Goal: Task Accomplishment & Management: Complete application form

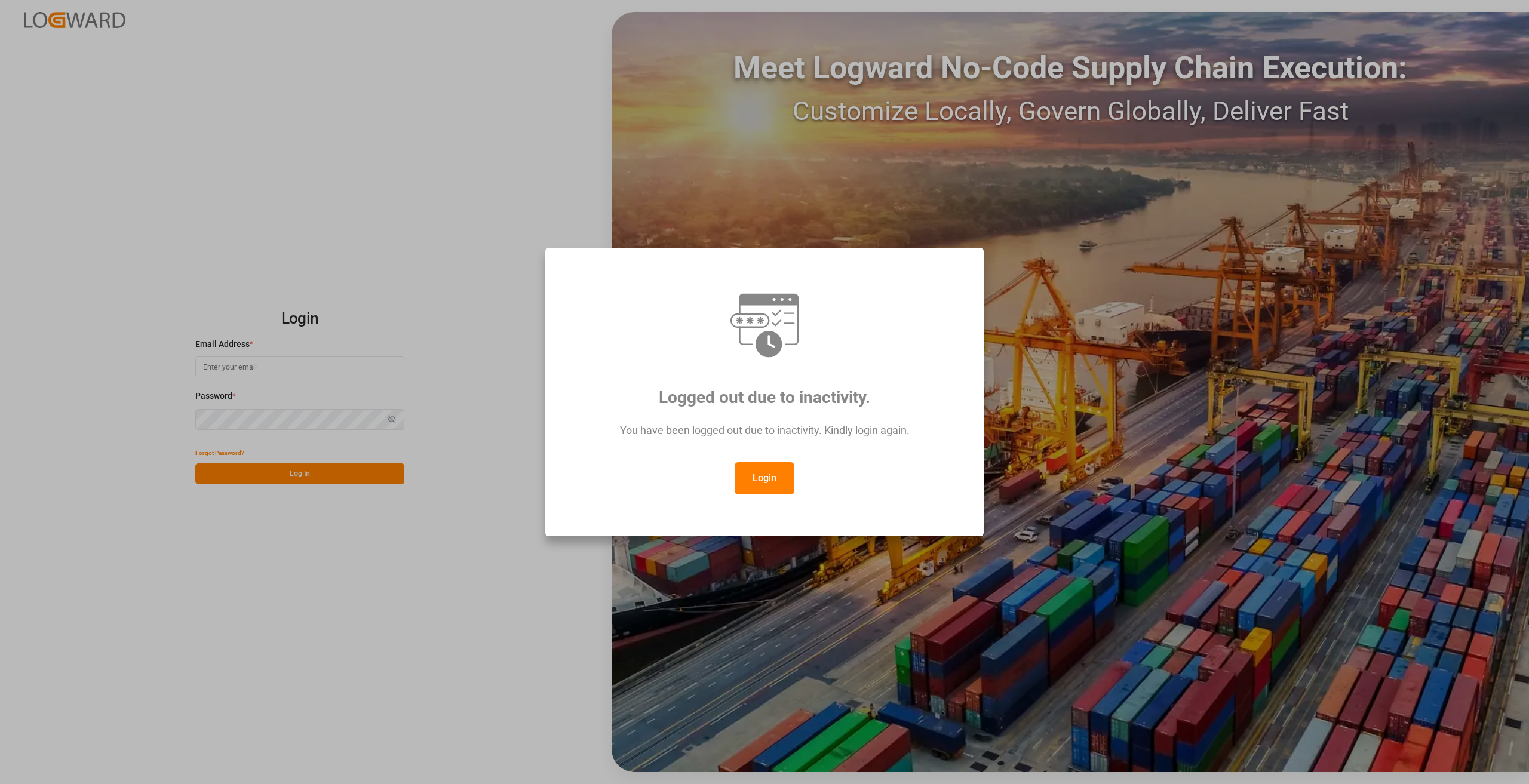
click at [765, 477] on button "Login" at bounding box center [764, 478] width 59 height 32
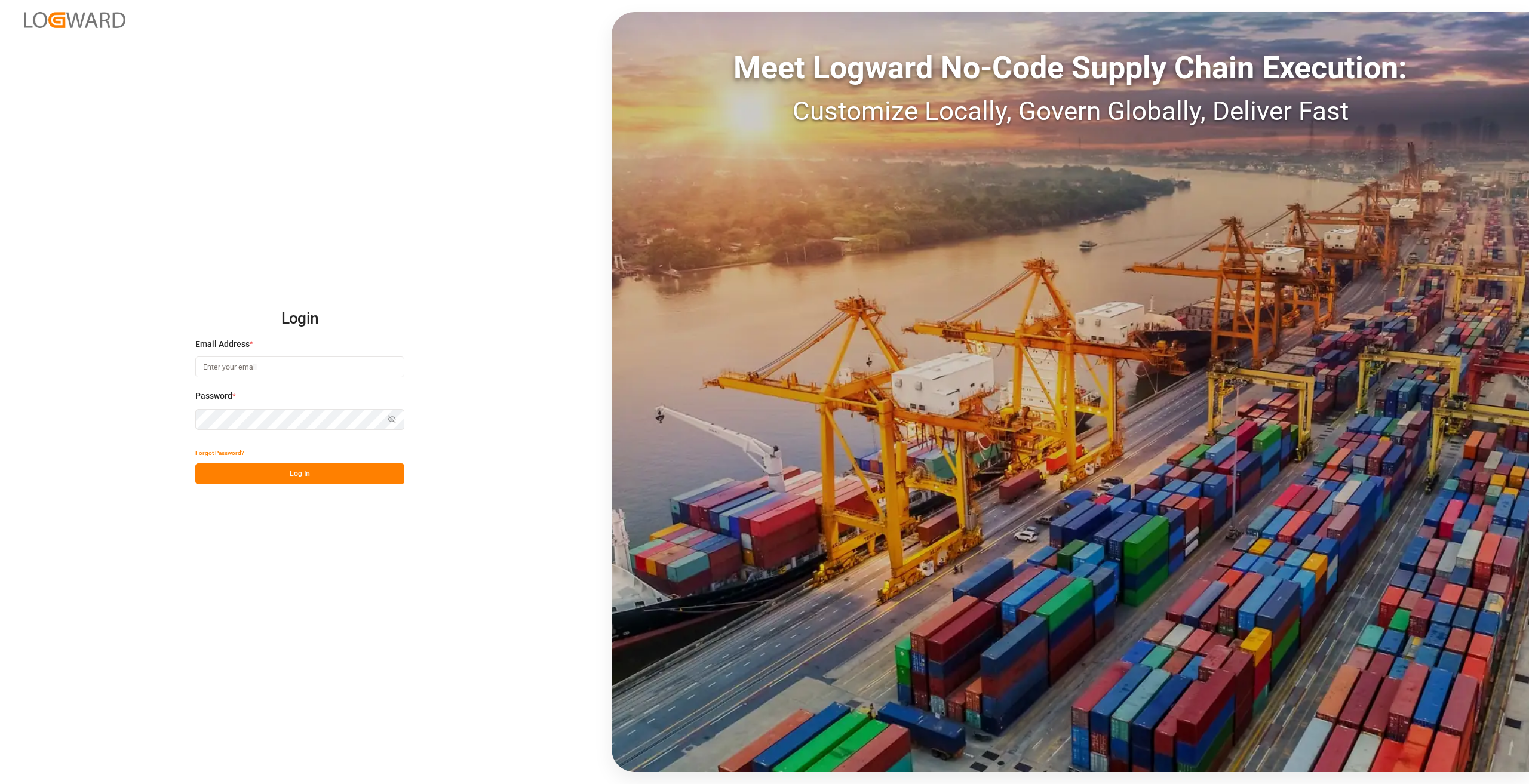
click at [222, 363] on input at bounding box center [300, 366] width 209 height 21
click at [228, 366] on input at bounding box center [300, 366] width 209 height 21
type input "florian.walterbusch@compo-expert.com"
click at [329, 460] on div "Forgot Password?" at bounding box center [300, 452] width 209 height 21
click at [330, 464] on button "Log In" at bounding box center [300, 473] width 209 height 21
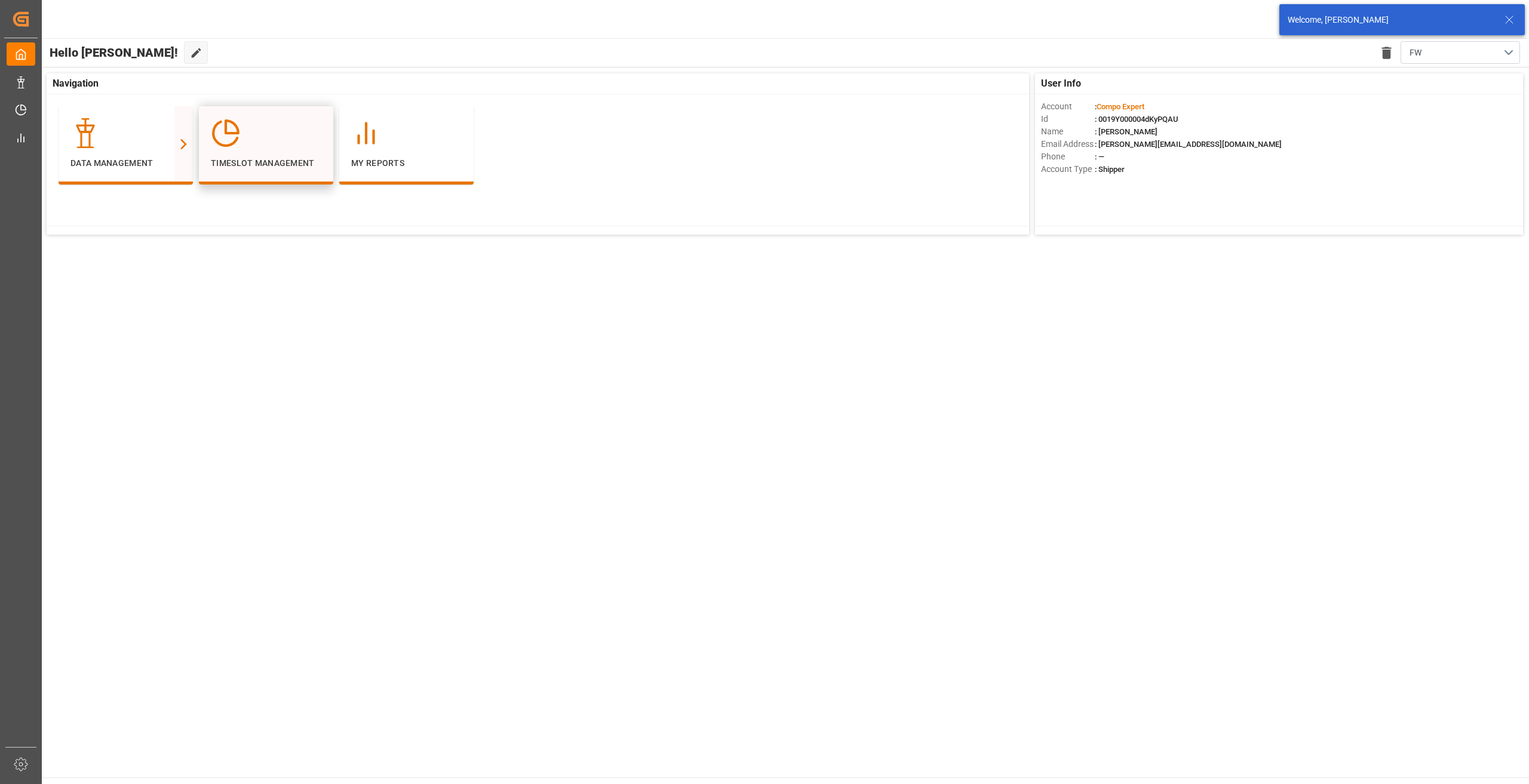
click at [255, 143] on div at bounding box center [266, 133] width 111 height 30
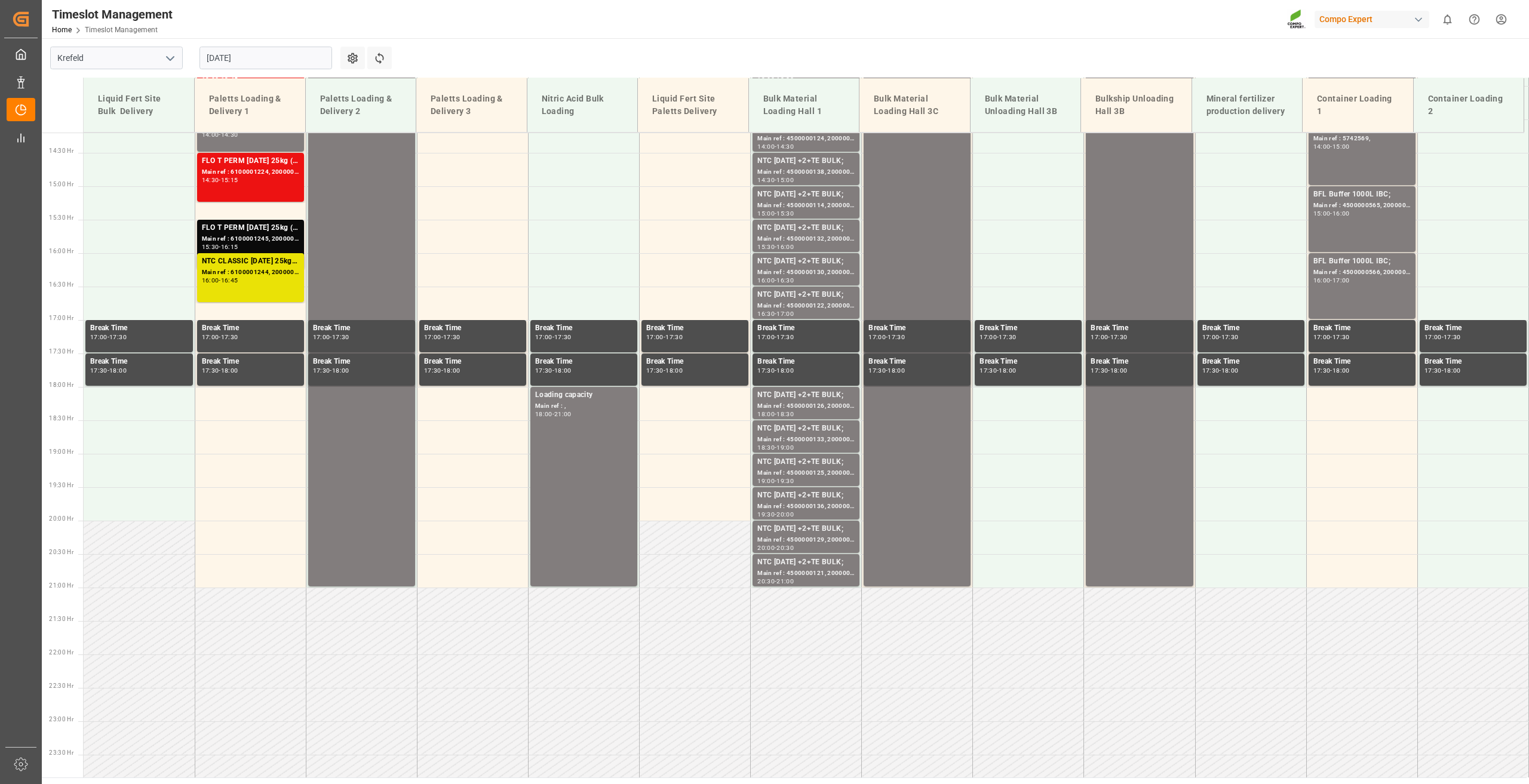
scroll to position [961, 0]
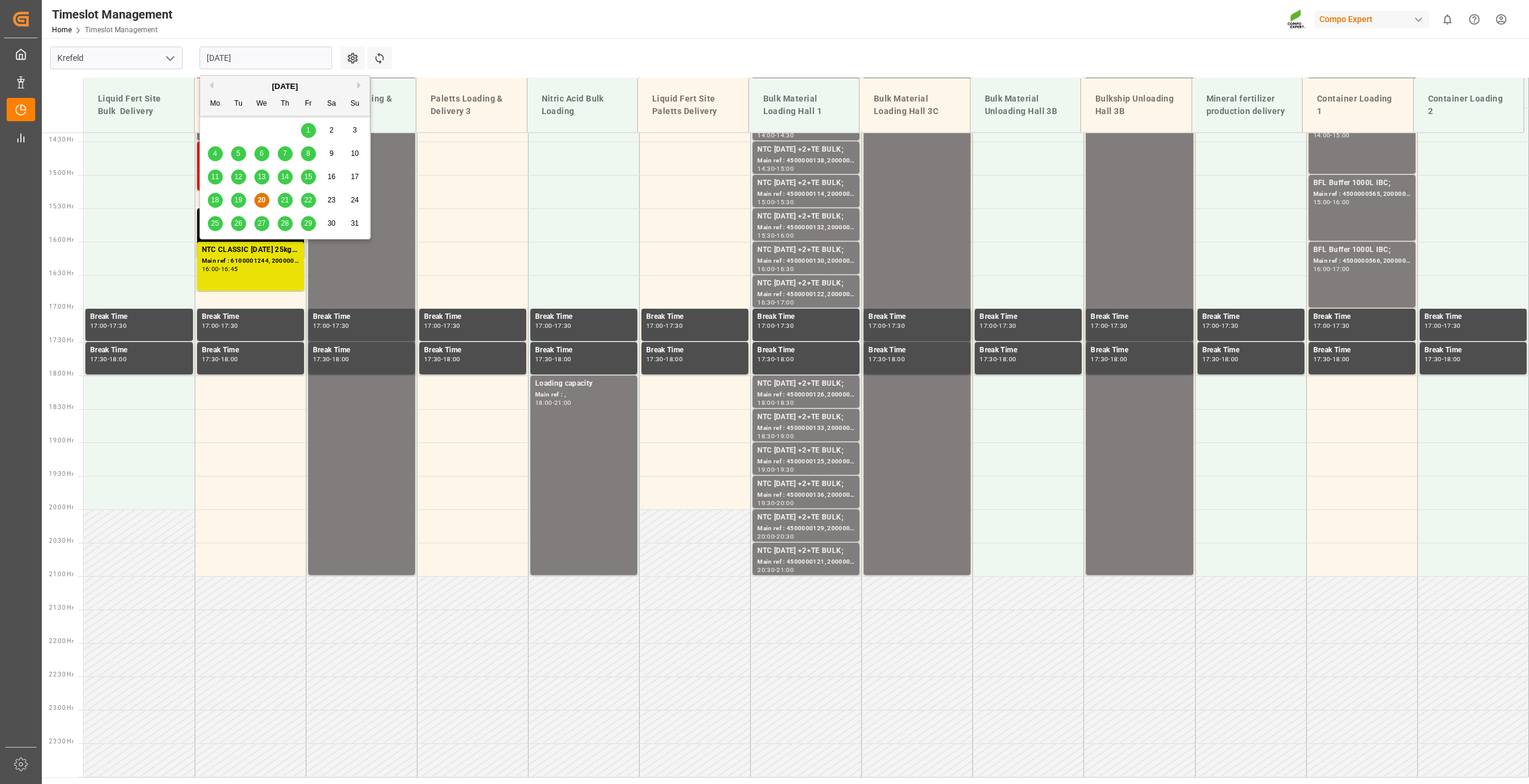
click at [227, 68] on input "20.08.2025" at bounding box center [265, 58] width 132 height 23
click at [309, 176] on span "15" at bounding box center [308, 177] width 8 height 8
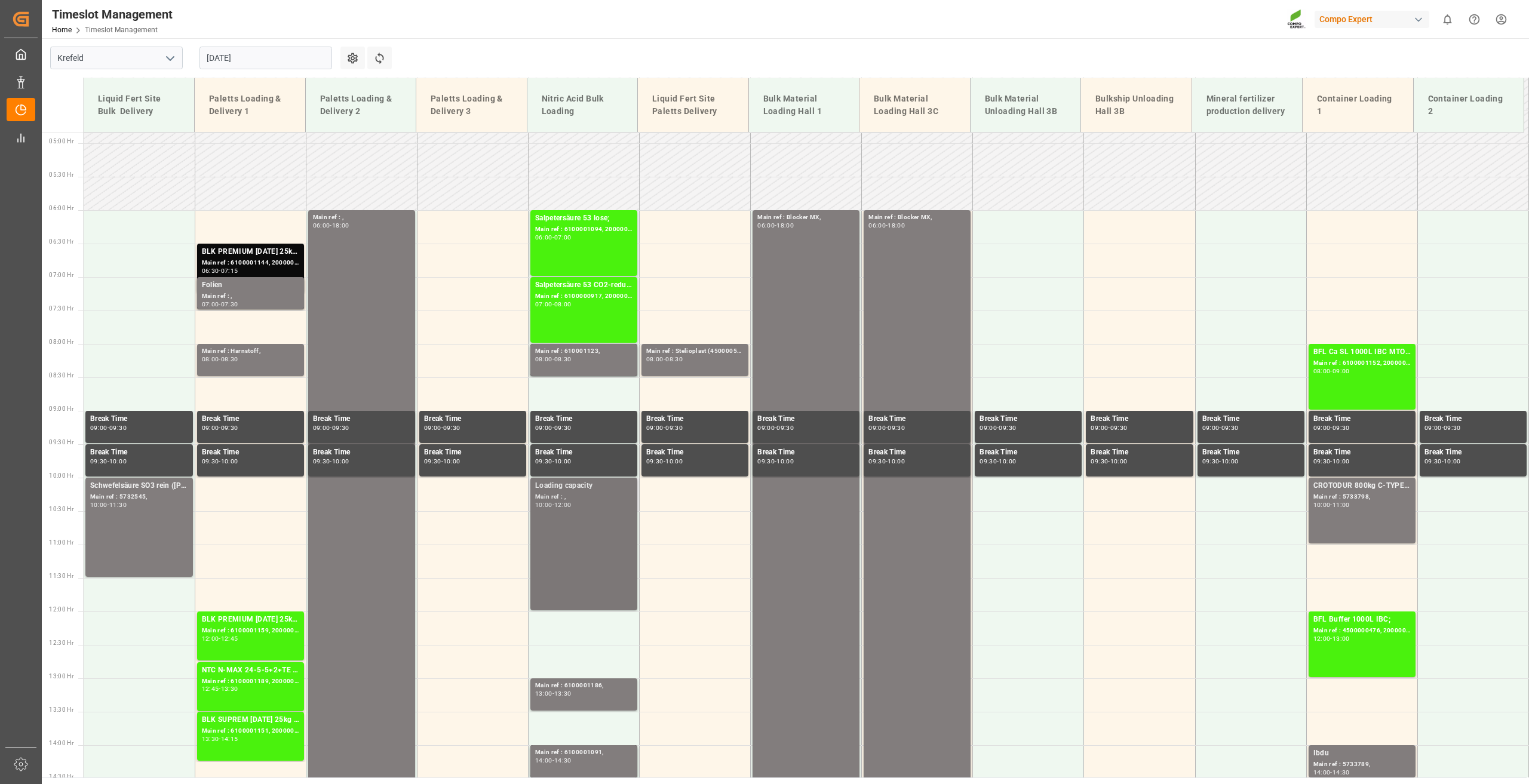
scroll to position [244, 0]
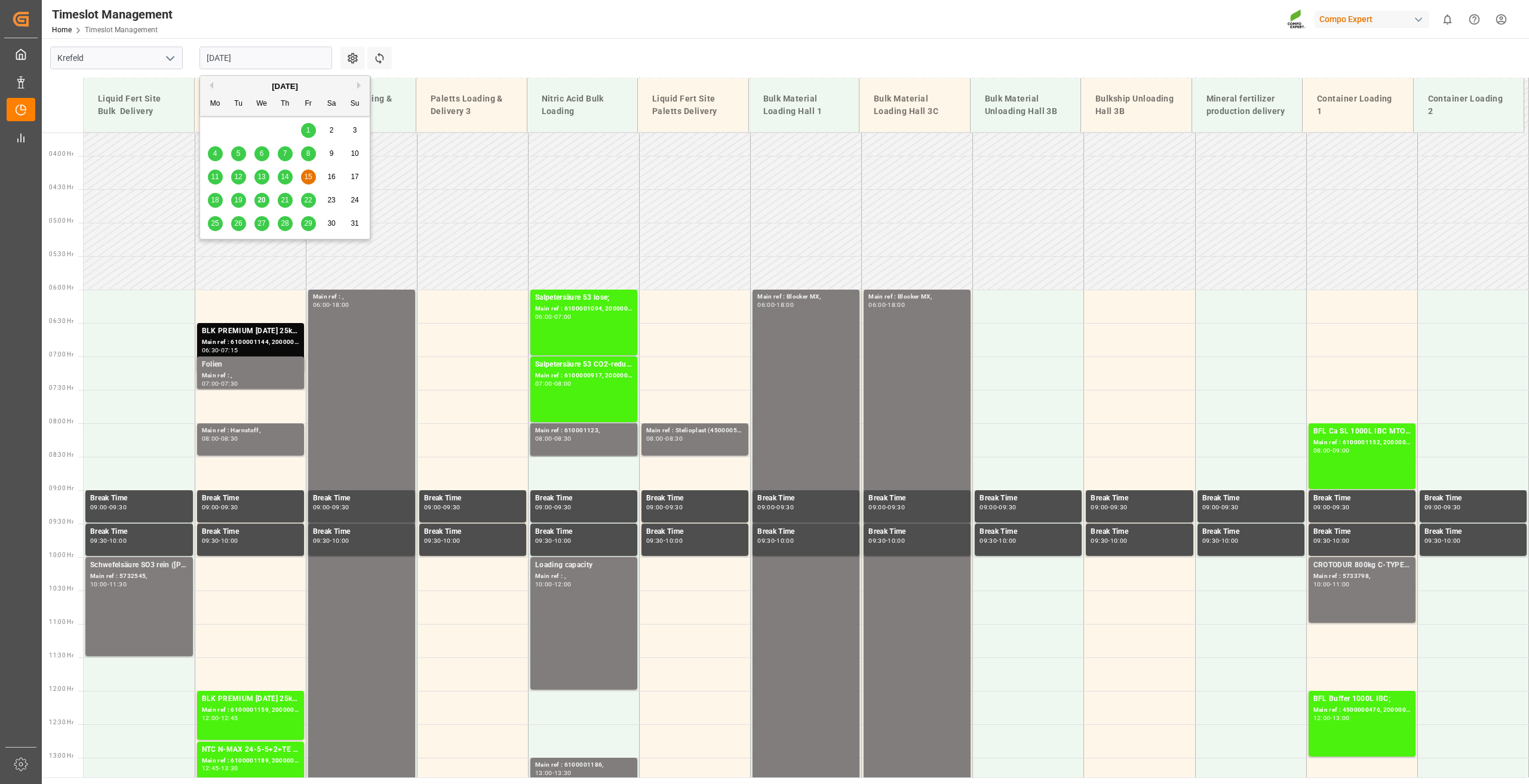
click at [234, 58] on input "15.08.2025" at bounding box center [265, 58] width 132 height 23
click at [214, 198] on span "18" at bounding box center [215, 199] width 8 height 8
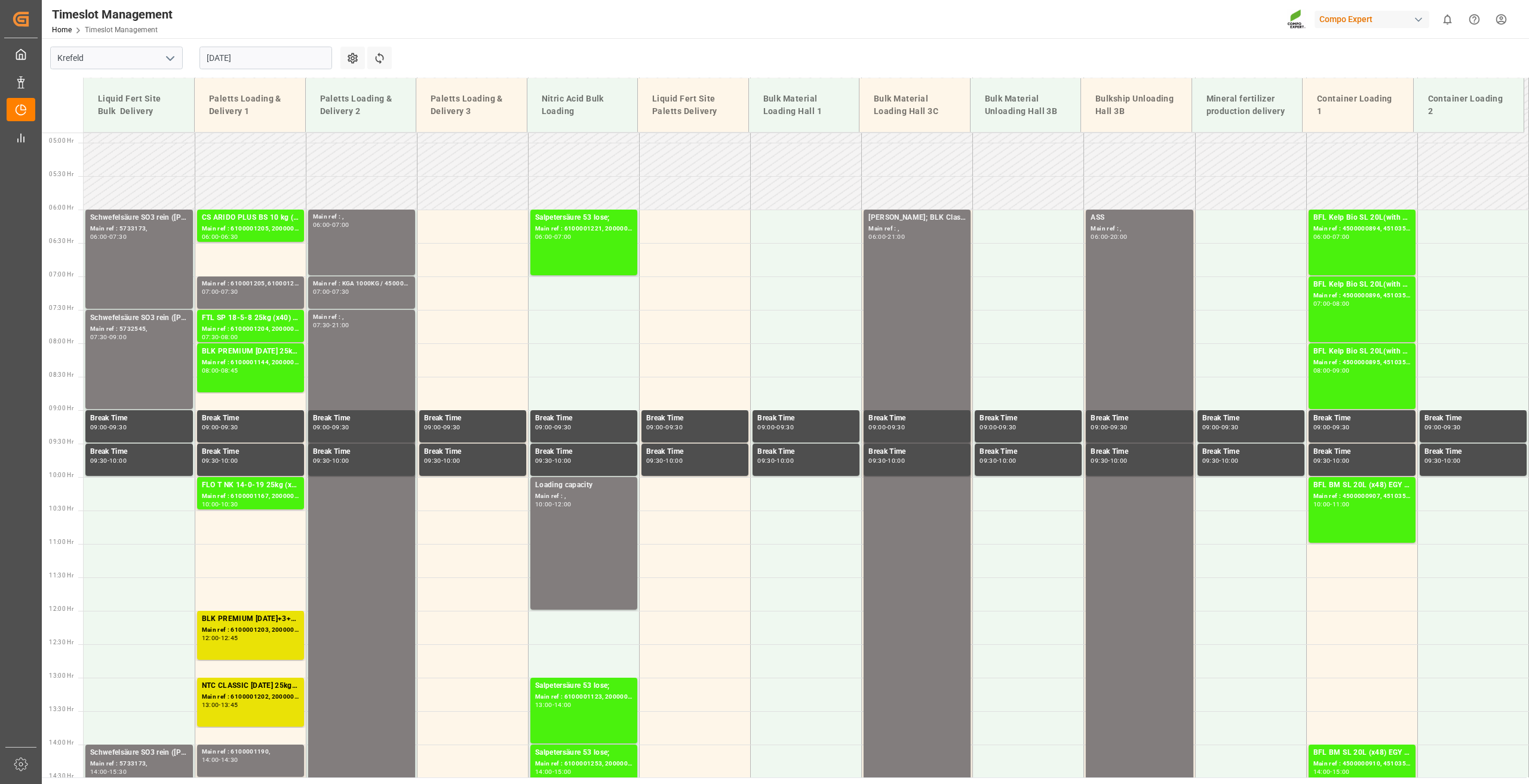
scroll to position [304, 0]
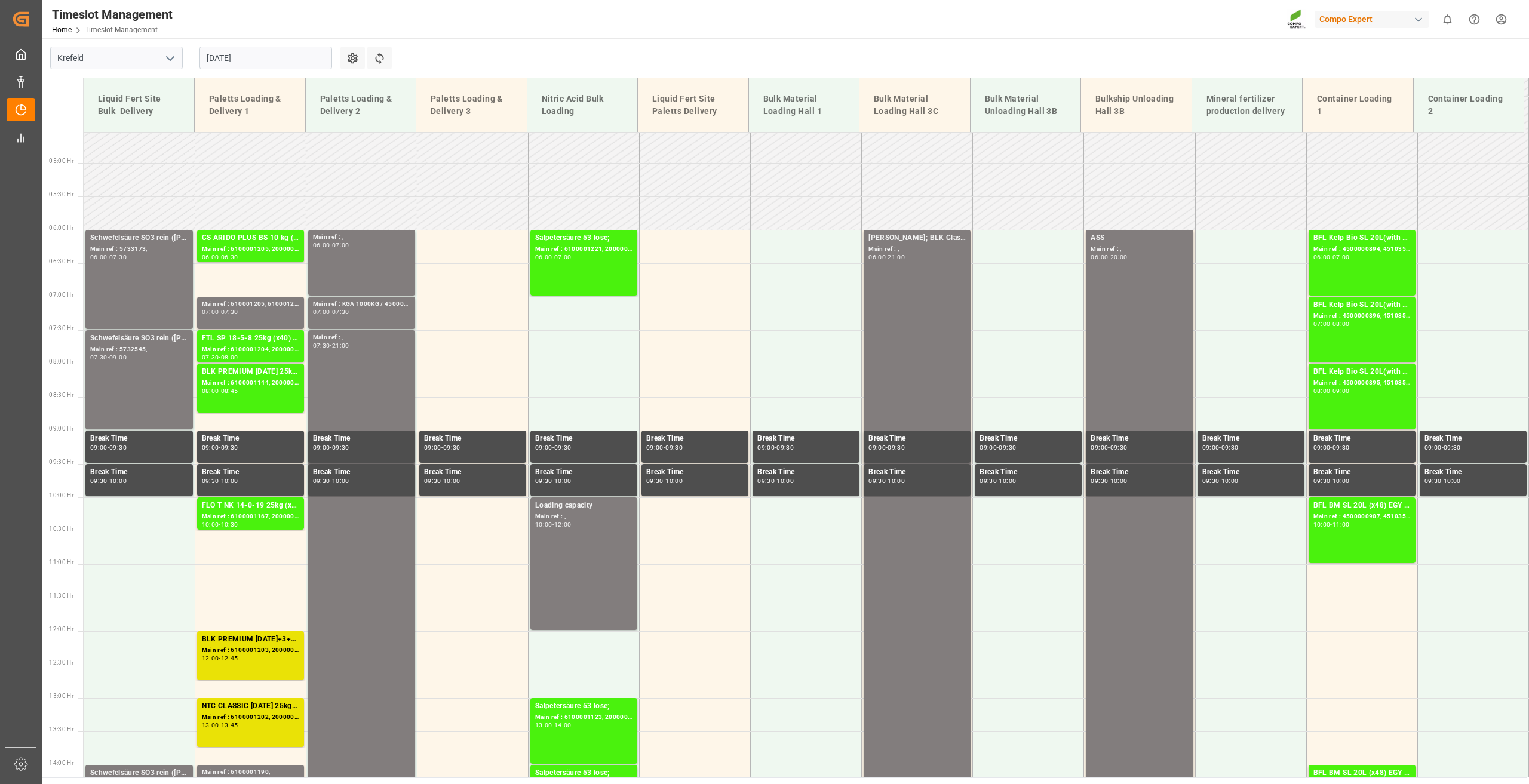
click at [234, 55] on input "18.08.2025" at bounding box center [265, 58] width 132 height 23
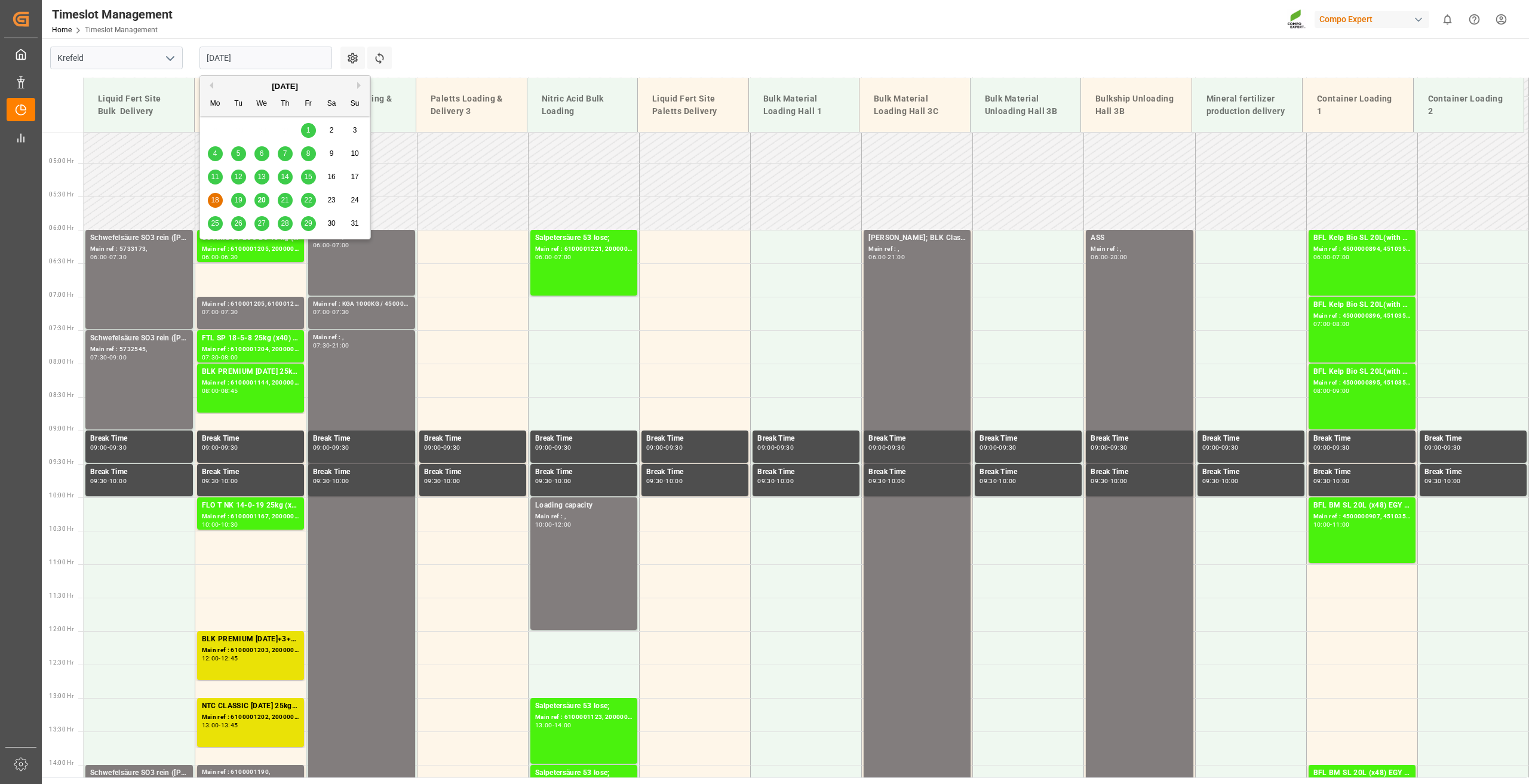
click at [241, 200] on span "19" at bounding box center [238, 199] width 8 height 8
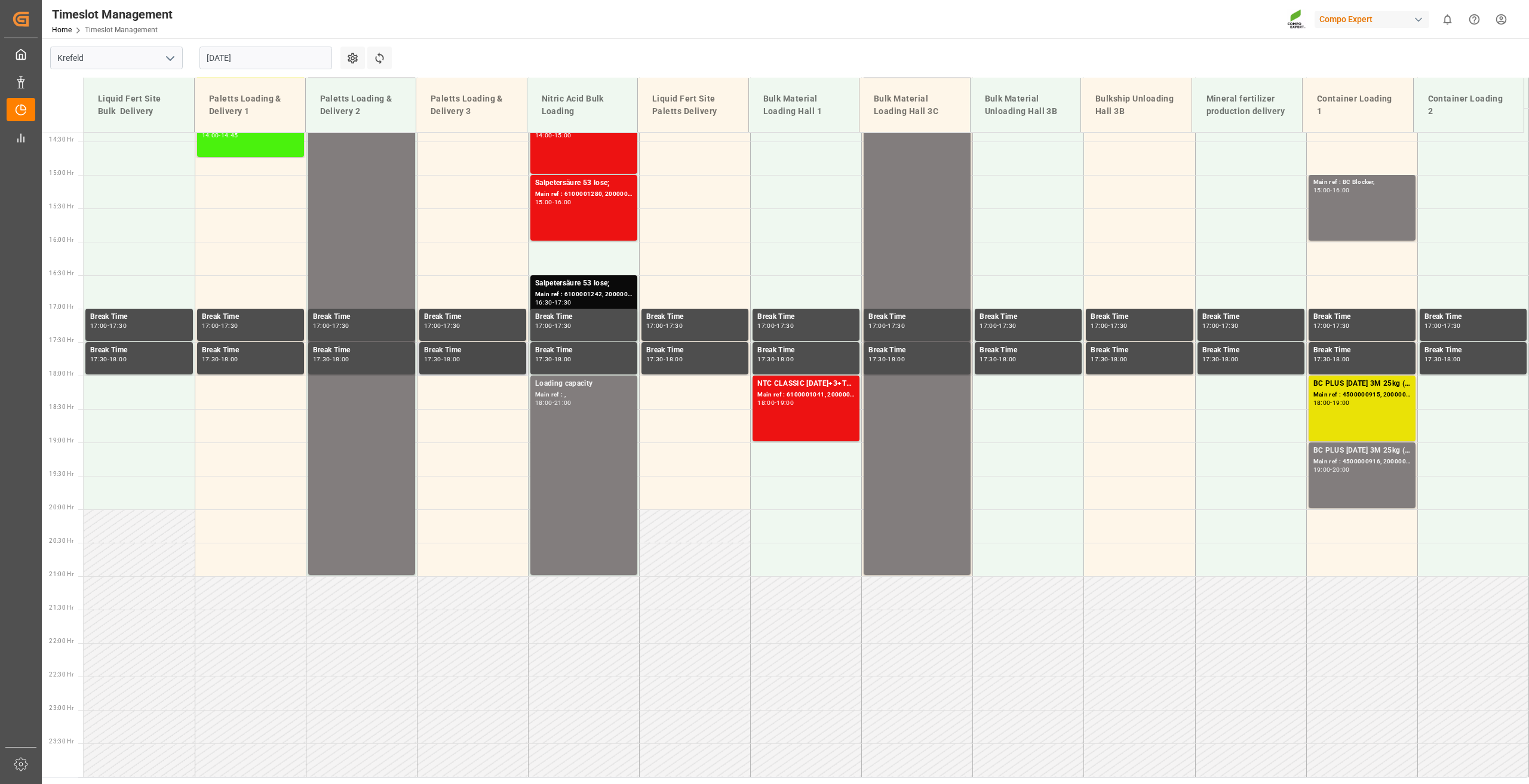
scroll to position [602, 0]
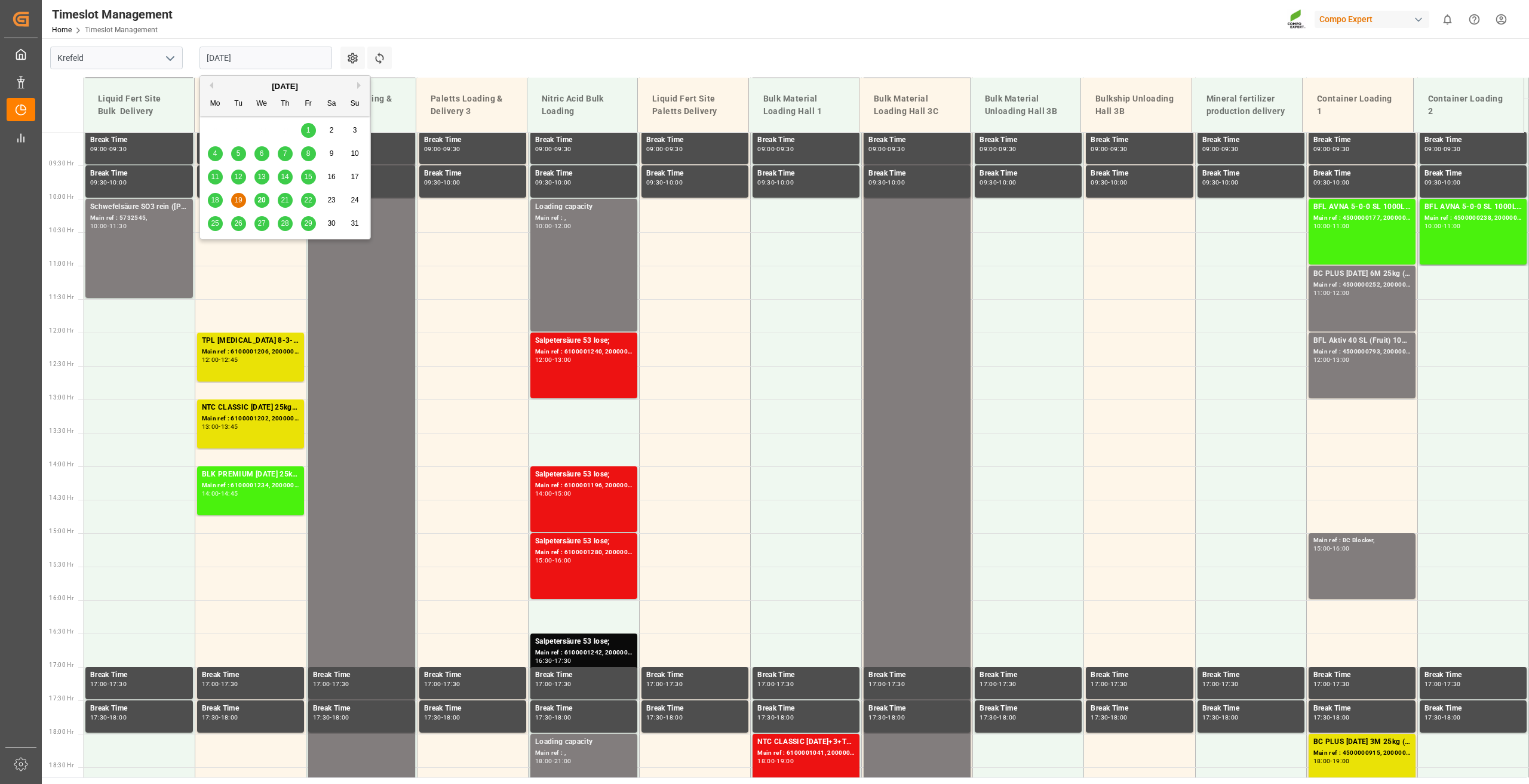
click at [226, 51] on input "19.08.2025" at bounding box center [265, 58] width 132 height 23
click at [265, 201] on span "20" at bounding box center [261, 199] width 8 height 8
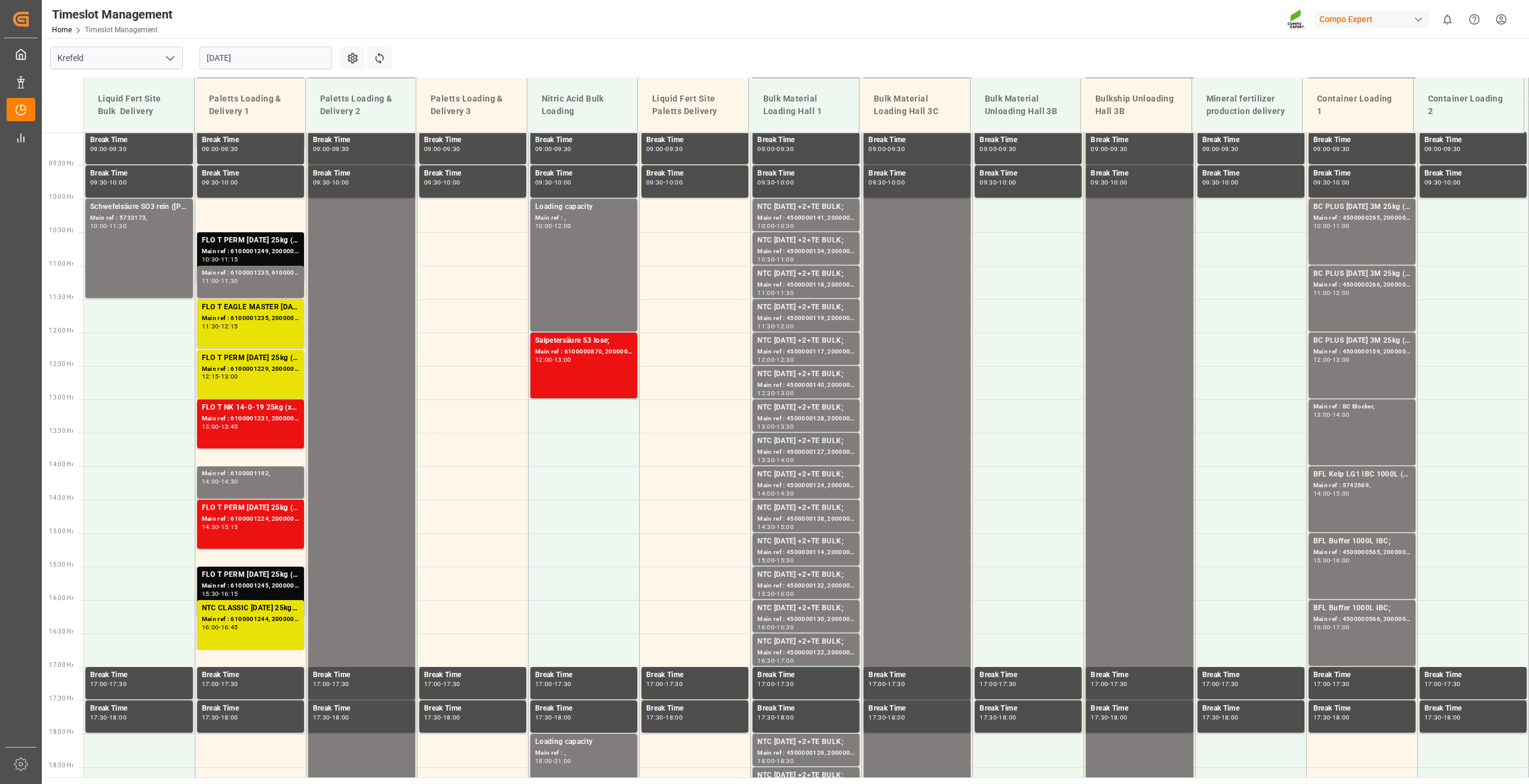
click at [236, 54] on input "20.08.2025" at bounding box center [265, 58] width 132 height 23
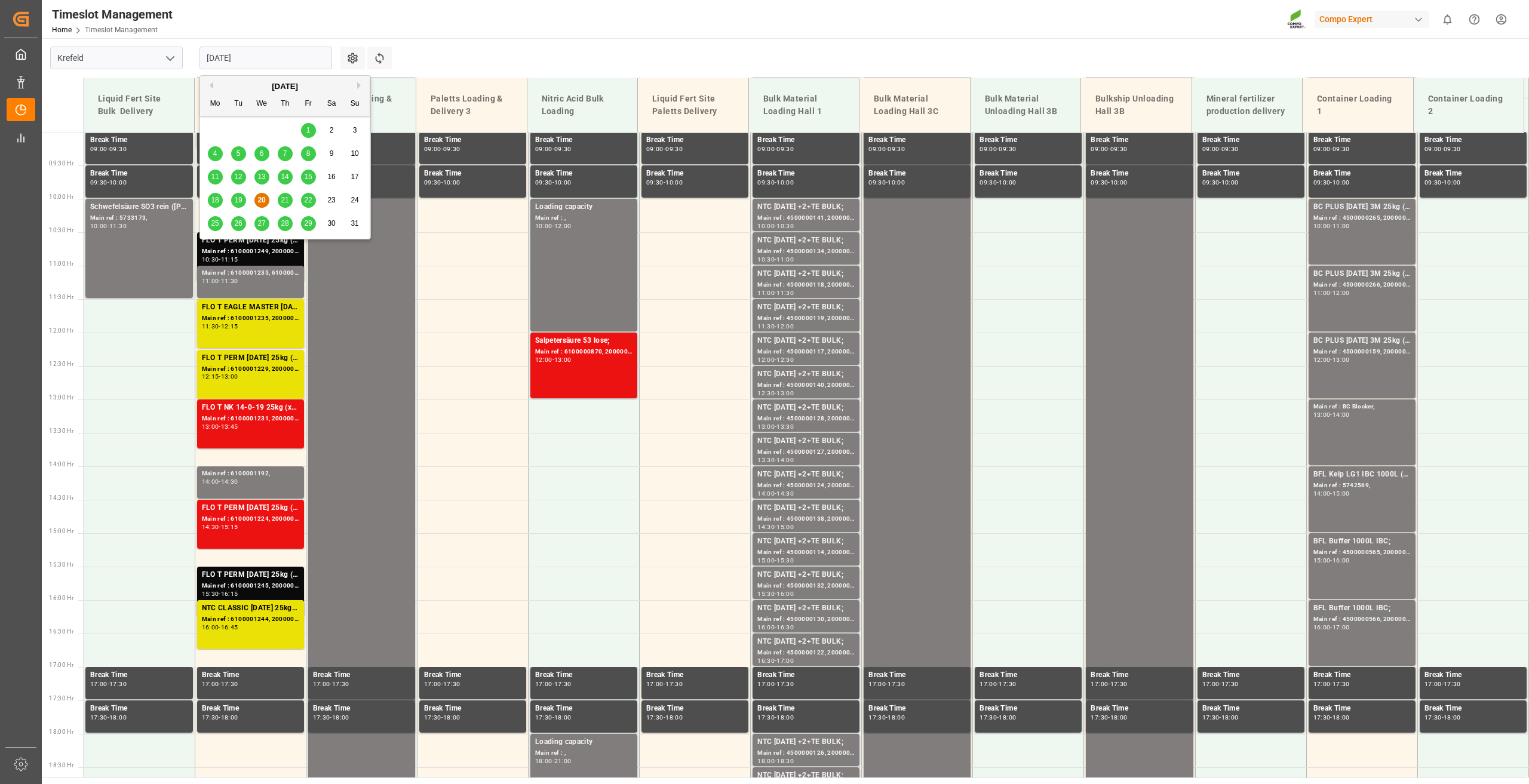
click at [285, 205] on div "21" at bounding box center [285, 201] width 15 height 15
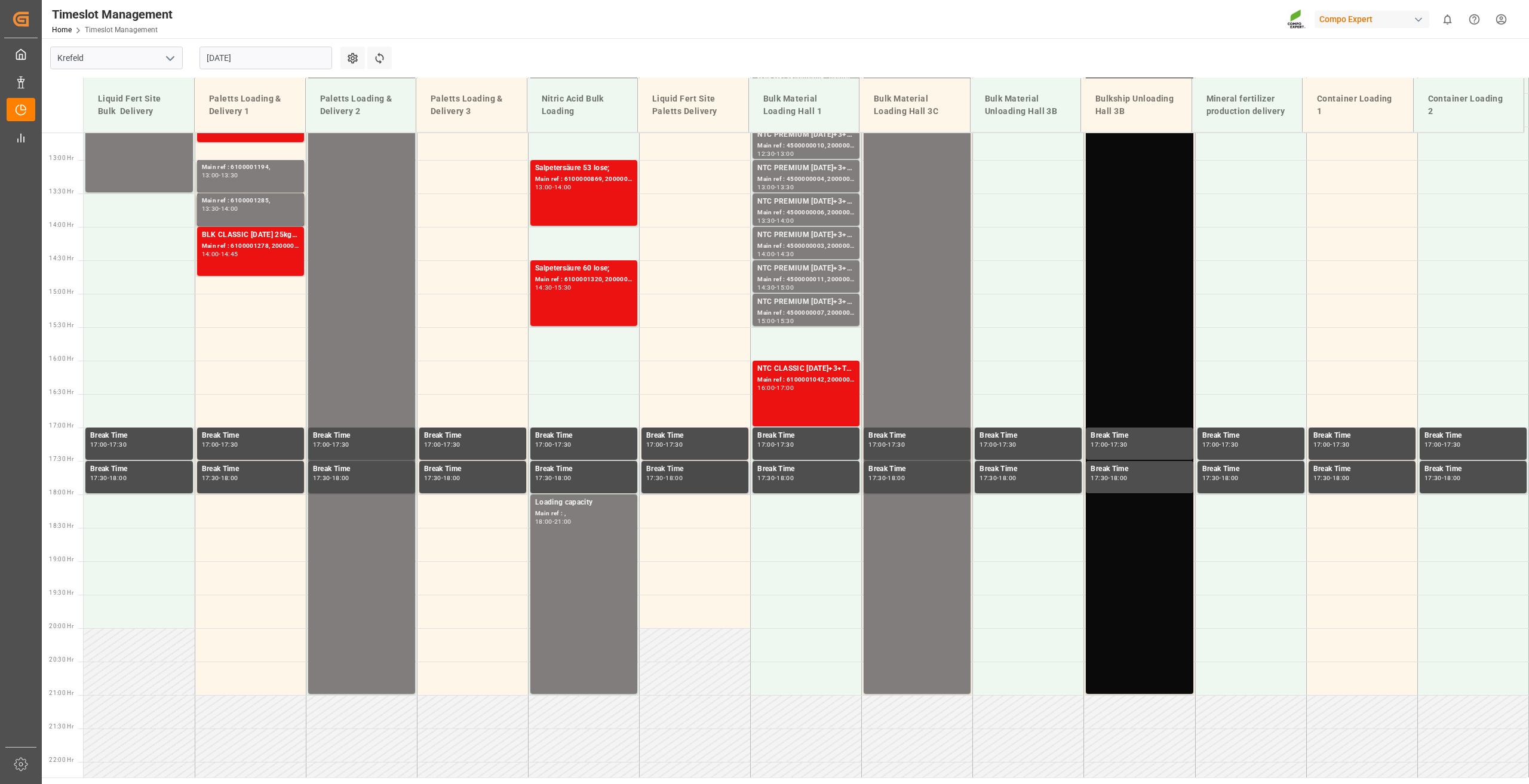
scroll to position [842, 0]
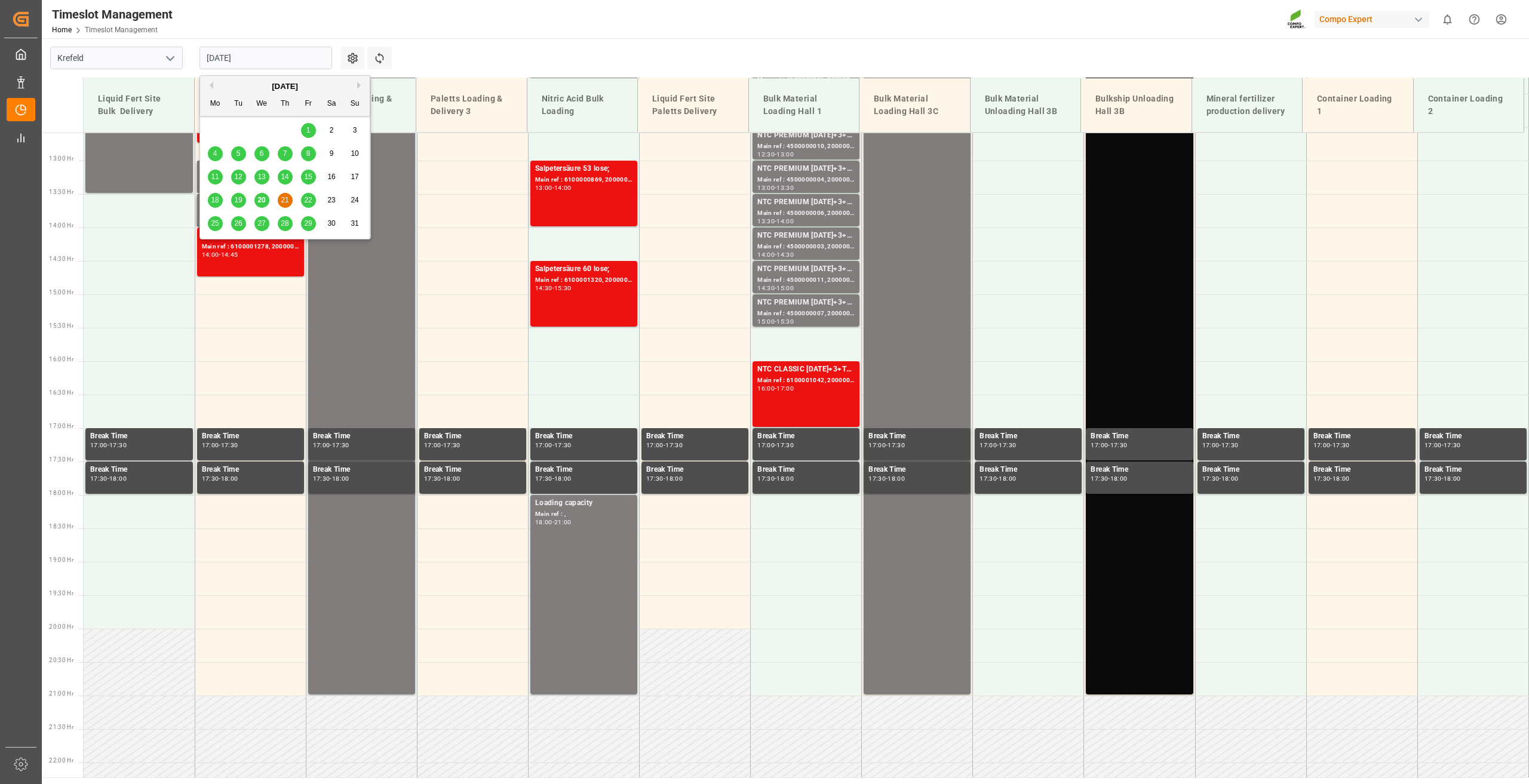
click at [232, 67] on input "21.08.2025" at bounding box center [265, 58] width 132 height 23
click at [311, 203] on span "22" at bounding box center [308, 199] width 8 height 8
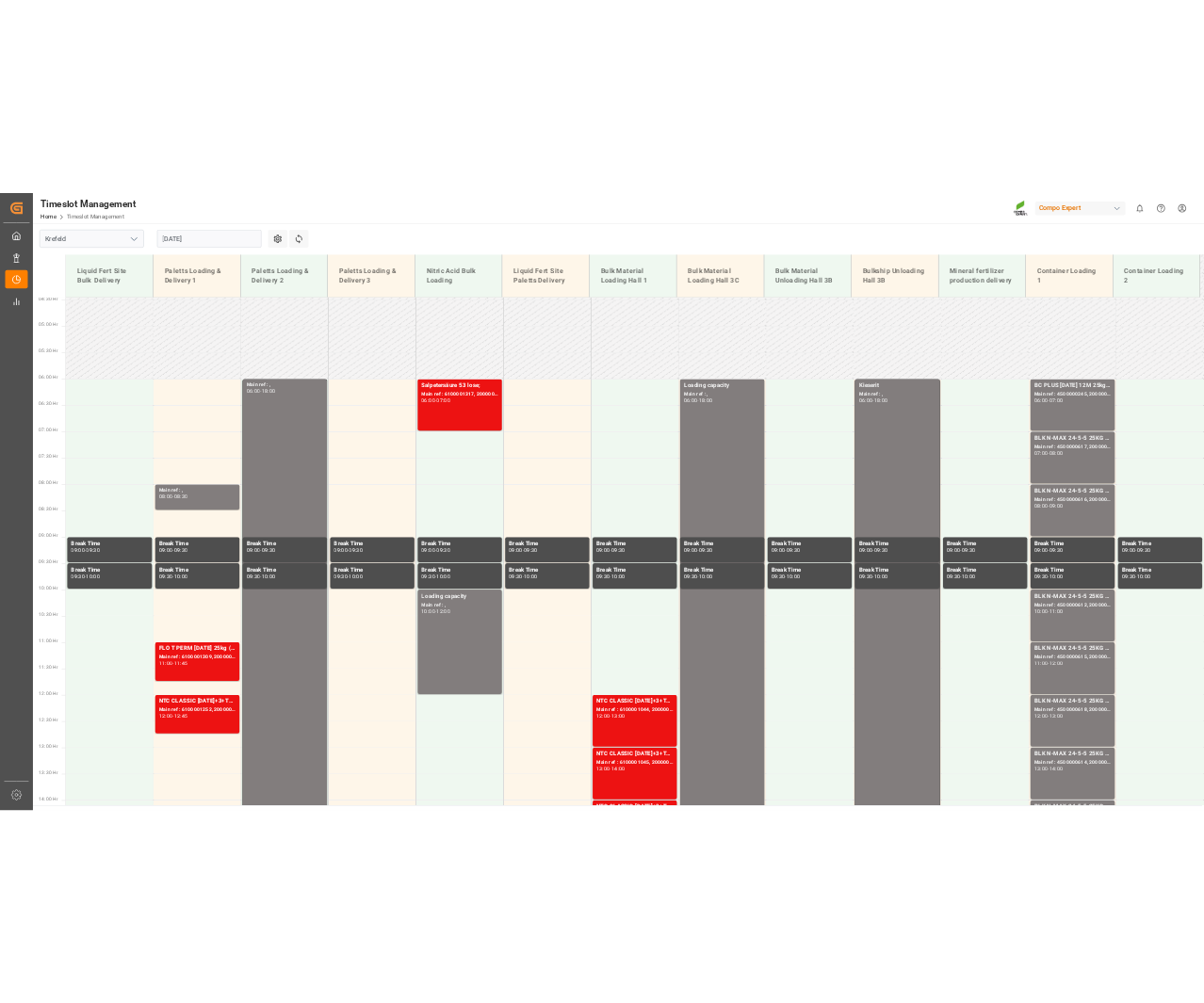
scroll to position [574, 0]
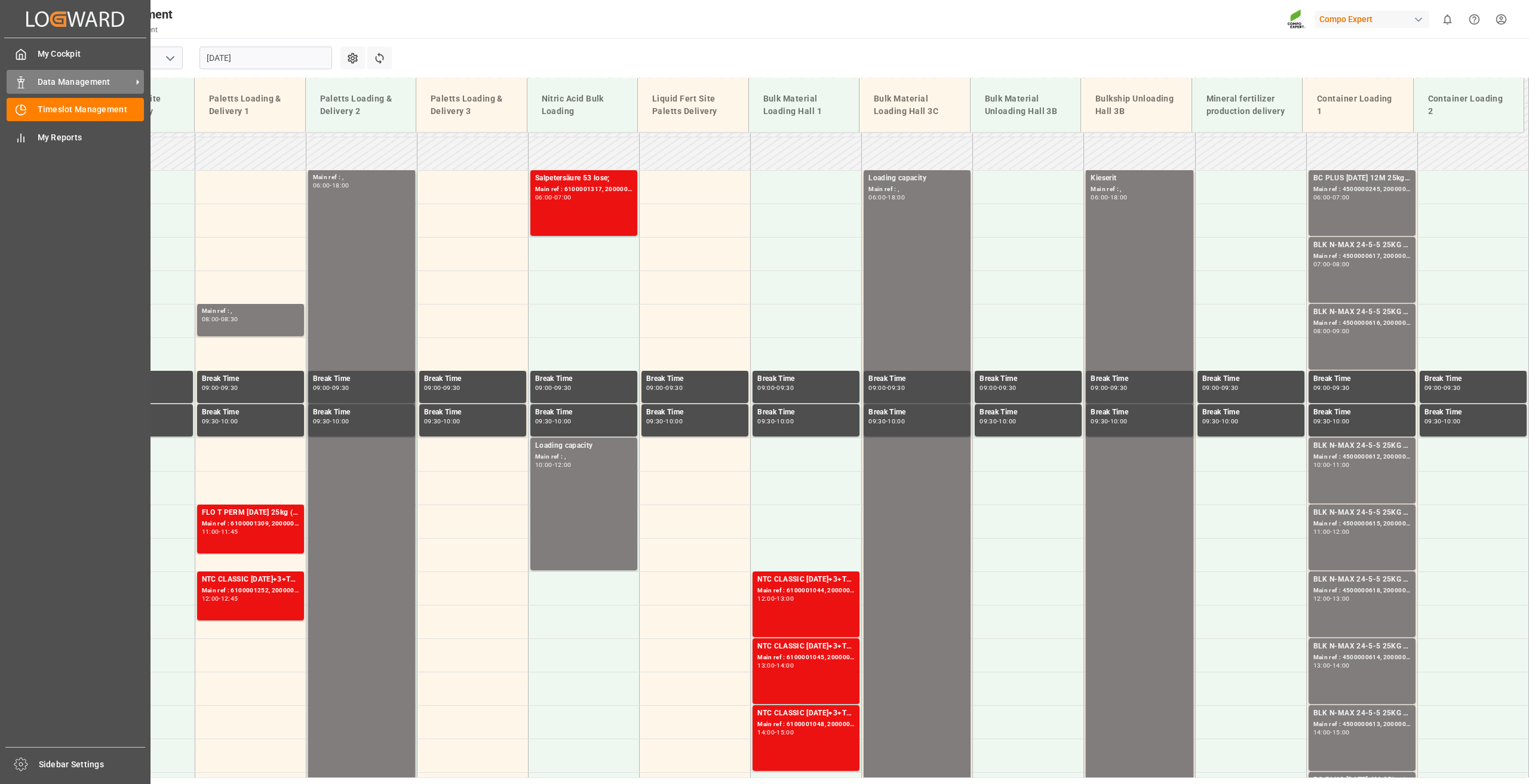
click at [89, 83] on span "Data Management" at bounding box center [84, 82] width 94 height 13
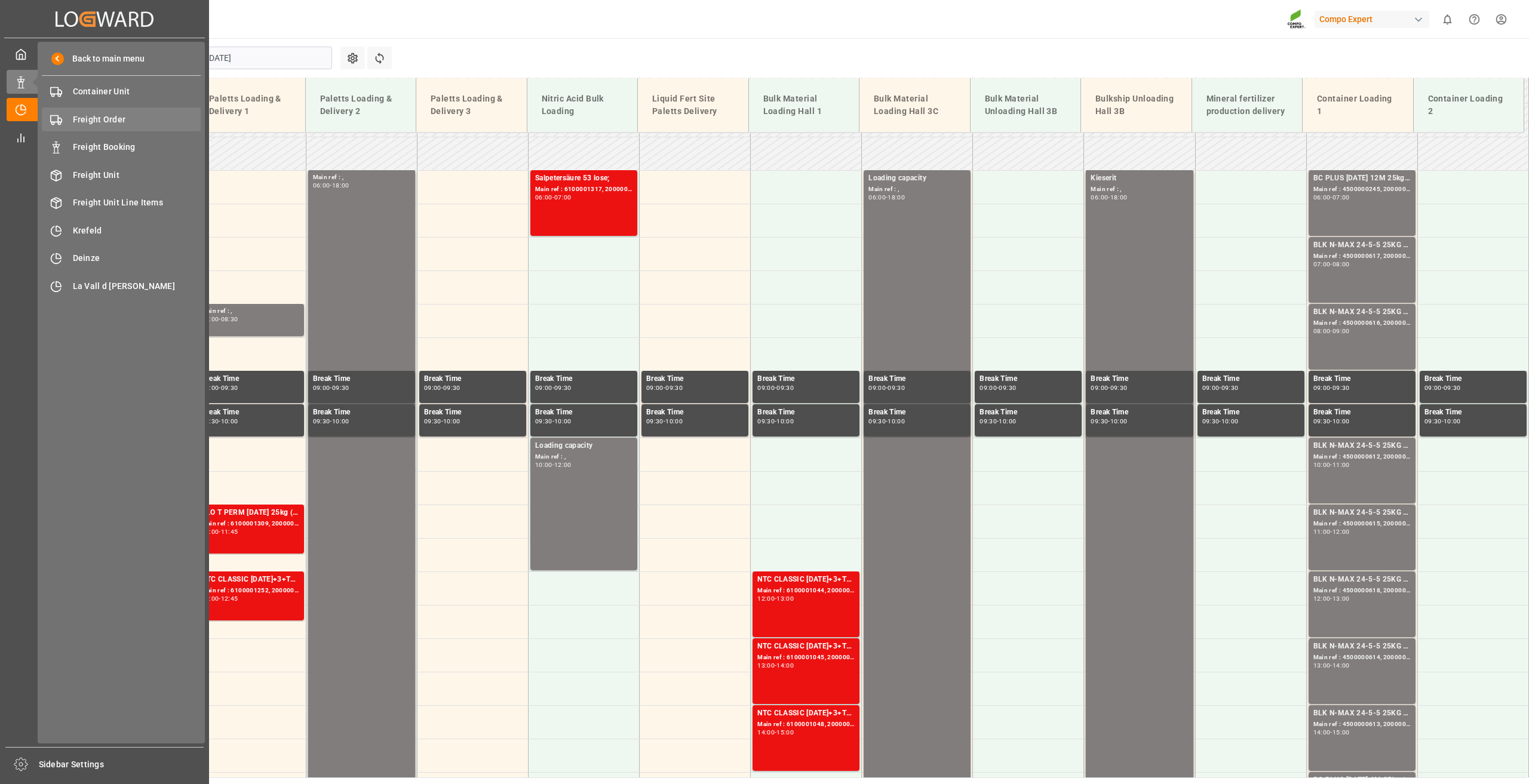
click at [103, 117] on span "Freight Order" at bounding box center [137, 120] width 128 height 13
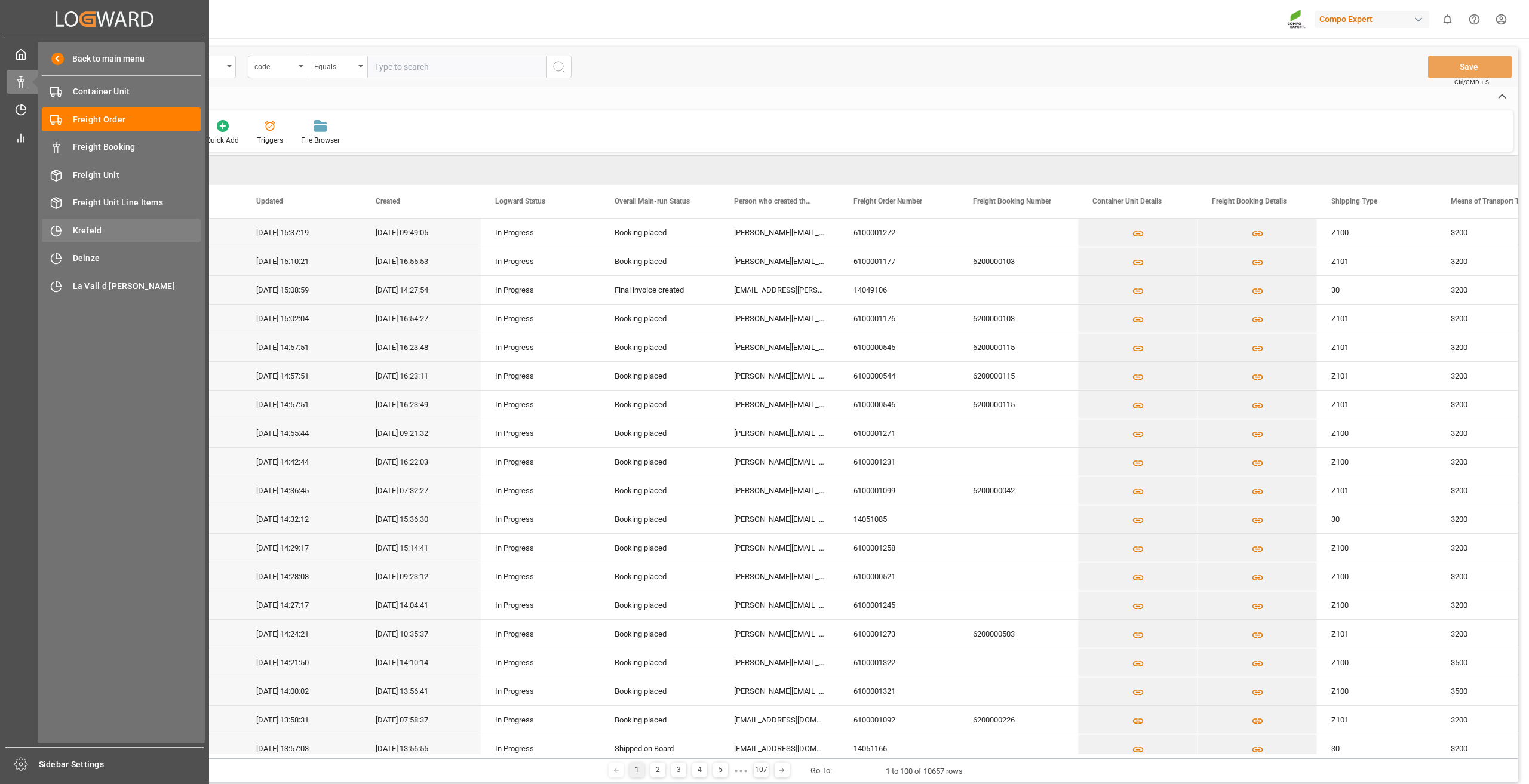
click at [108, 230] on span "Krefeld" at bounding box center [137, 231] width 128 height 13
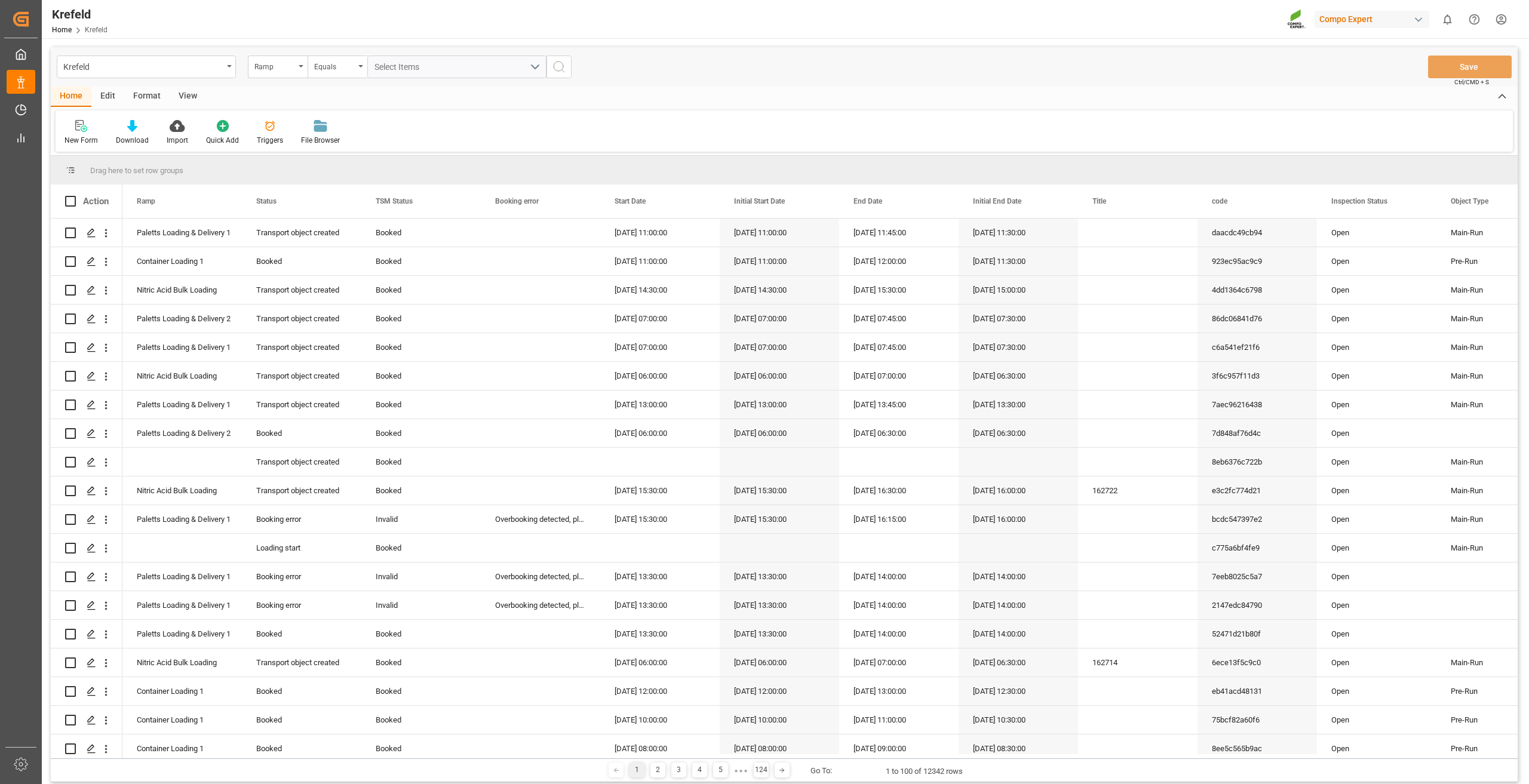
click at [153, 101] on div "Format" at bounding box center [147, 97] width 46 height 20
click at [83, 135] on div "Filter Rows" at bounding box center [82, 140] width 35 height 11
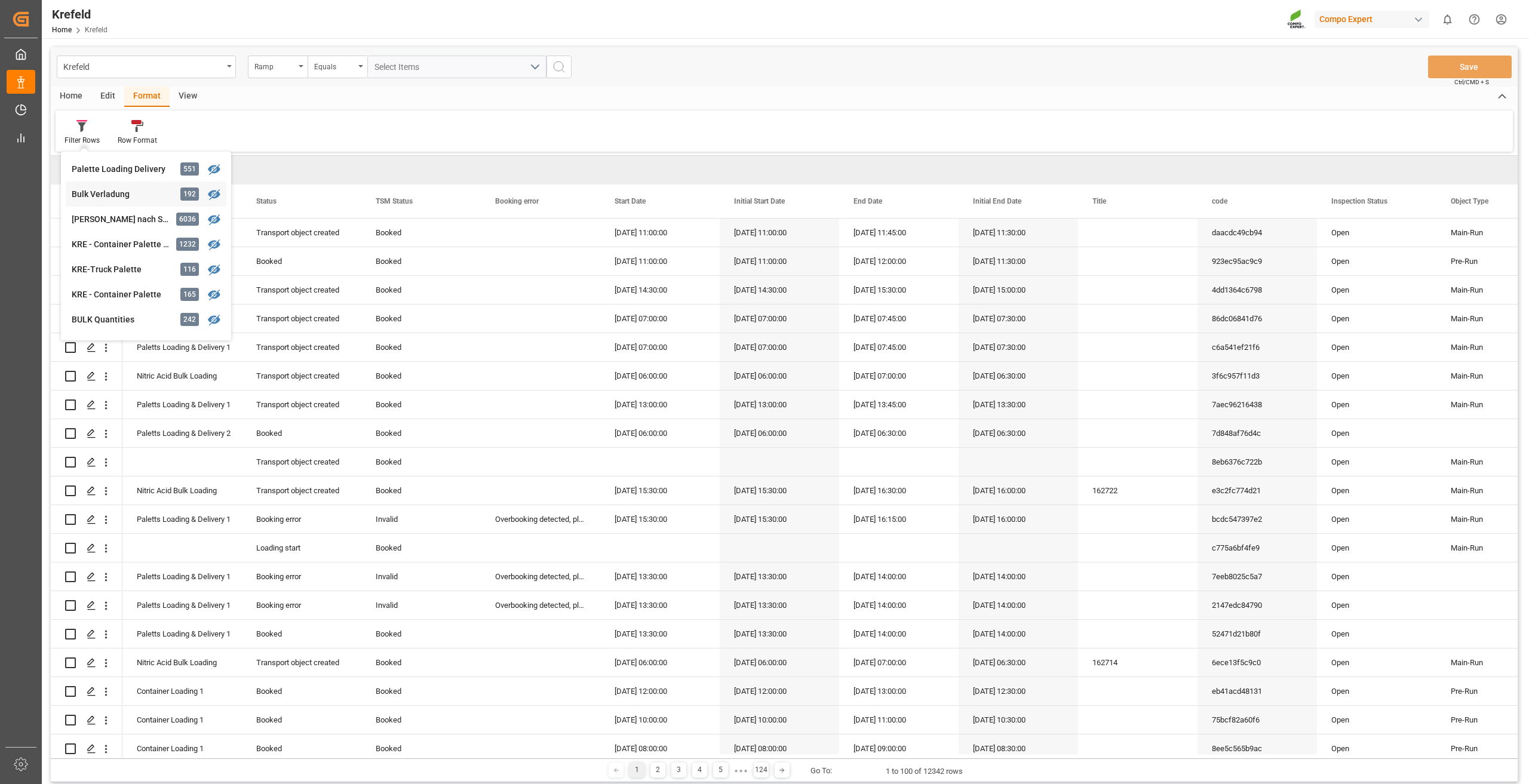
click at [120, 194] on div "Krefeld Ramp Equals Select Items Save Ctrl/CMD + S Home Edit Format View Filter…" at bounding box center [783, 415] width 1466 height 735
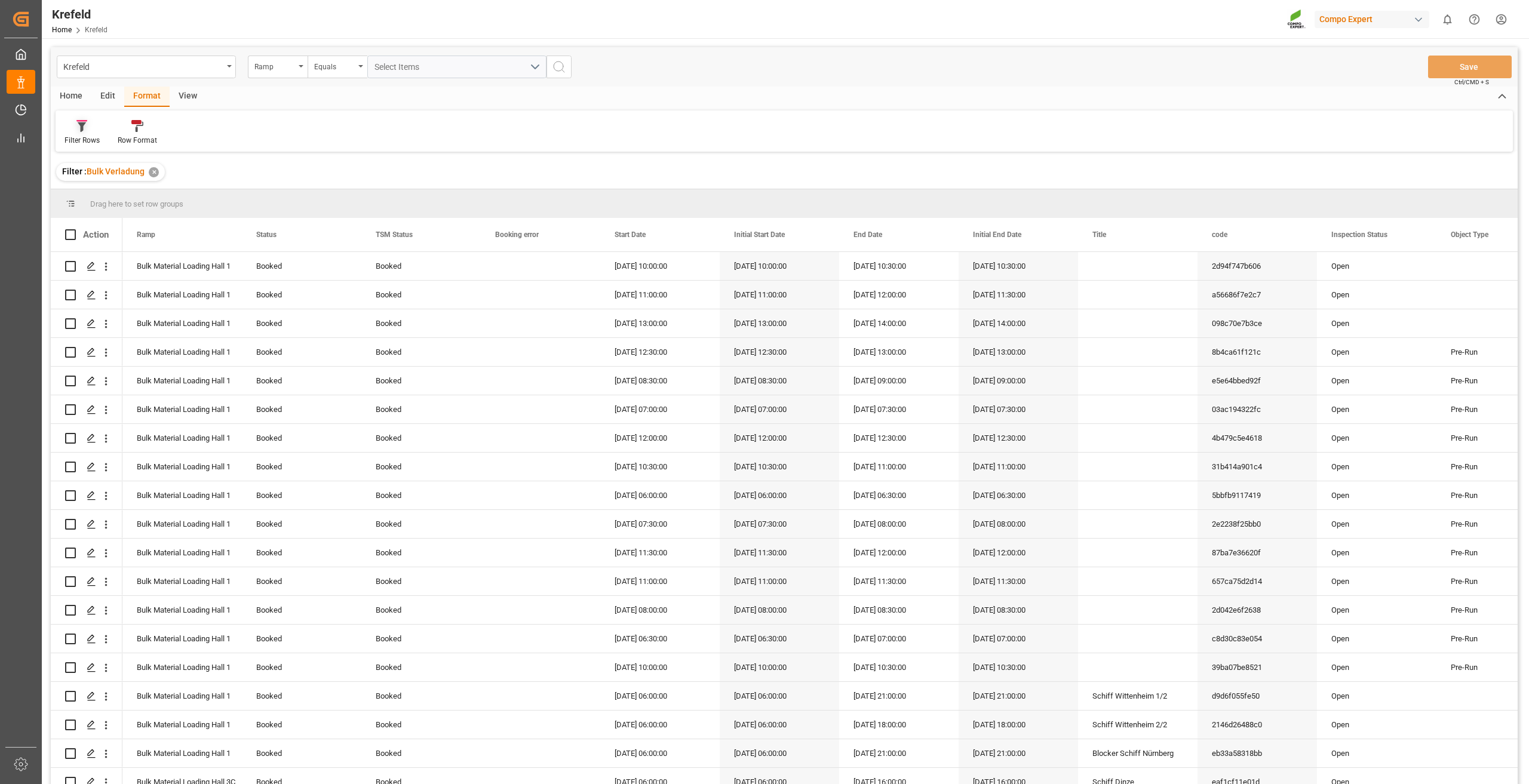
click at [85, 132] on icon at bounding box center [82, 126] width 11 height 12
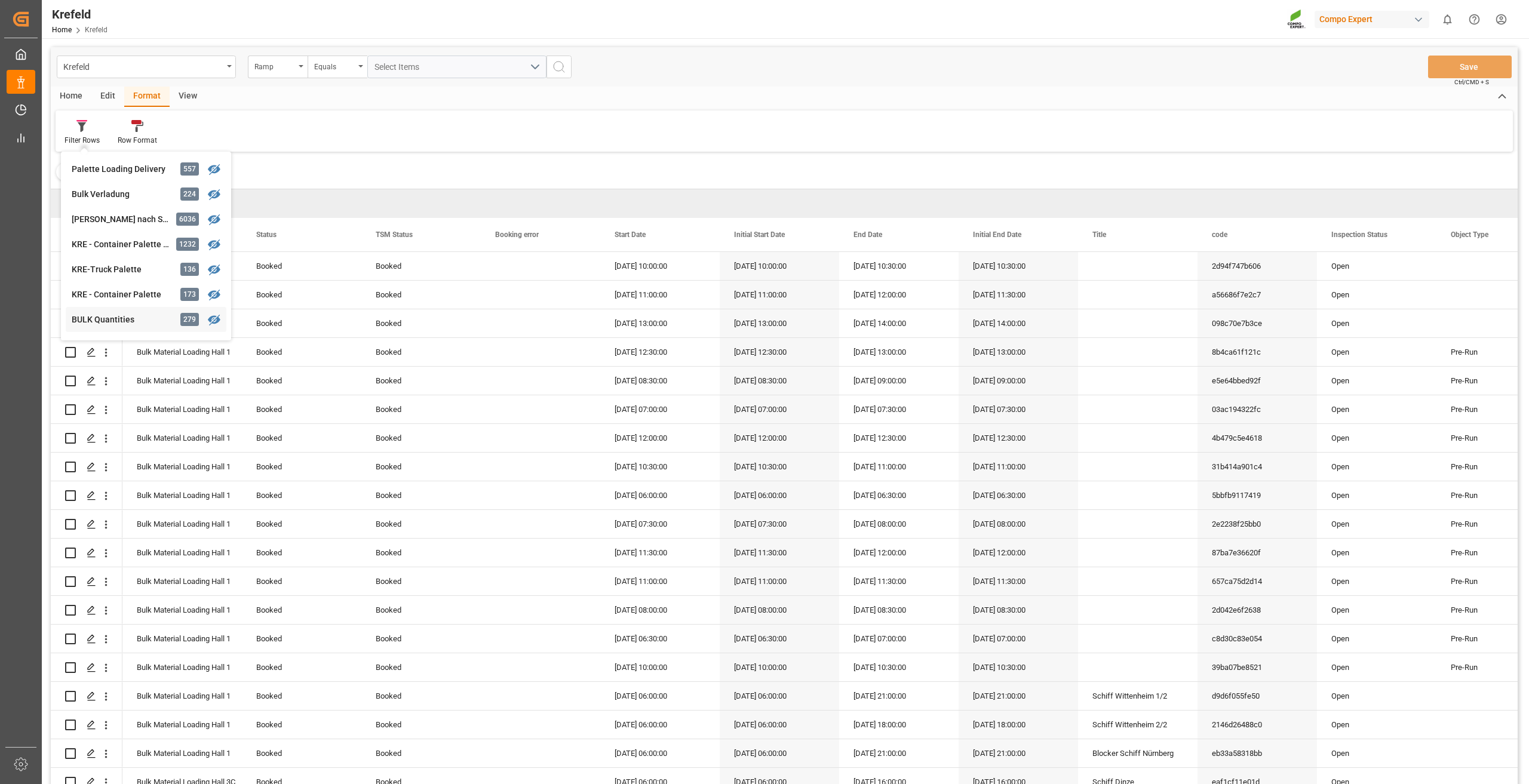
click at [125, 316] on div "BULK Quantities" at bounding box center [123, 320] width 104 height 13
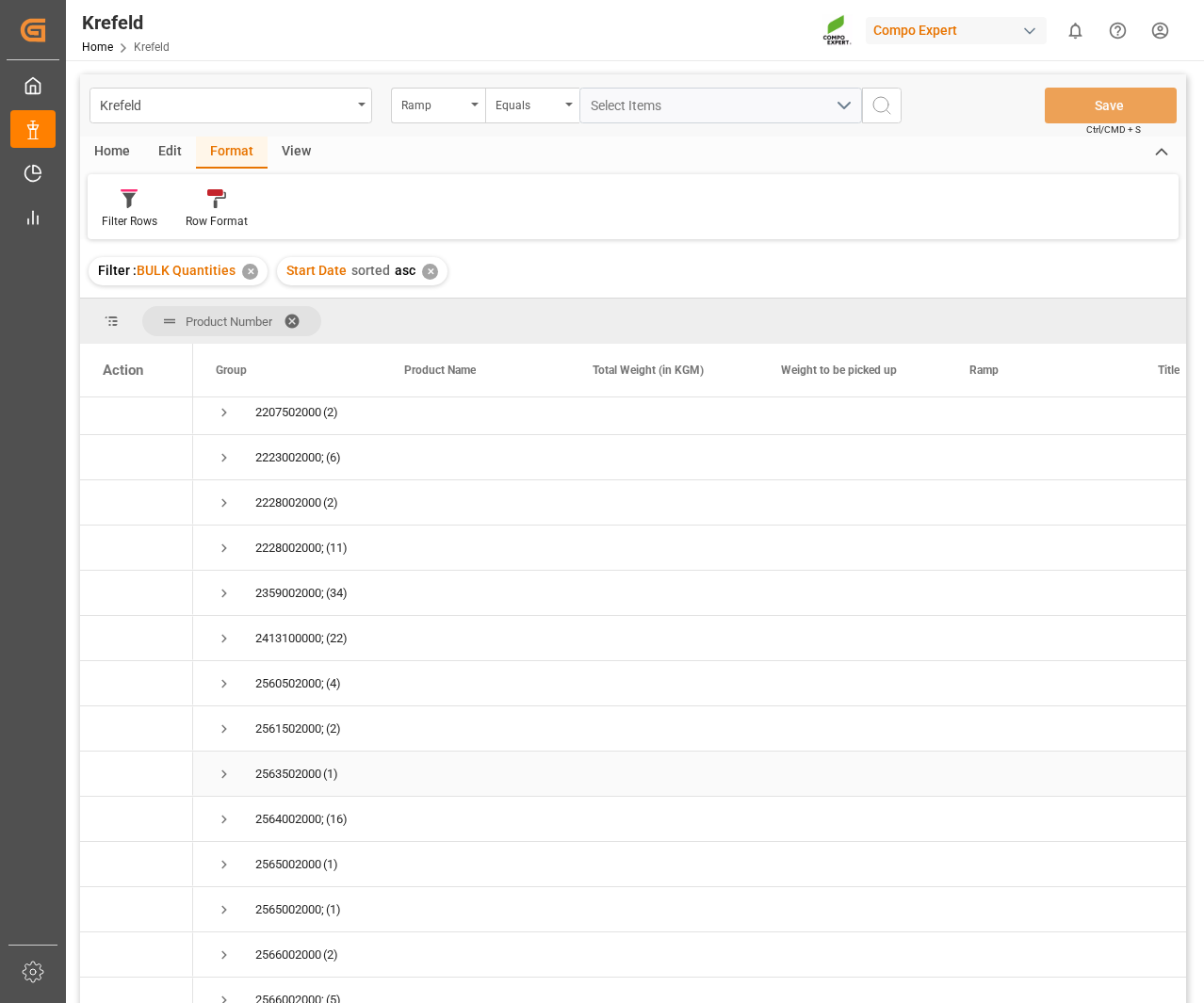
scroll to position [282, 0]
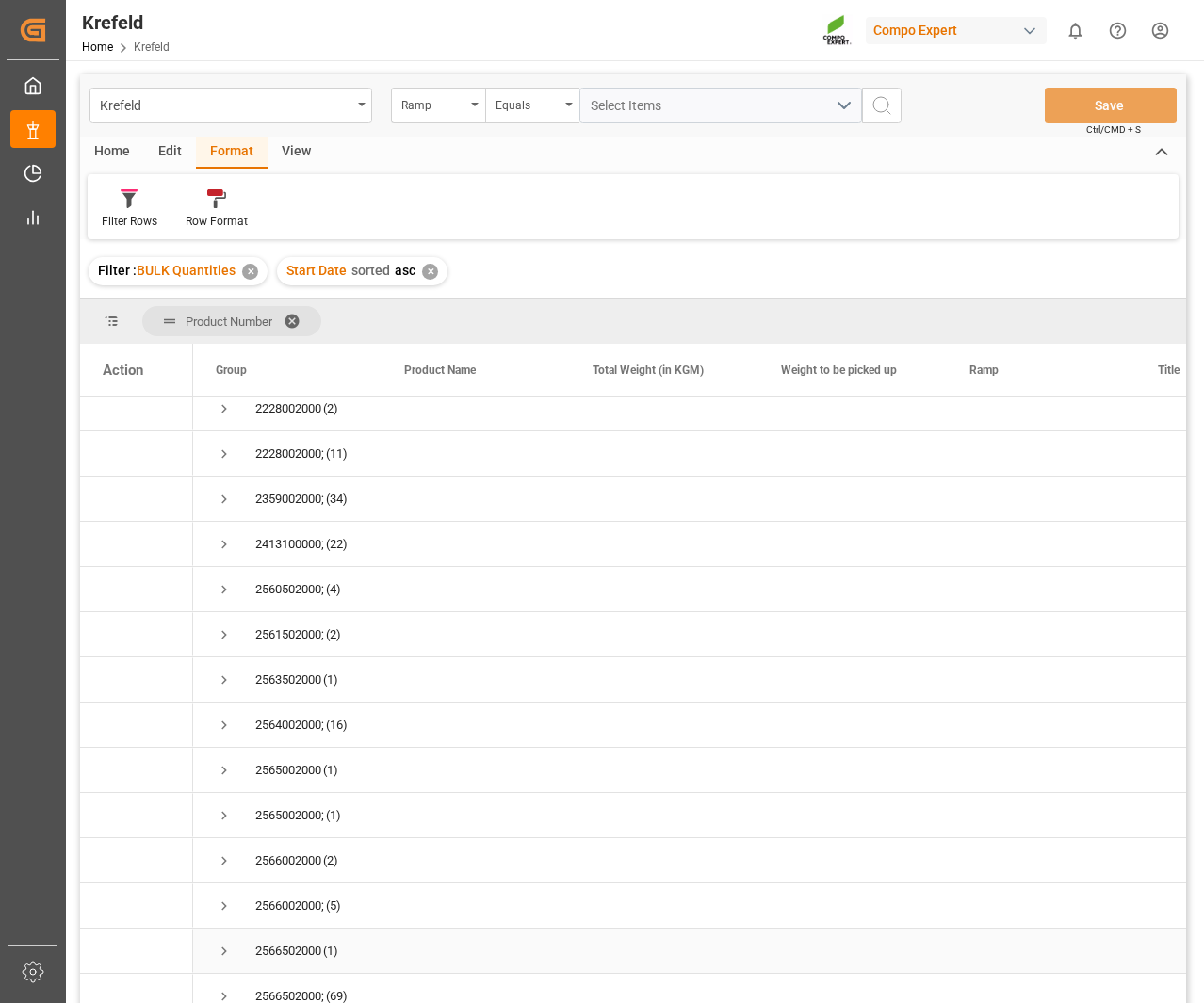
click at [226, 952] on span "Press SPACE to select this row." at bounding box center [224, 951] width 17 height 17
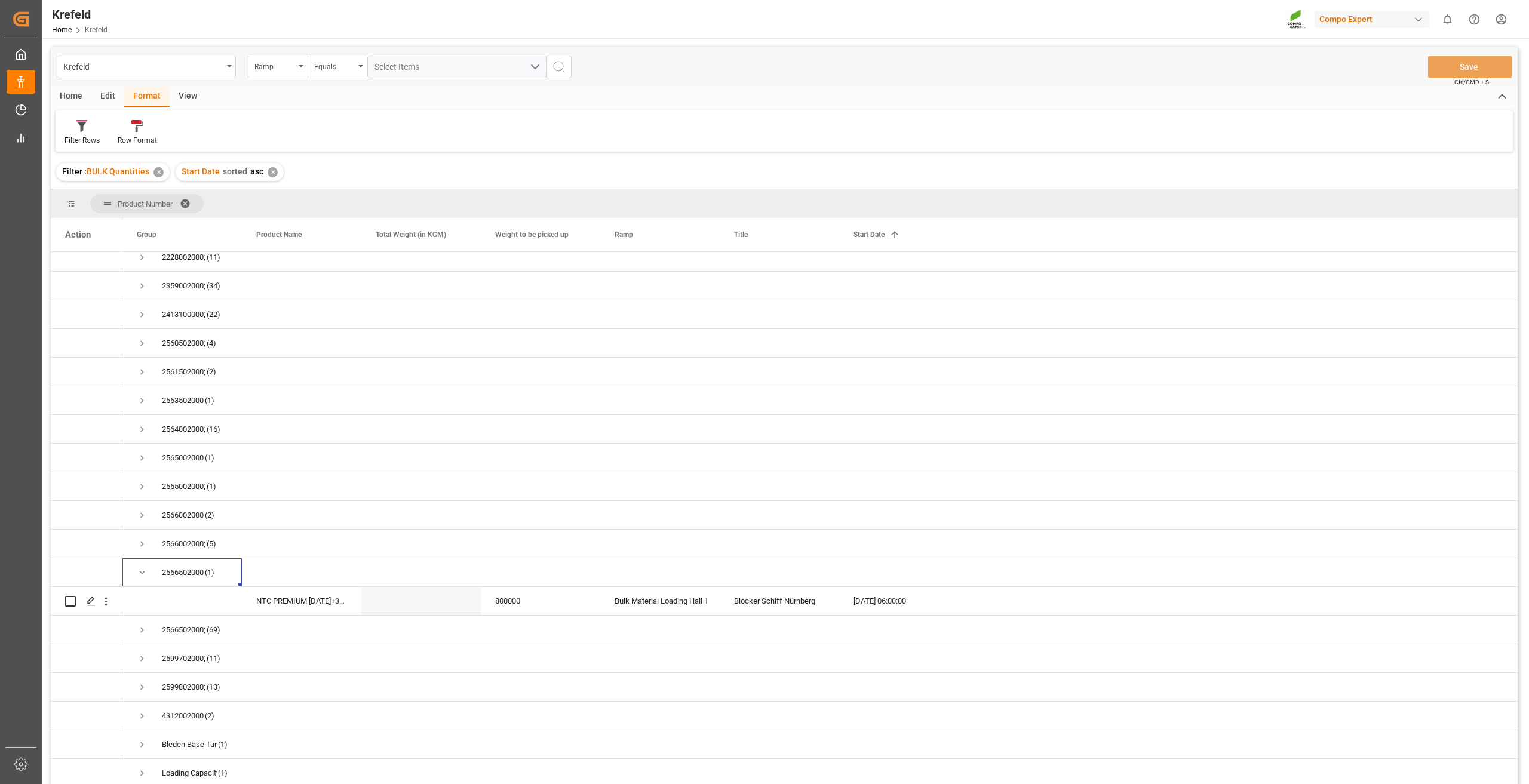
scroll to position [214, 0]
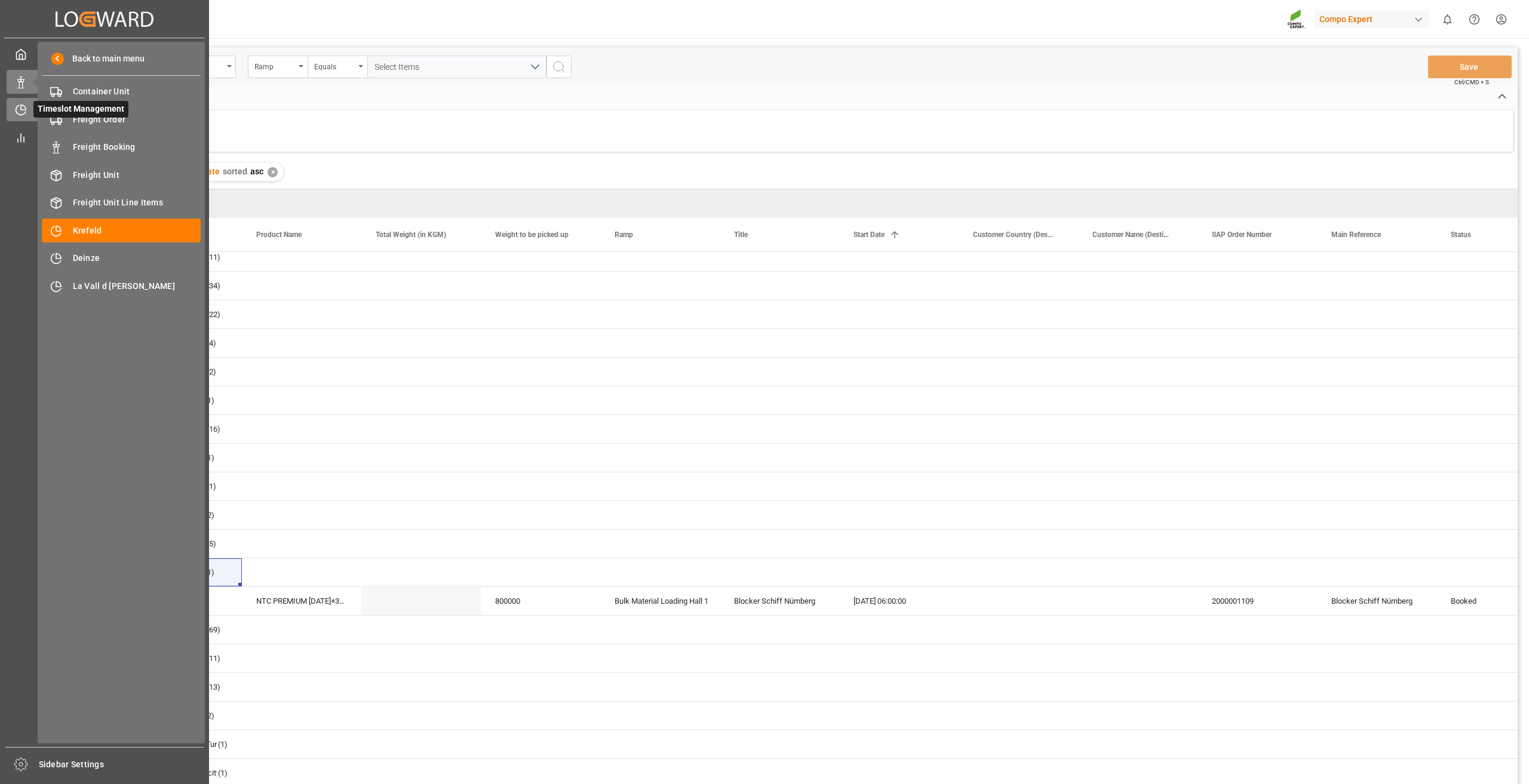
click at [20, 101] on div "Timeslot Management Timeslot Management" at bounding box center [104, 109] width 196 height 23
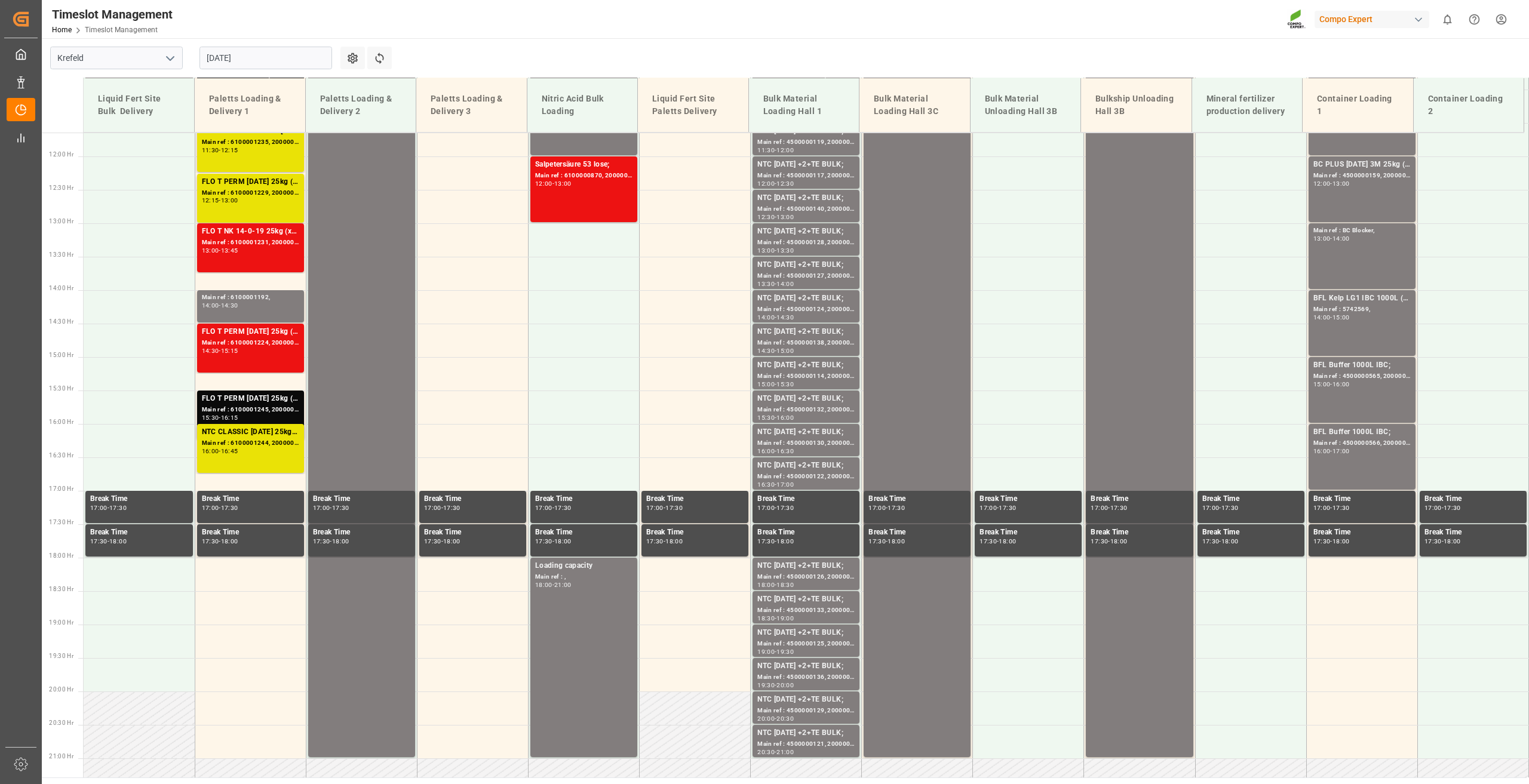
click at [254, 63] on input "20.08.2025" at bounding box center [265, 58] width 132 height 23
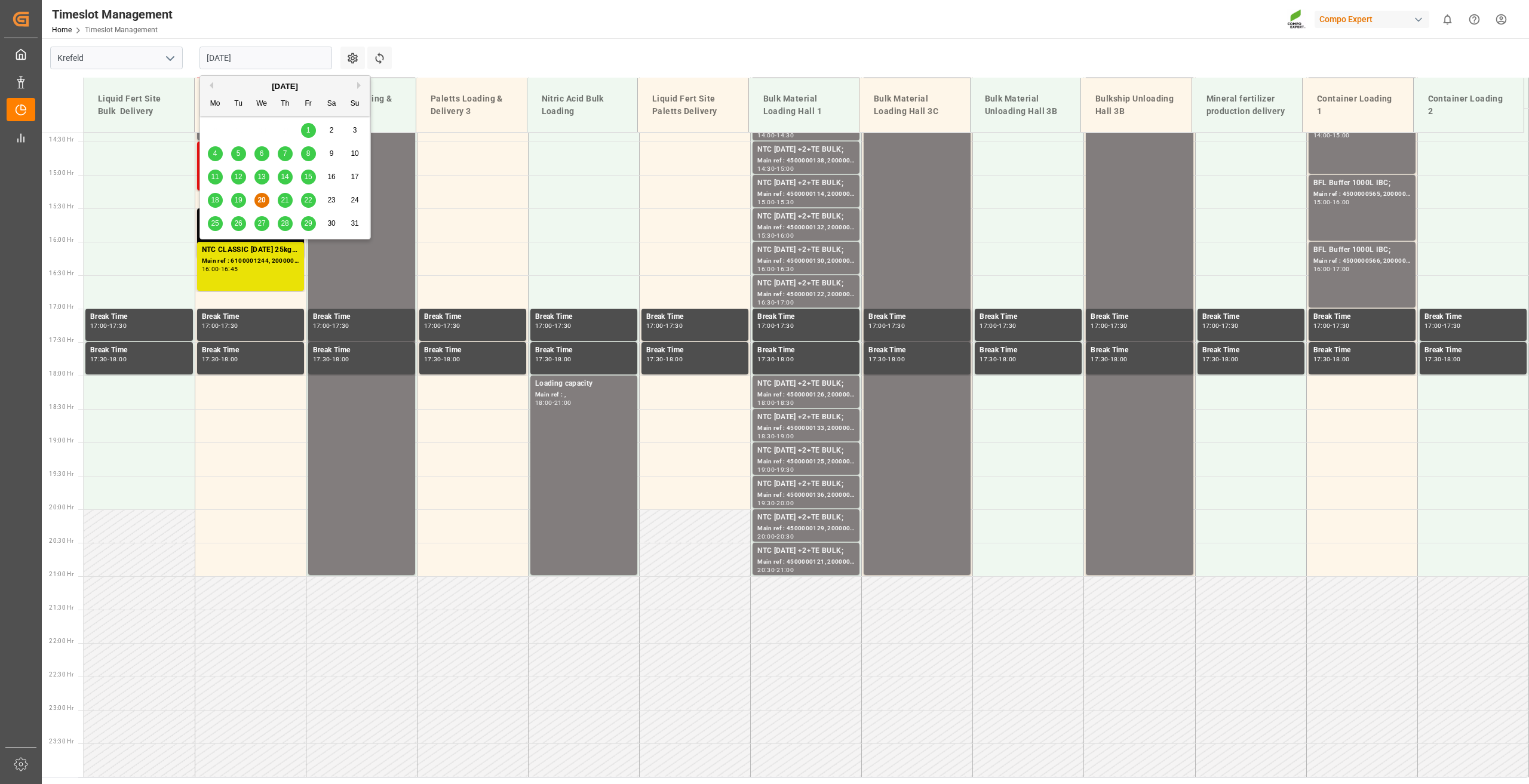
click at [304, 202] on span "22" at bounding box center [308, 199] width 8 height 8
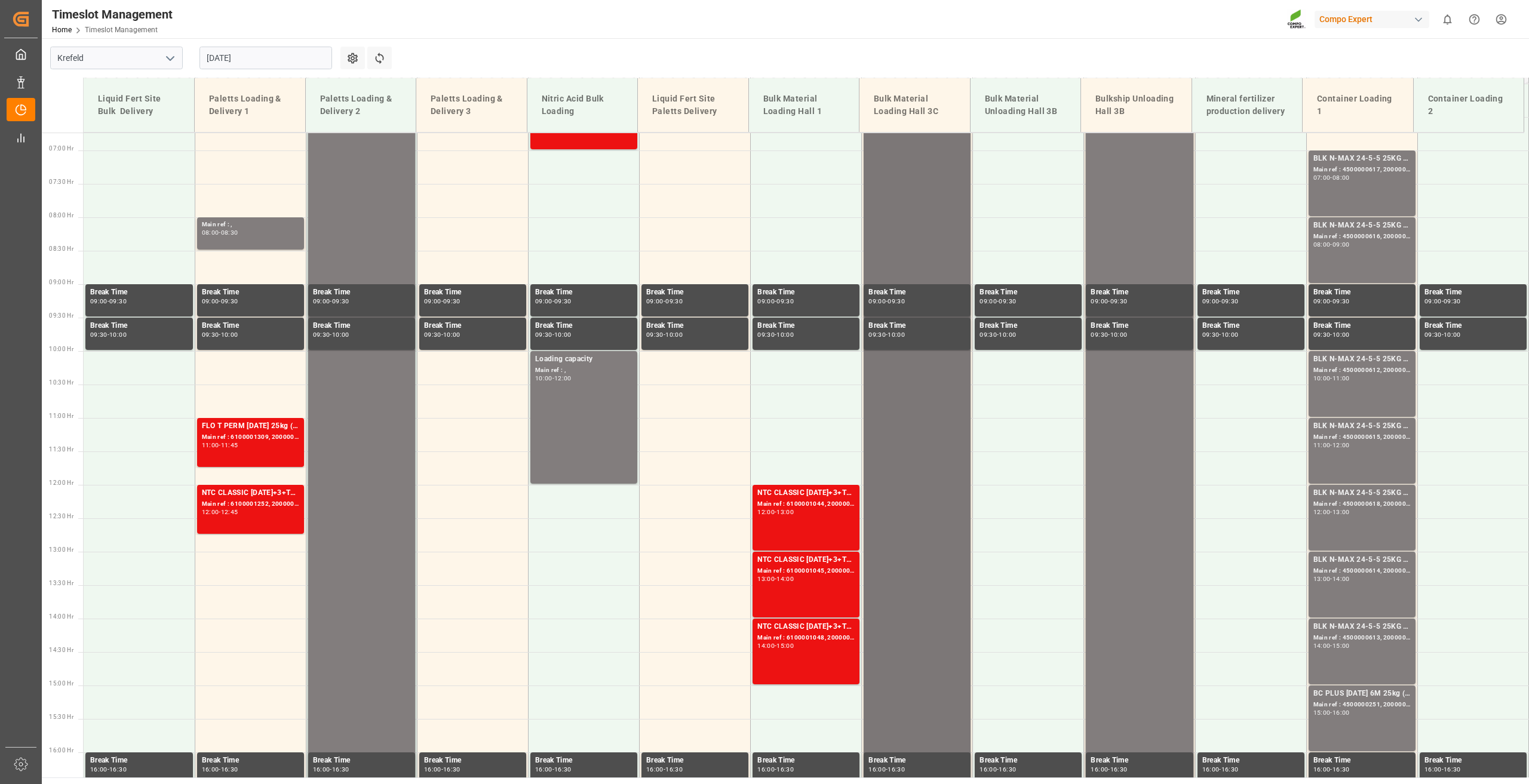
scroll to position [304, 0]
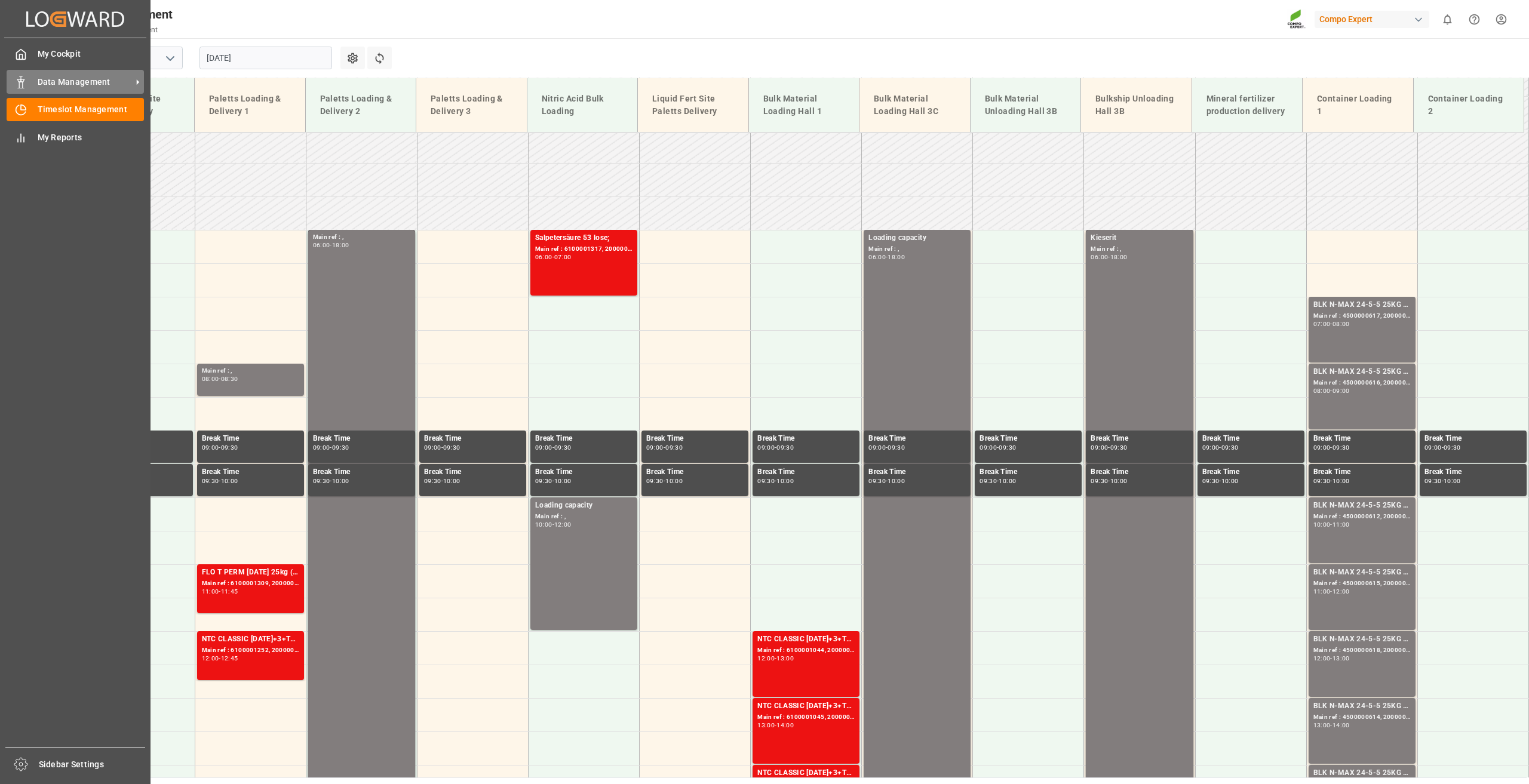
drag, startPoint x: 86, startPoint y: 78, endPoint x: 93, endPoint y: 85, distance: 9.9
click at [86, 78] on span "Data Management" at bounding box center [84, 82] width 94 height 13
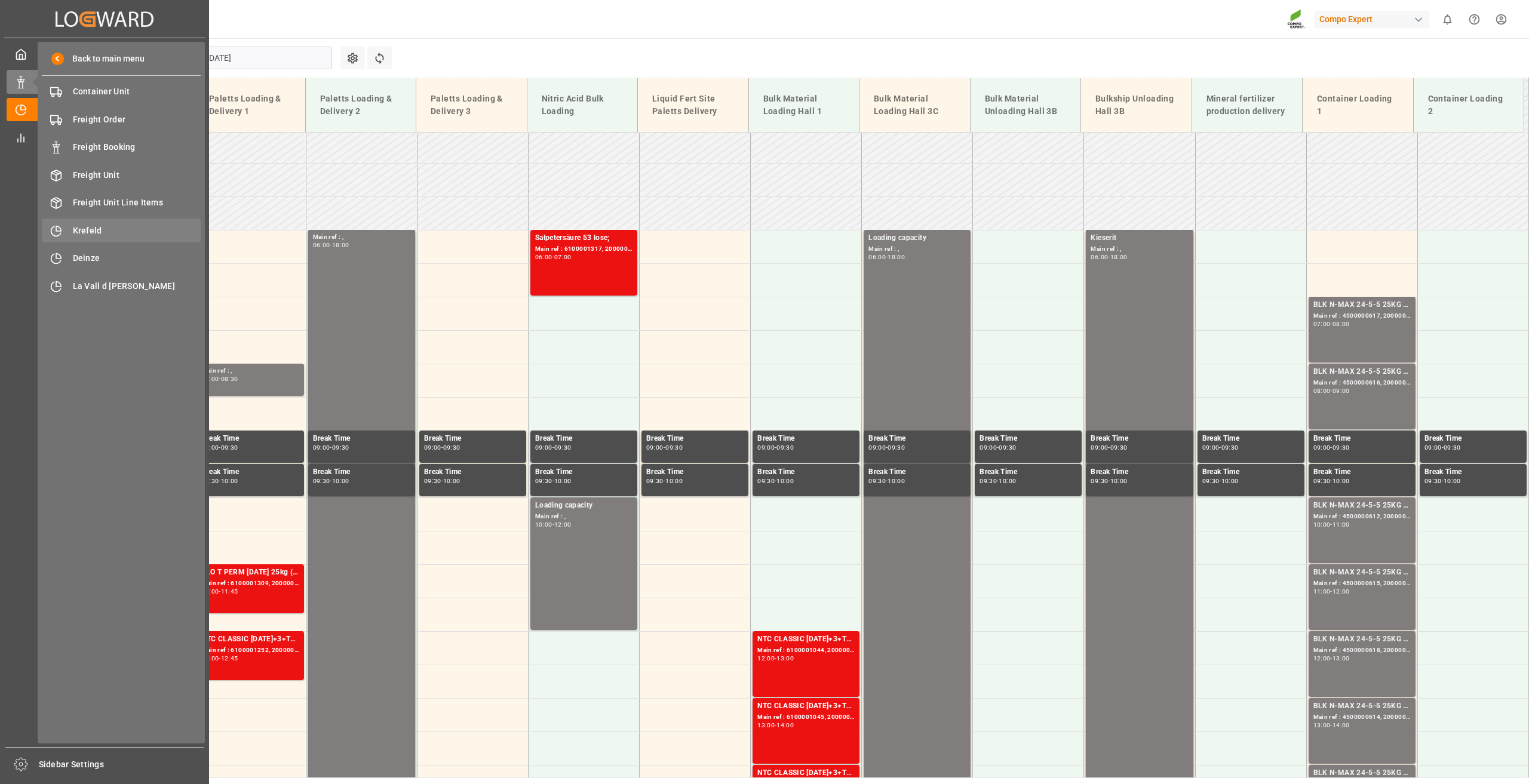
click at [96, 230] on span "Krefeld" at bounding box center [137, 231] width 128 height 13
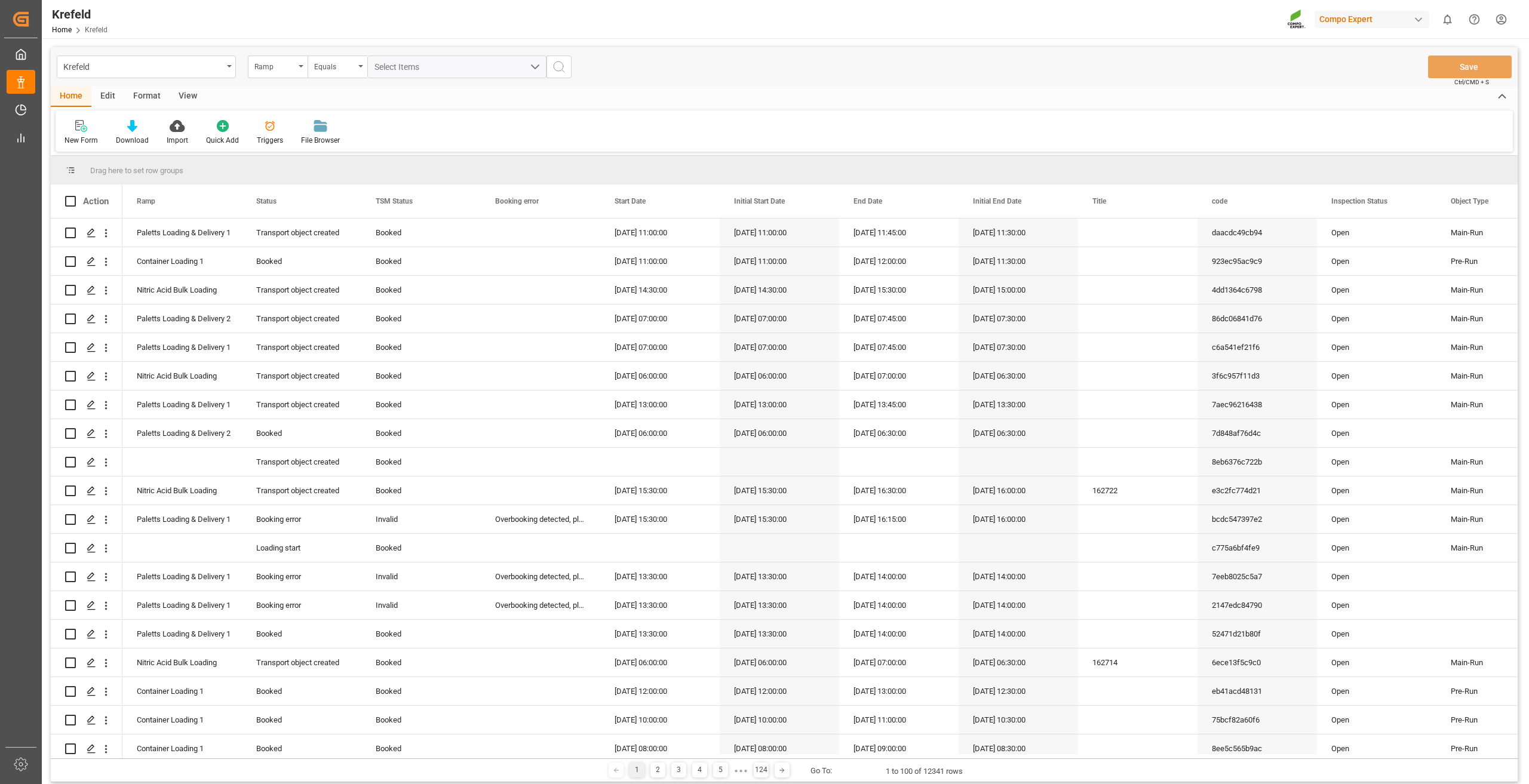
click at [134, 87] on div "Format" at bounding box center [147, 97] width 46 height 20
click at [95, 129] on div at bounding box center [82, 126] width 35 height 13
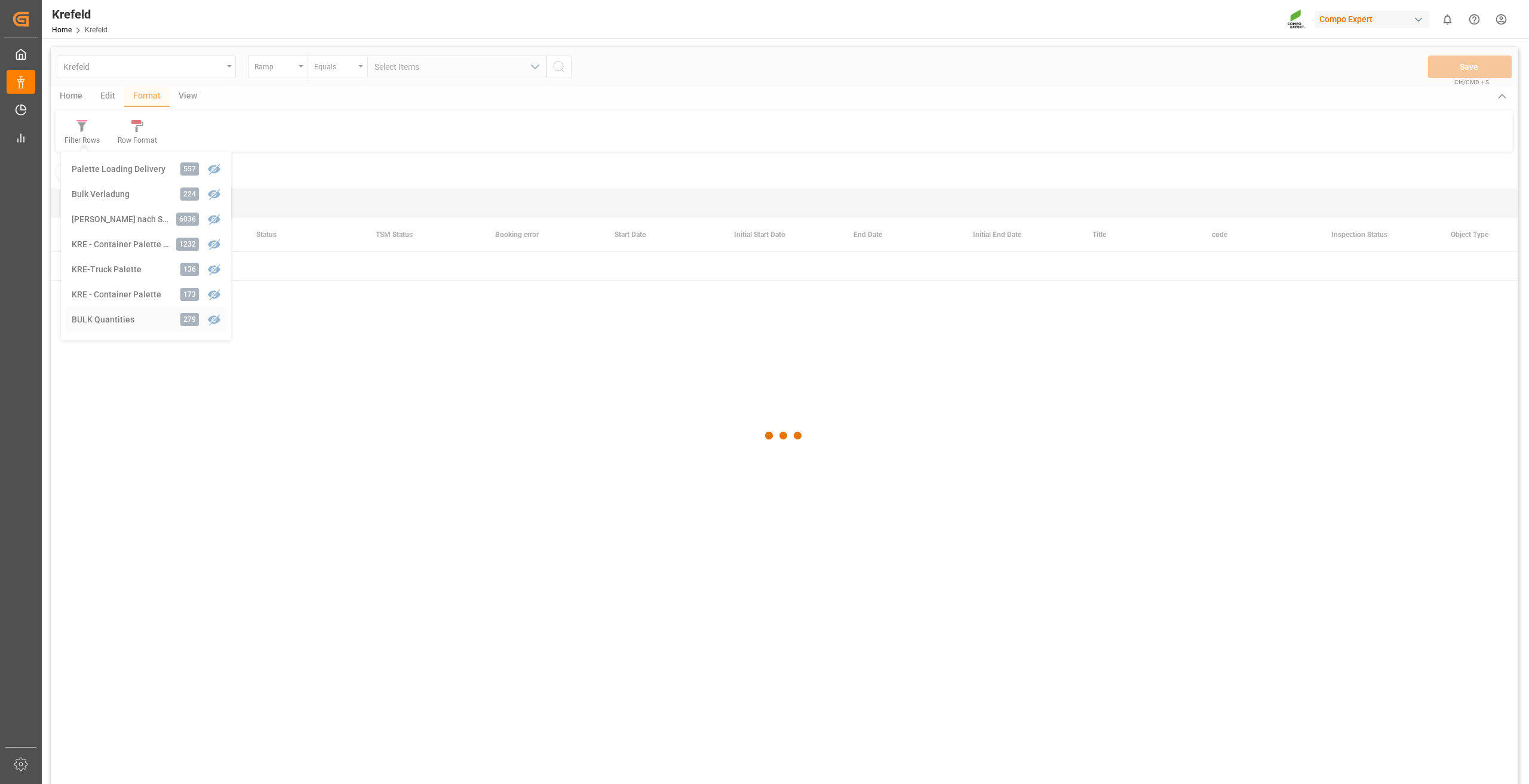
click at [110, 320] on div "Krefeld Ramp Equals Select Items Save Ctrl/CMD + S Home Edit Format View Filter…" at bounding box center [783, 432] width 1466 height 768
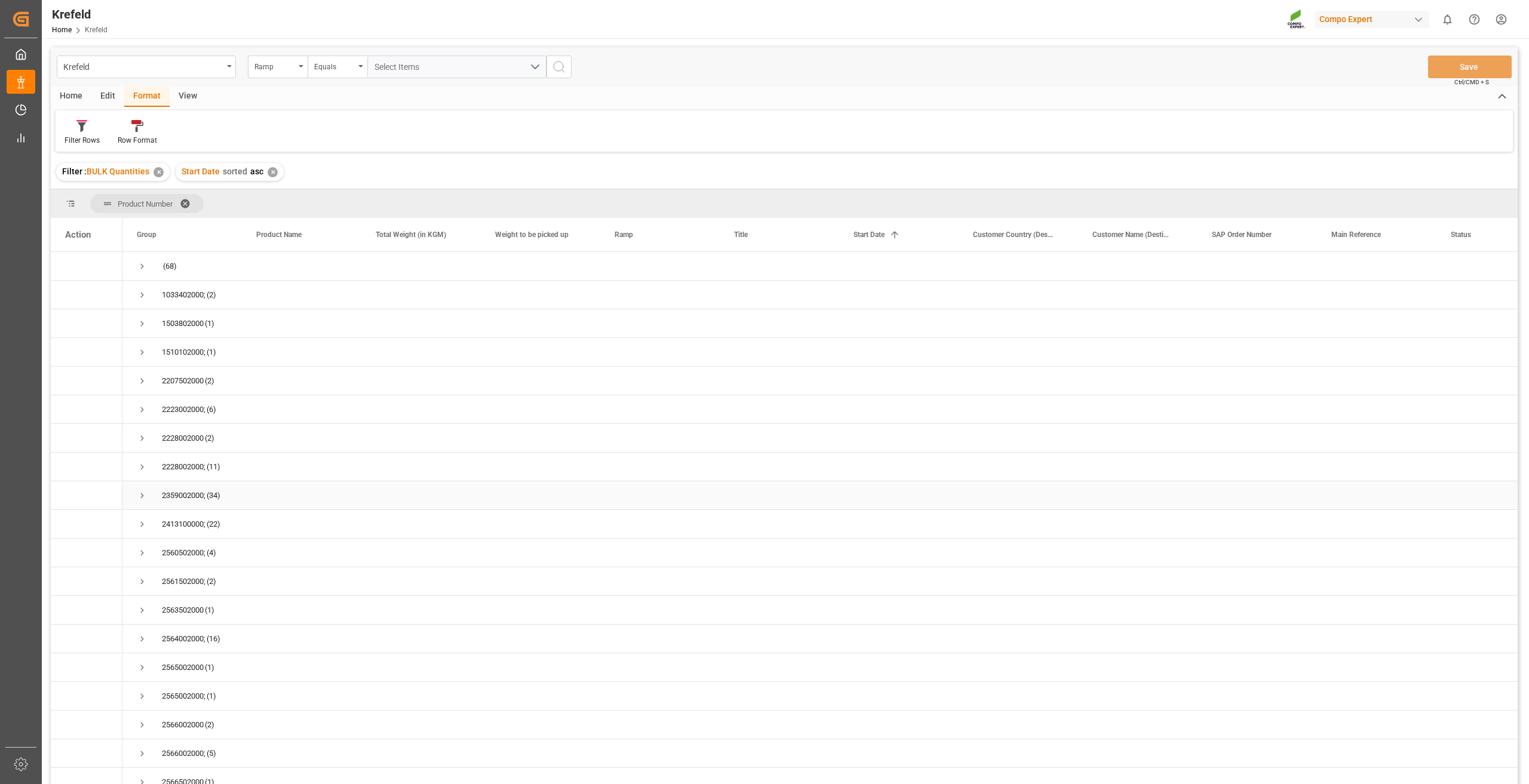
scroll to position [185, 0]
click at [143, 598] on span "Press SPACE to select this row." at bounding box center [142, 601] width 11 height 11
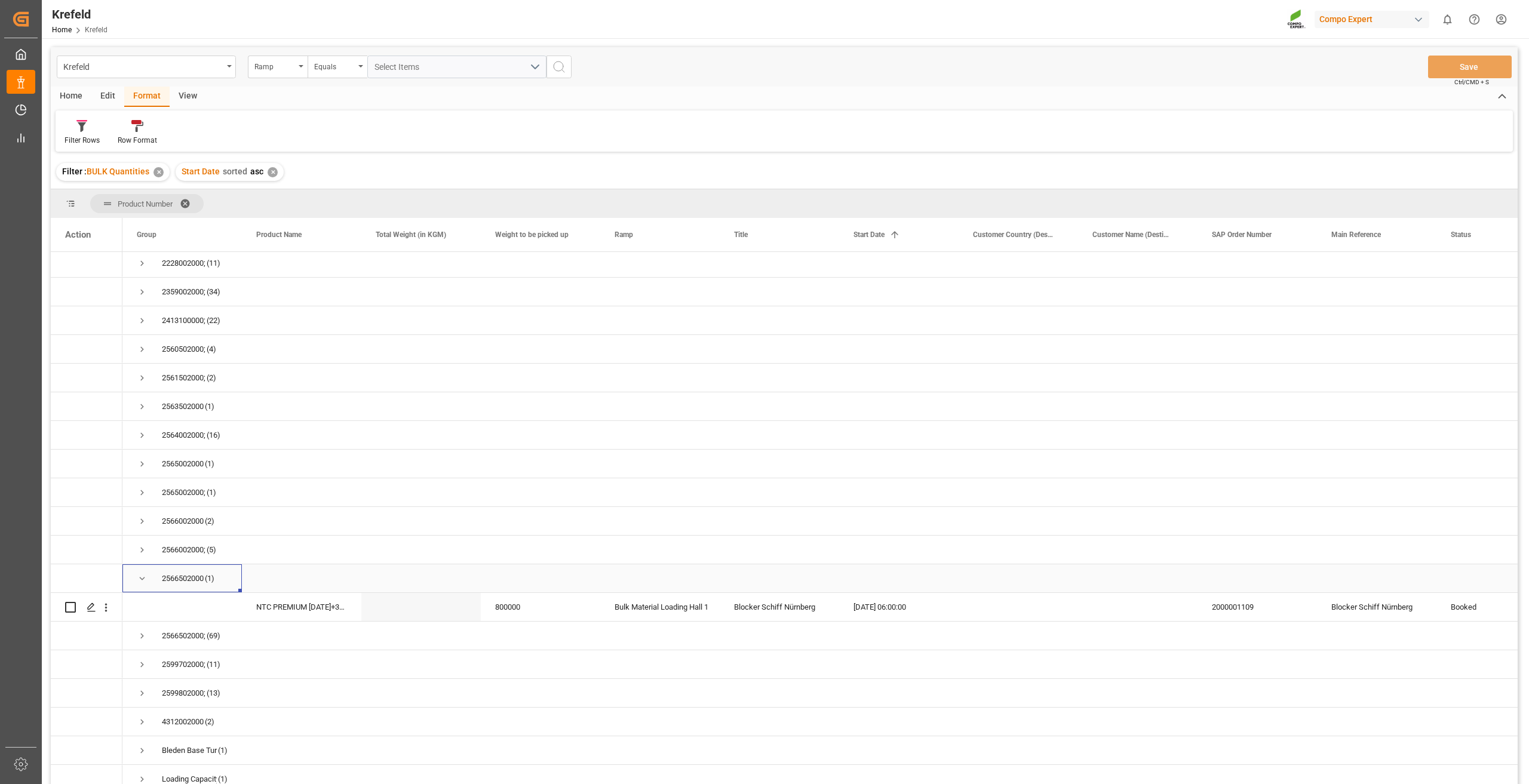
scroll to position [214, 0]
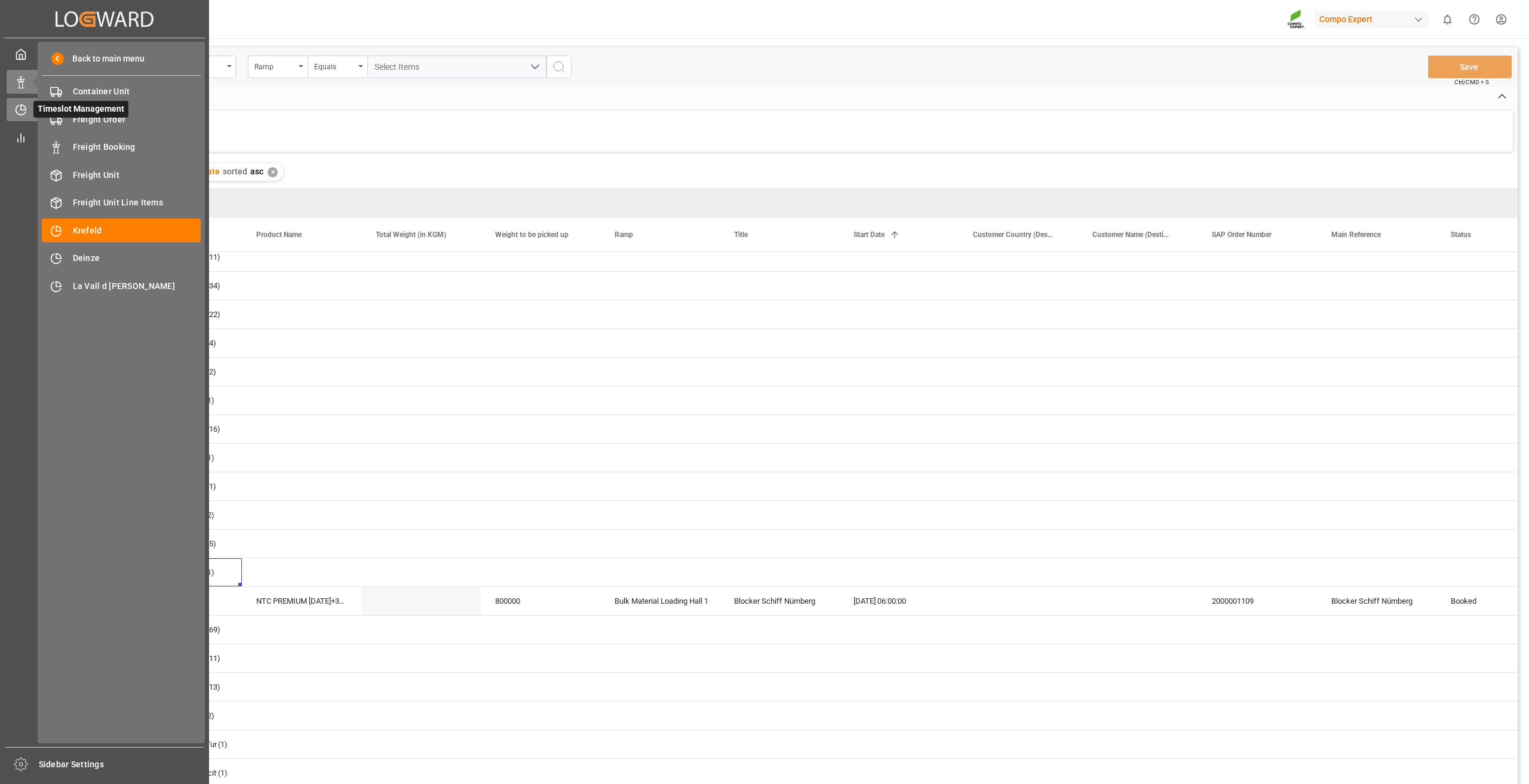
click at [19, 106] on icon at bounding box center [20, 110] width 9 height 9
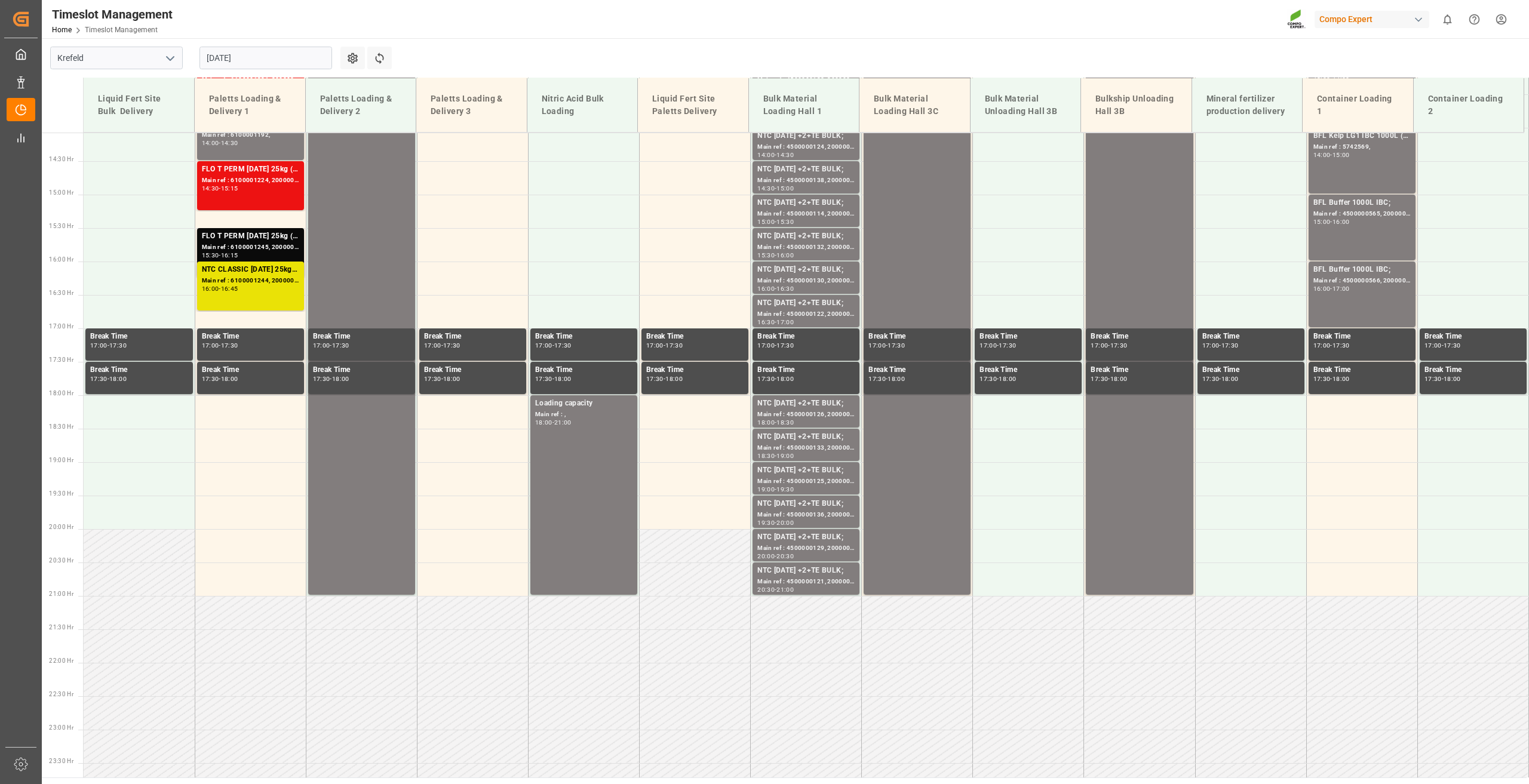
scroll to position [961, 0]
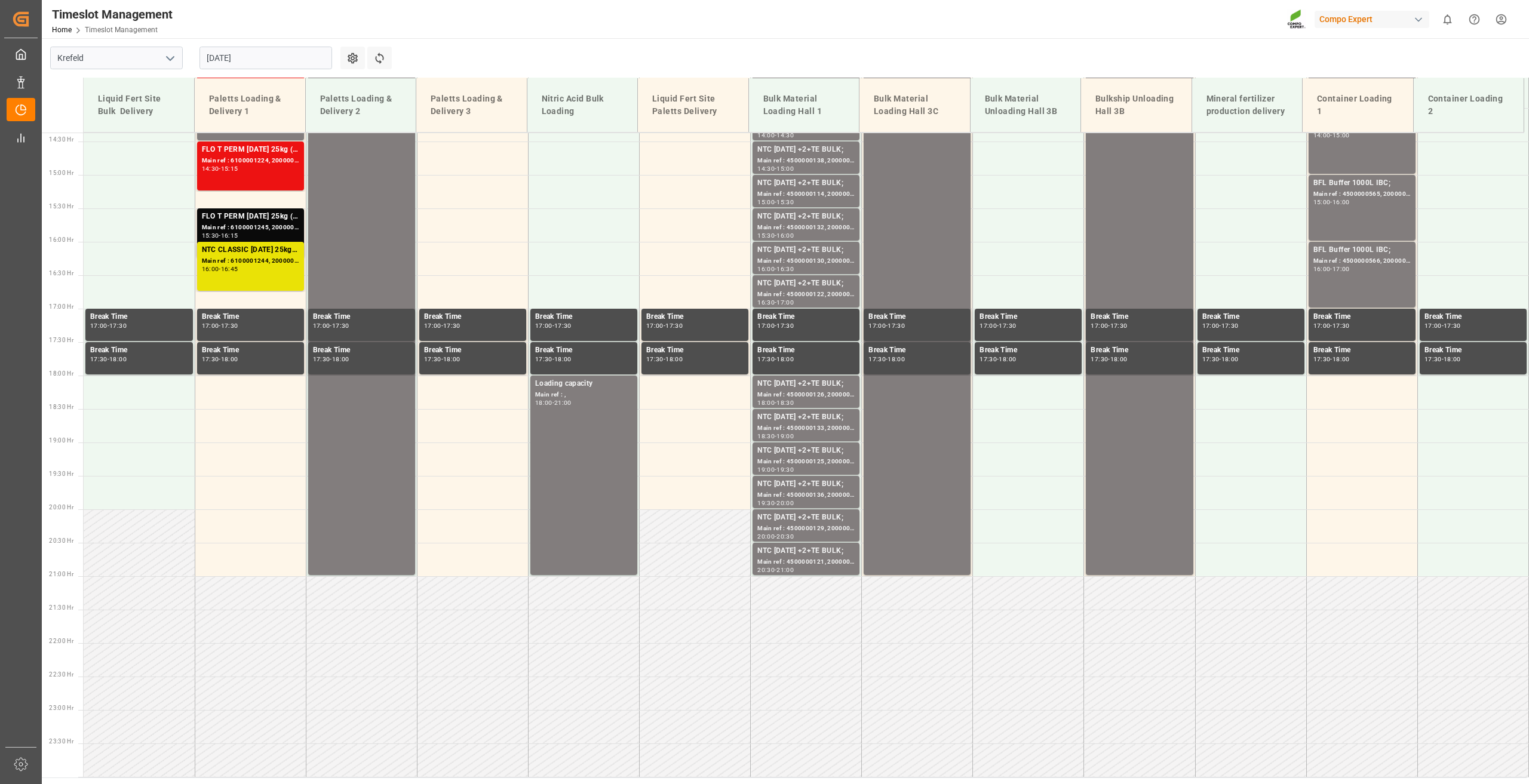
click at [240, 70] on div "20.08.2025" at bounding box center [266, 58] width 149 height 39
click at [238, 56] on input "20.08.2025" at bounding box center [265, 58] width 132 height 23
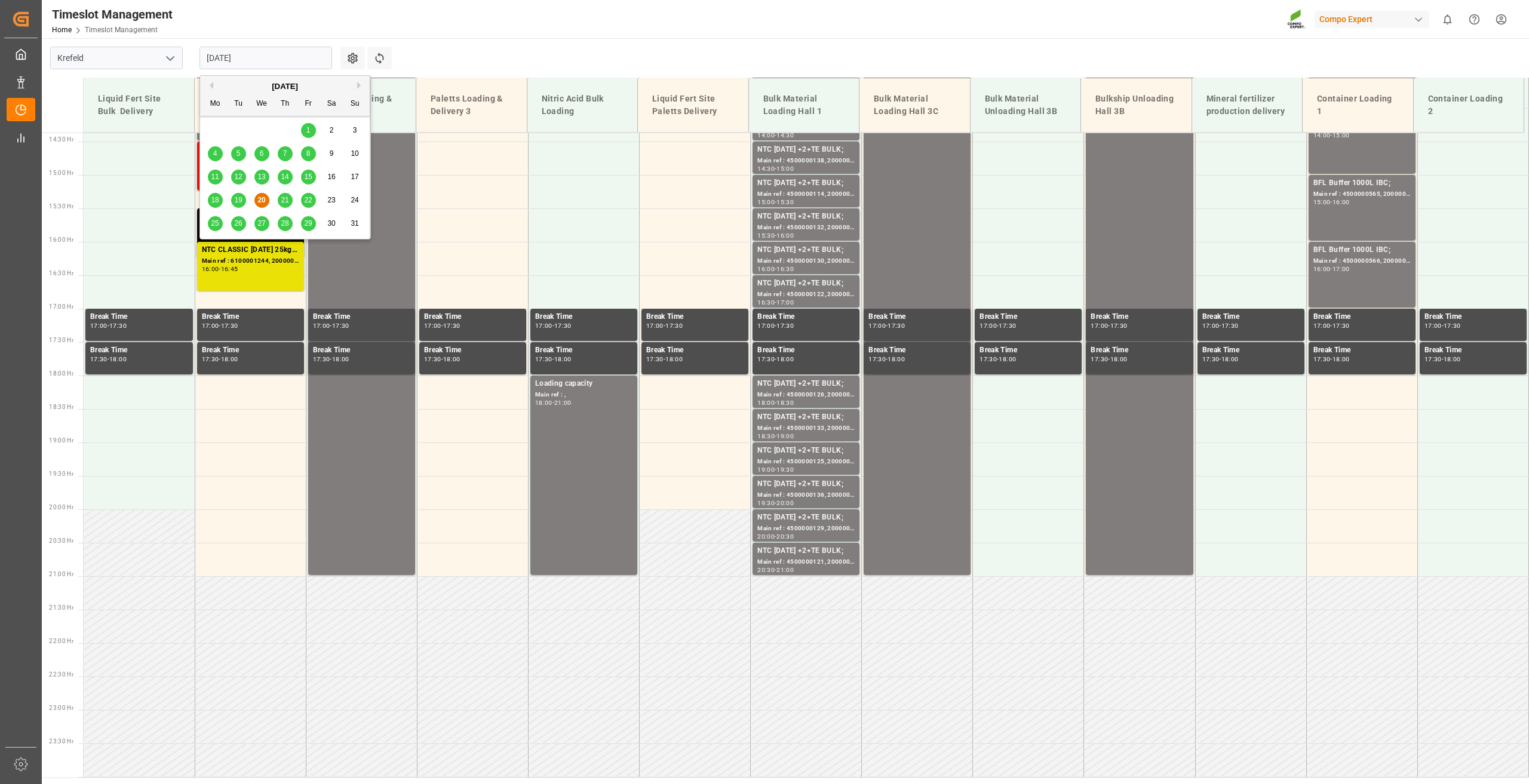
click at [211, 223] on span "25" at bounding box center [215, 223] width 8 height 8
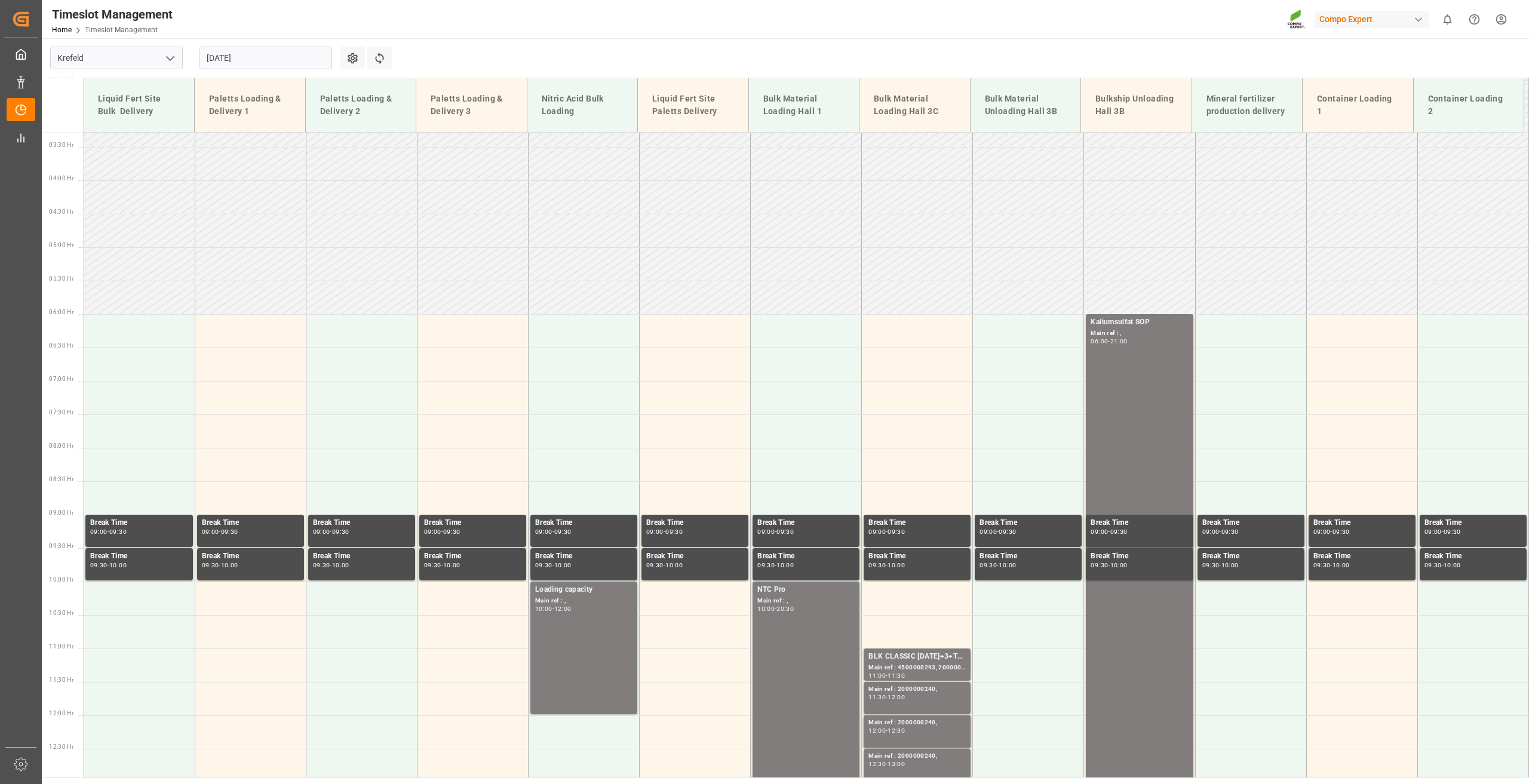
scroll to position [185, 0]
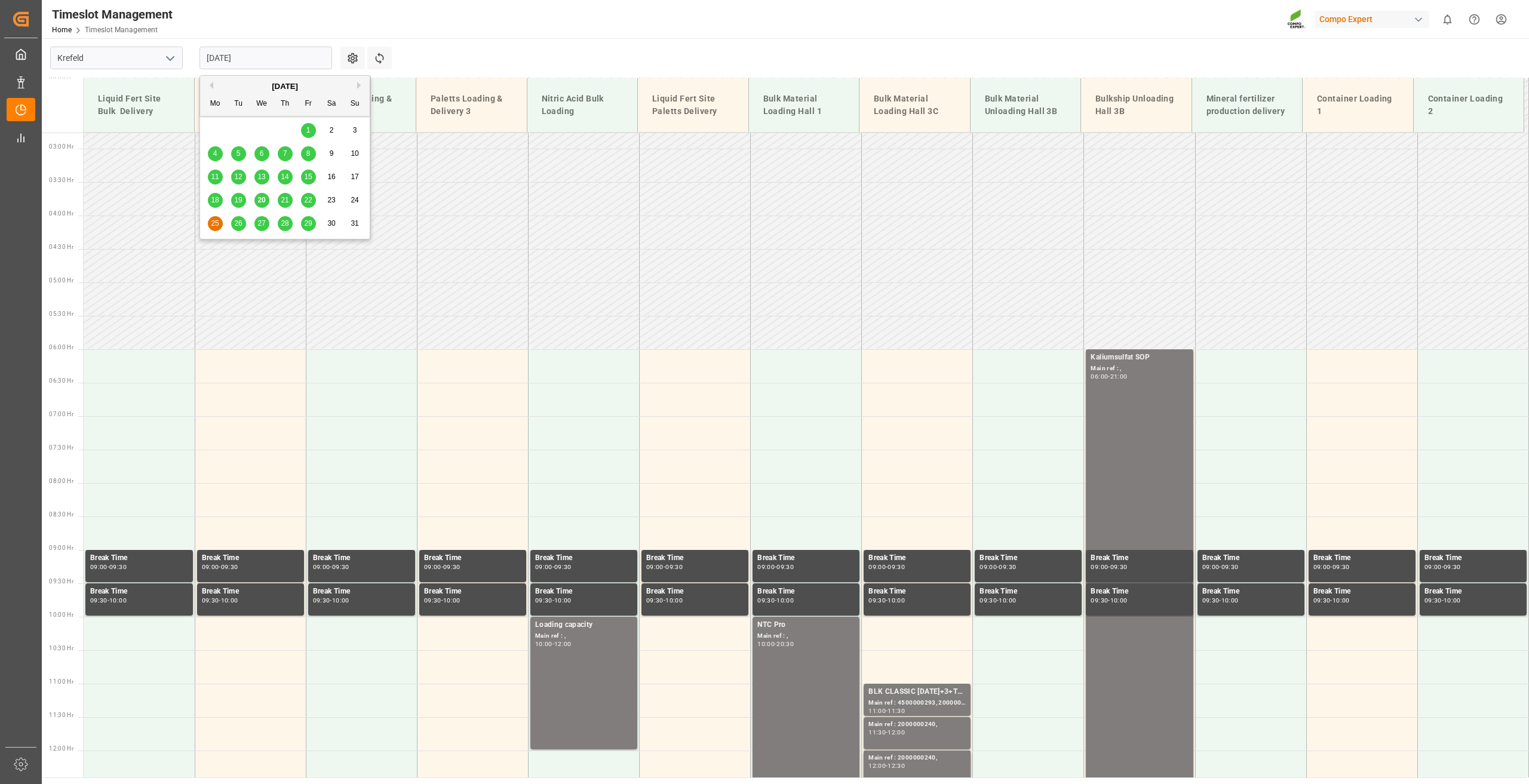
click at [220, 63] on input "25.08.2025" at bounding box center [265, 58] width 132 height 23
click at [310, 204] on span "22" at bounding box center [308, 199] width 8 height 8
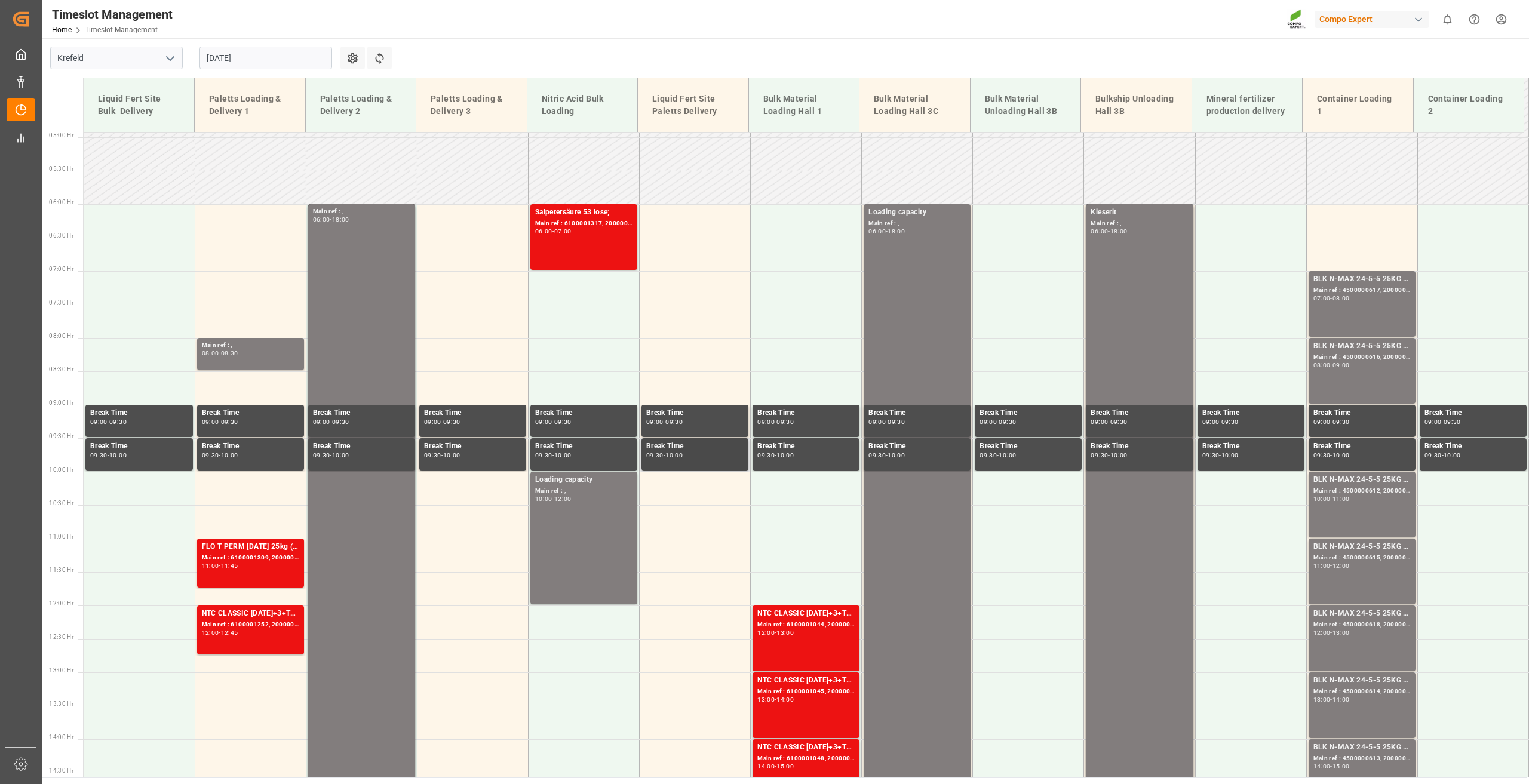
scroll to position [304, 0]
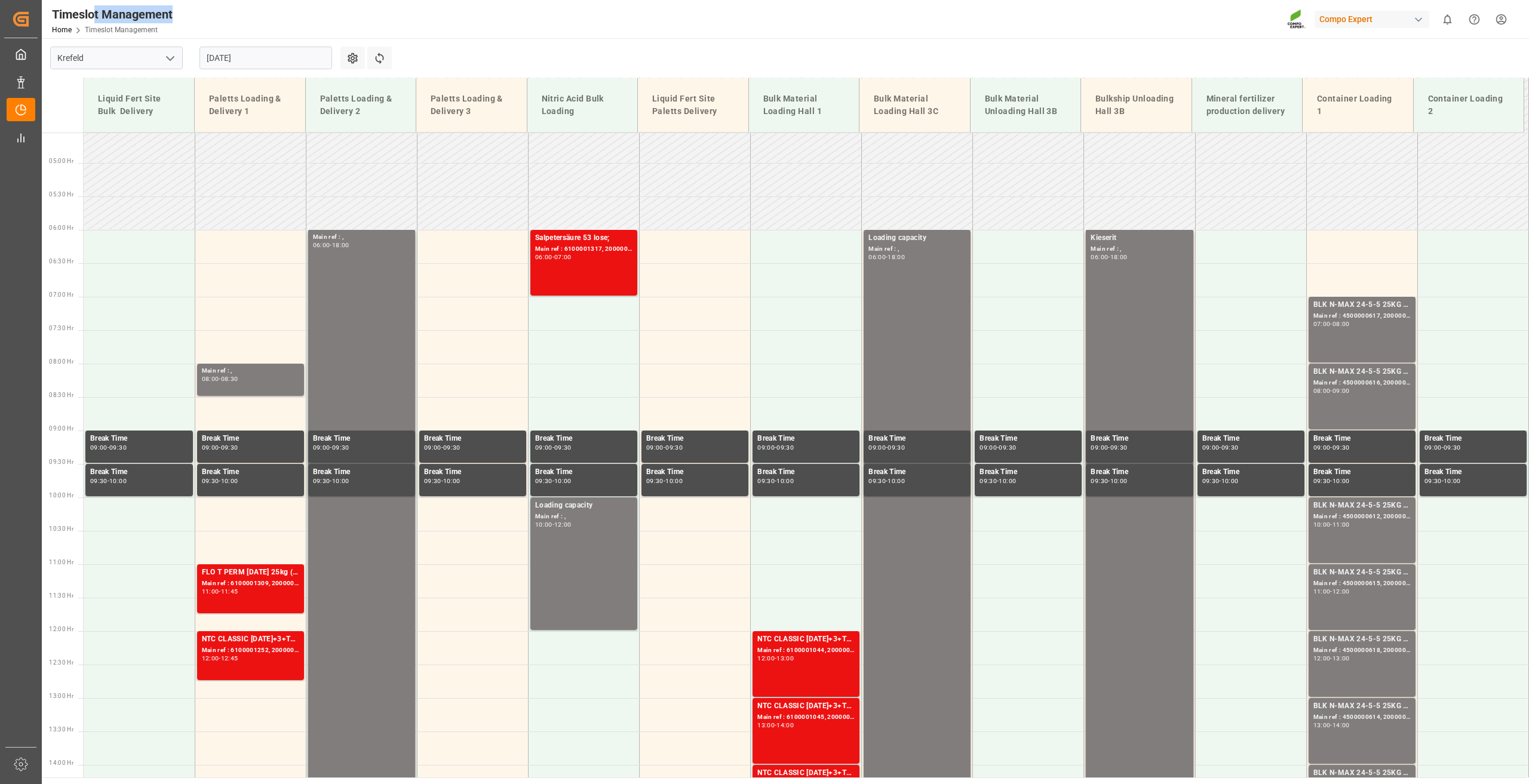
drag, startPoint x: 174, startPoint y: 11, endPoint x: 112, endPoint y: 12, distance: 62.0
click at [94, 11] on div "Timeslot Management Home Timeslot Management" at bounding box center [112, 19] width 129 height 38
click at [119, 11] on div "Timeslot Management" at bounding box center [112, 14] width 121 height 18
click at [236, 51] on input "22.08.2025" at bounding box center [265, 58] width 132 height 23
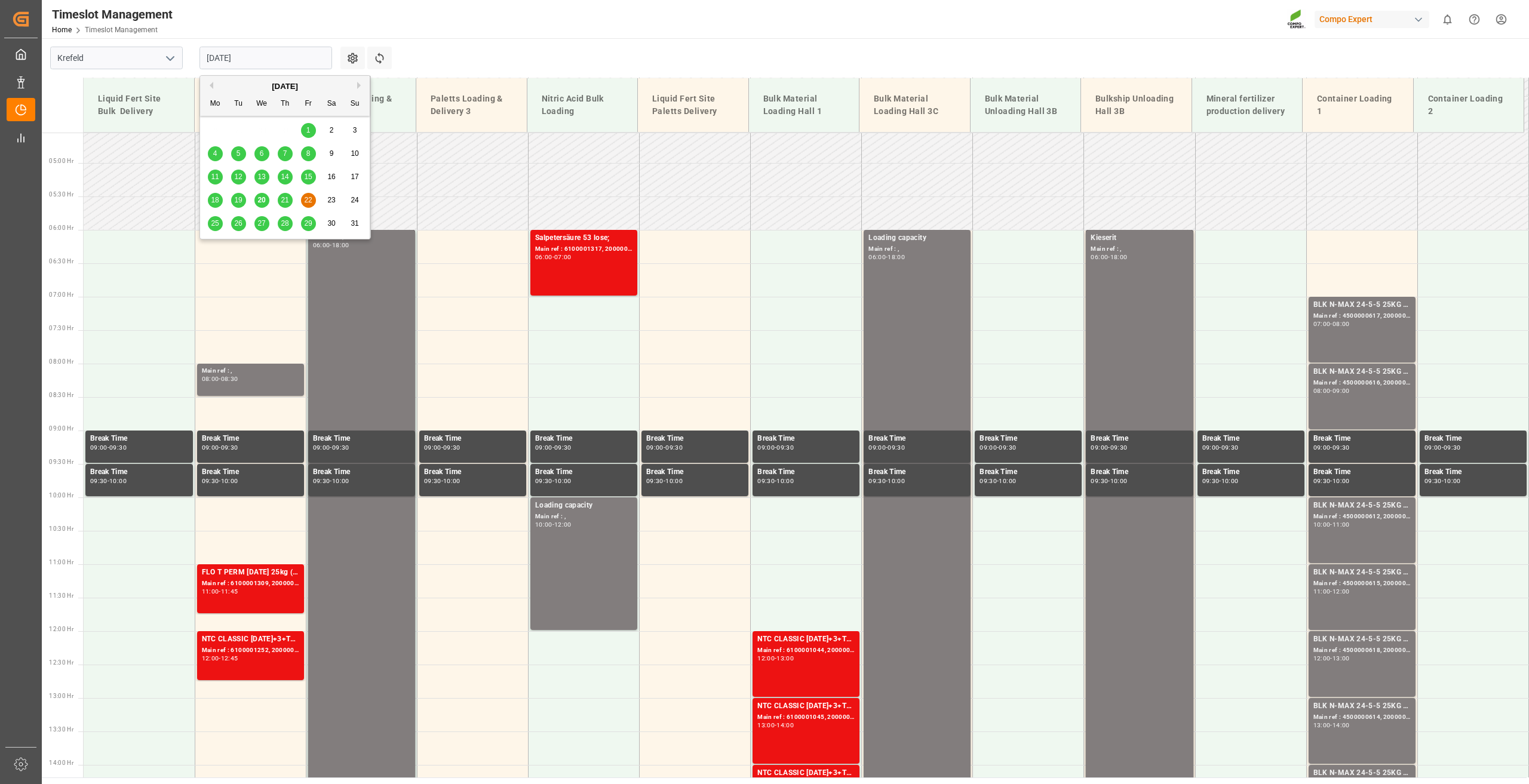
click at [290, 202] on div "21" at bounding box center [285, 201] width 15 height 15
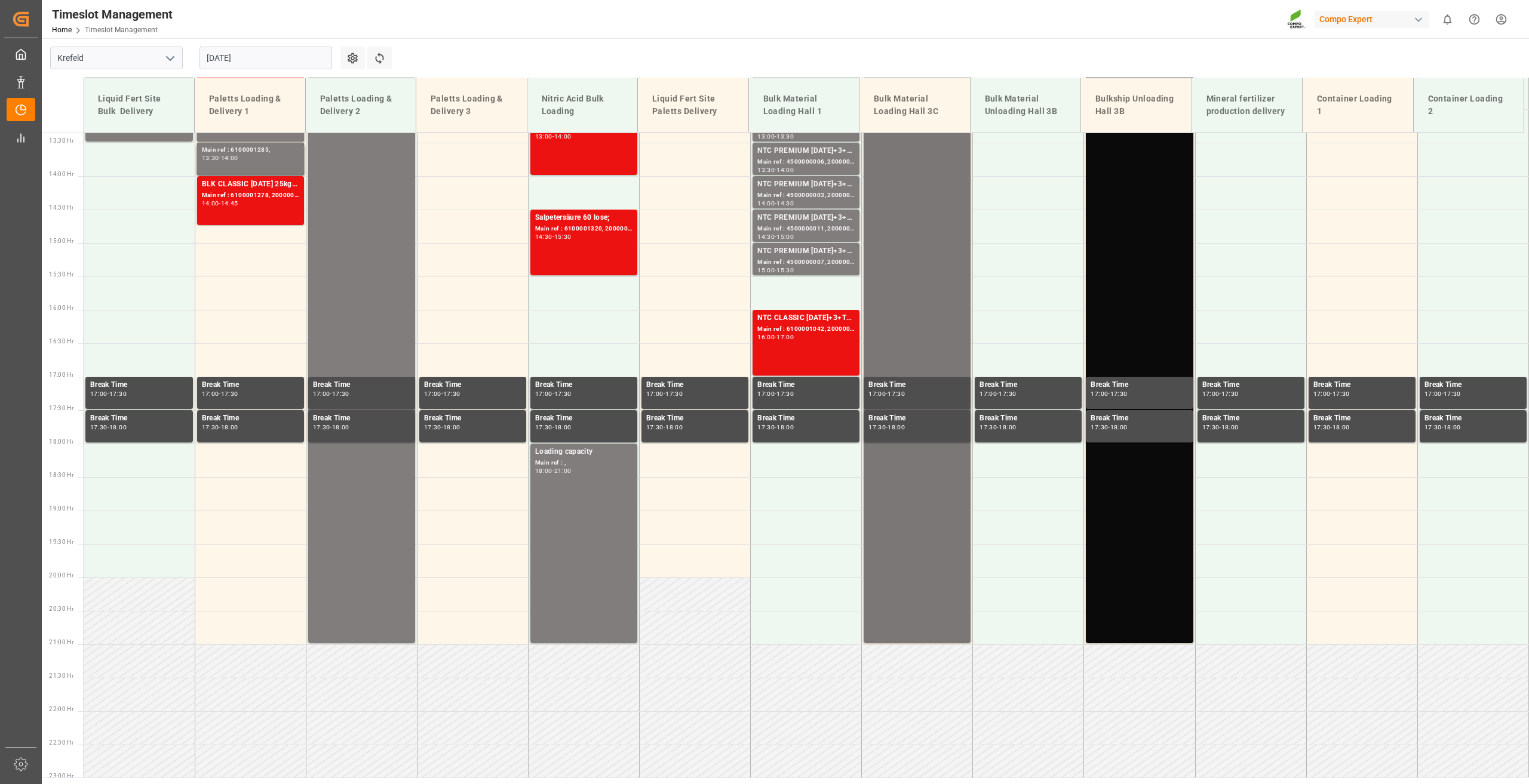
scroll to position [602, 0]
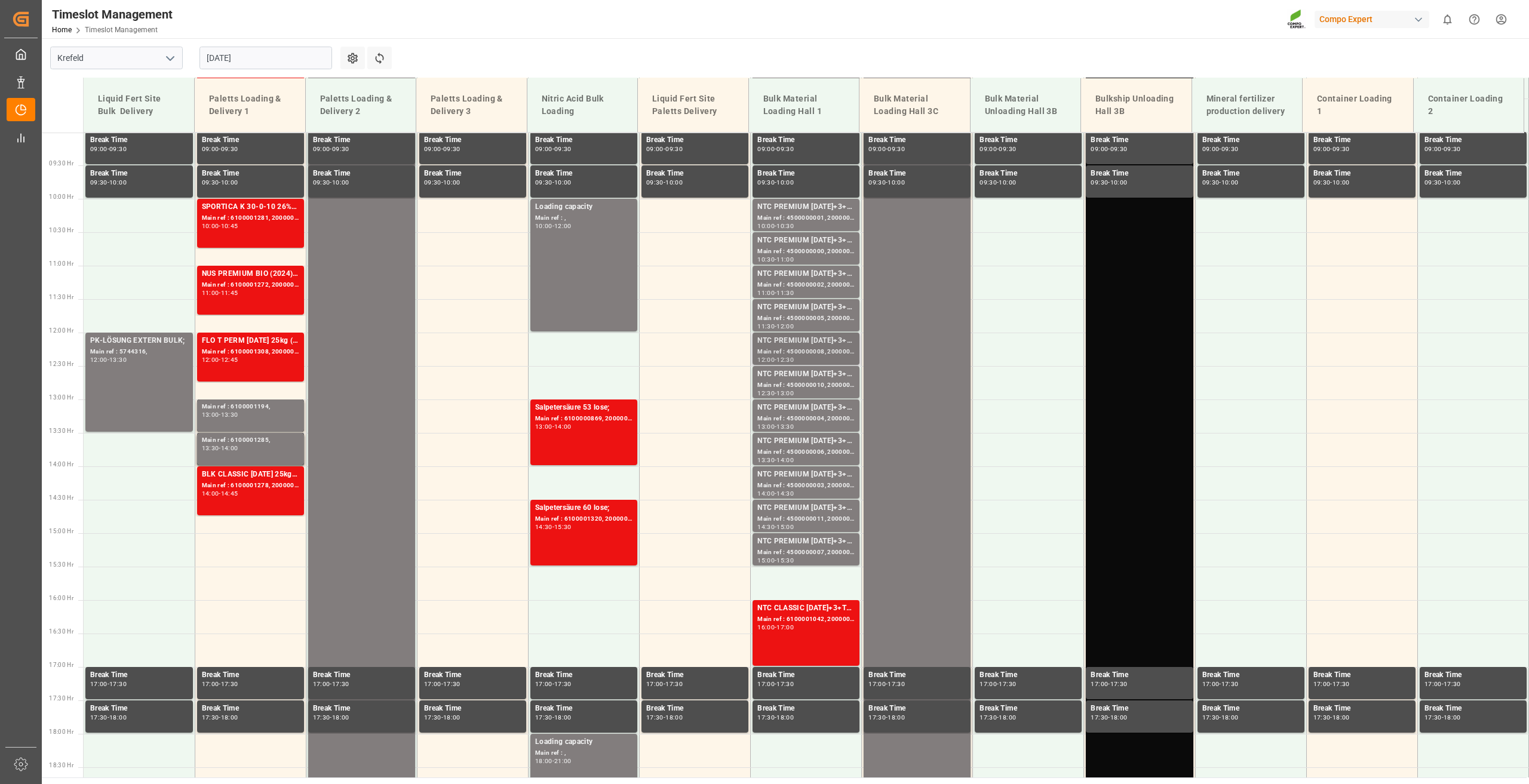
click at [808, 351] on div "Main ref : 4500000008, 2000000014;" at bounding box center [806, 352] width 97 height 10
click at [801, 252] on div "Main ref : 4500000000, 2000000014;" at bounding box center [806, 252] width 97 height 10
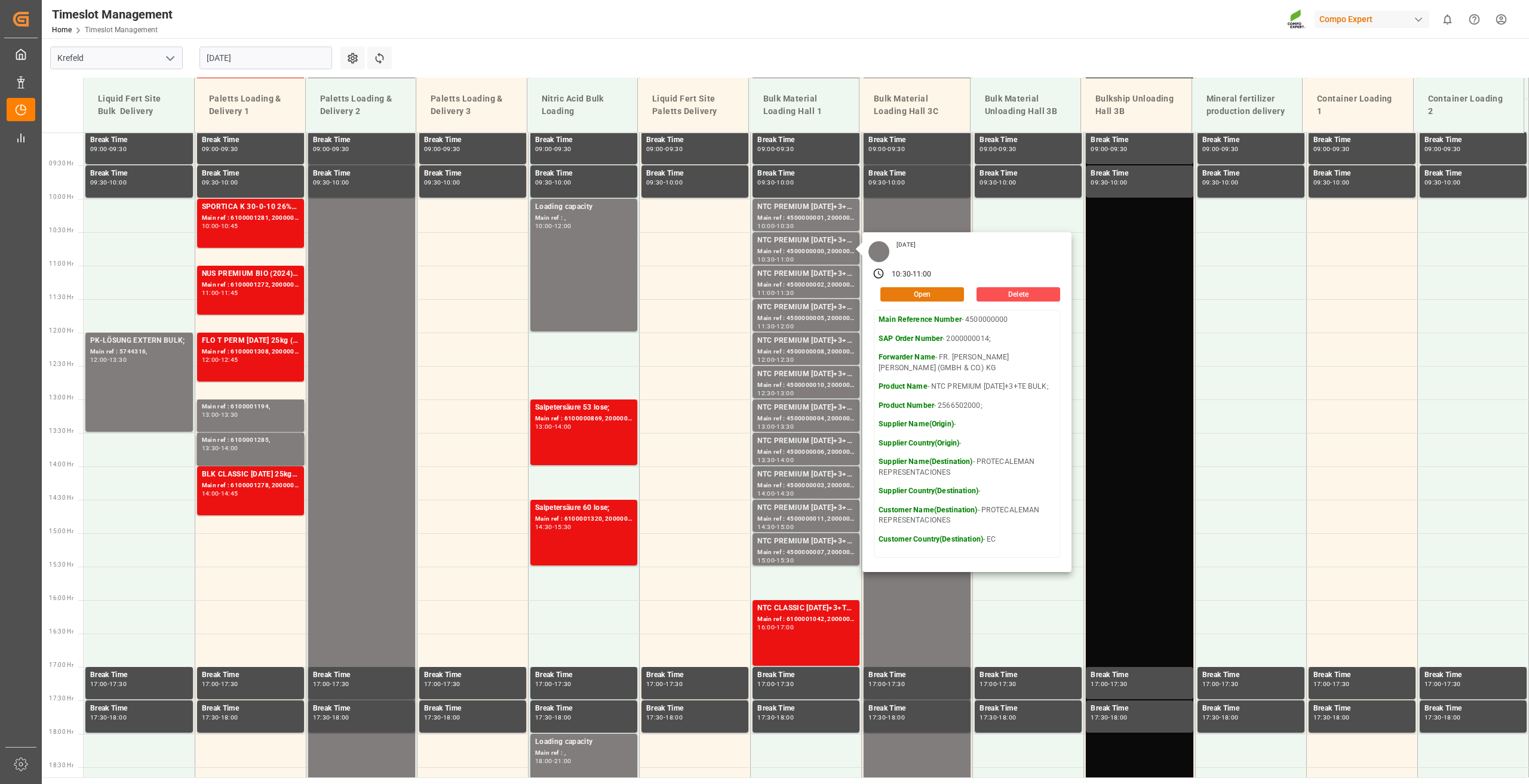
click at [936, 292] on button "Open" at bounding box center [922, 294] width 84 height 15
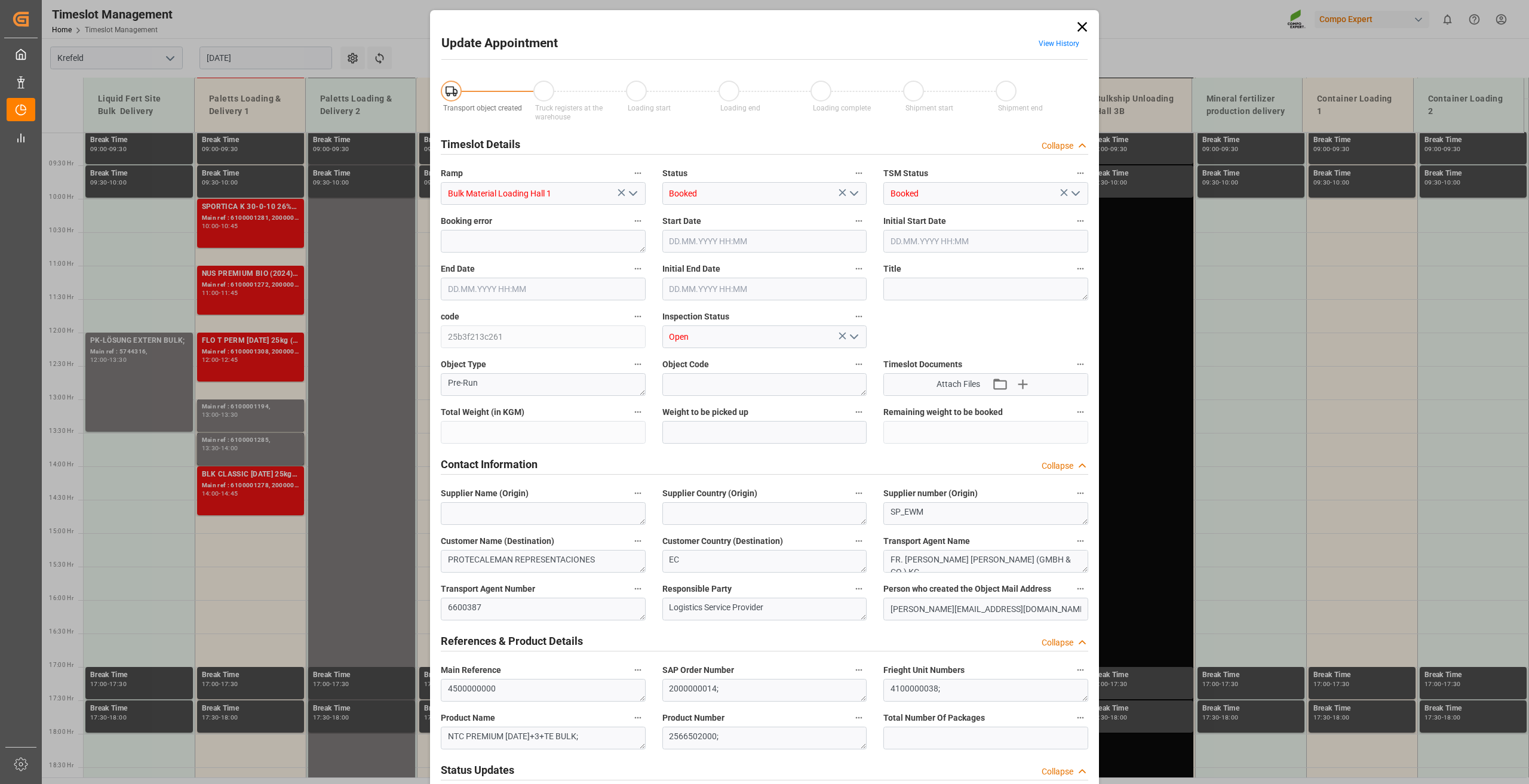
type input "53000"
type input "0"
type input "21.08.2025 10:30"
type input "21.08.2025 11:00"
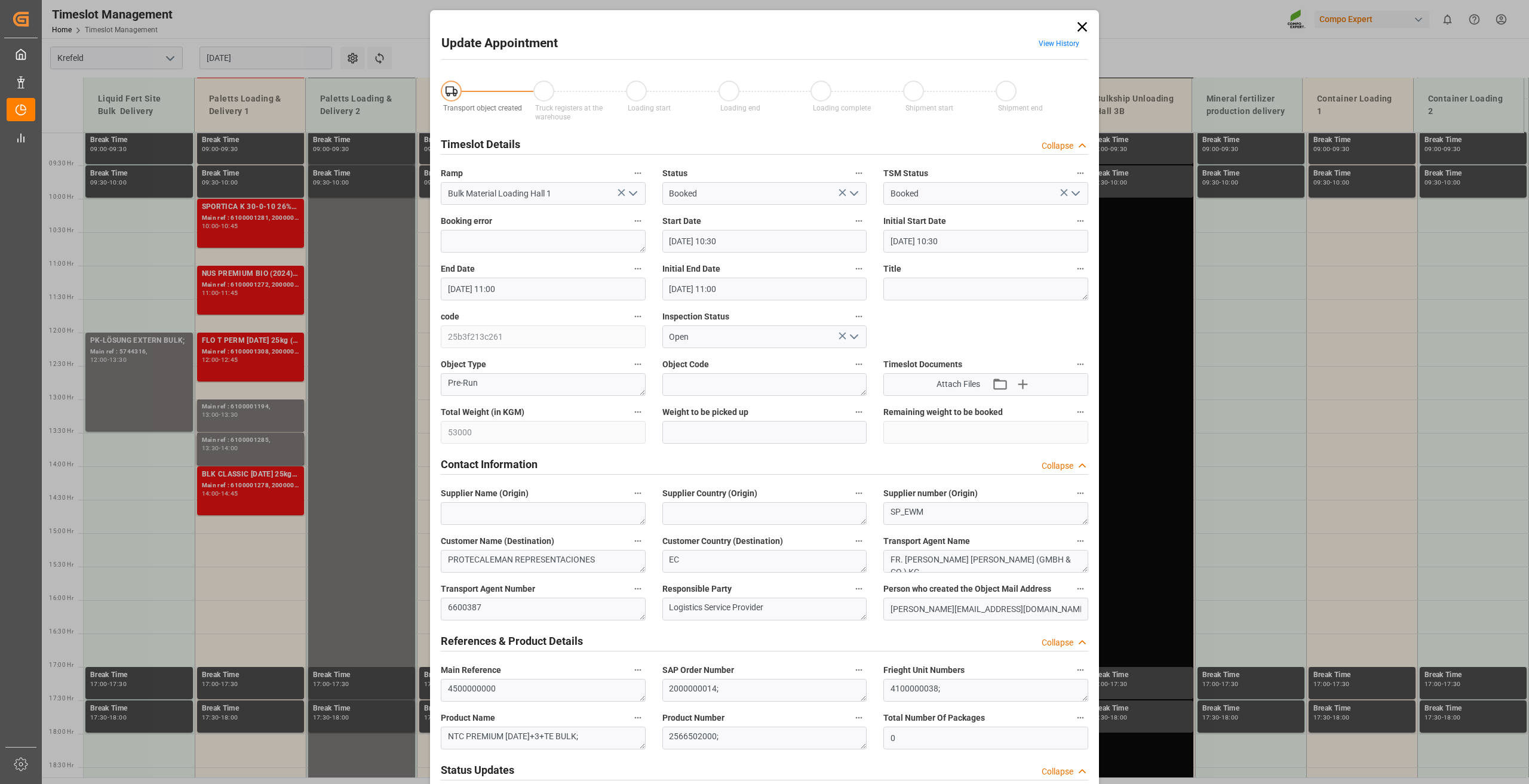
type input "21.08.2025 11:00"
type input "08.08.2025 06:43"
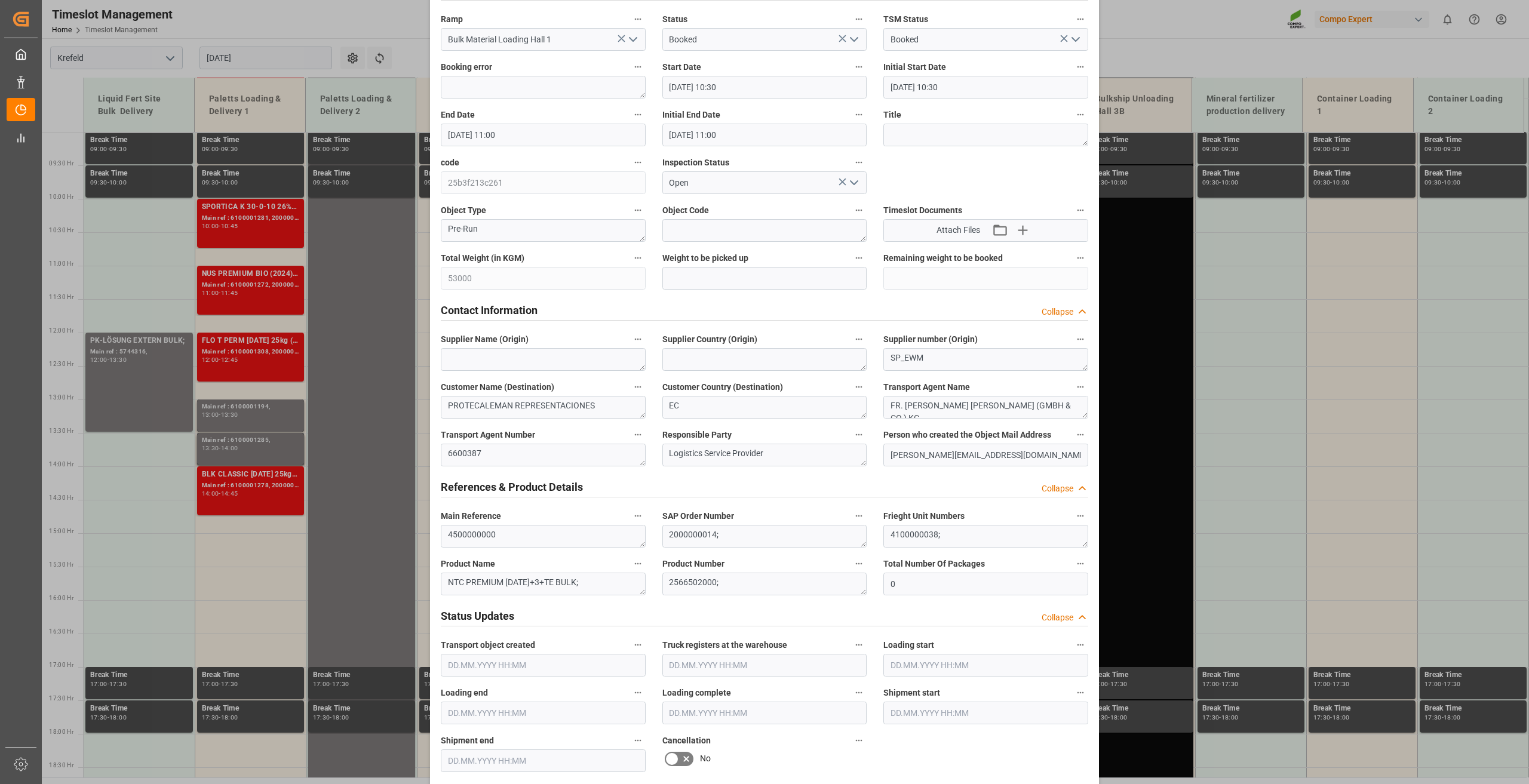
scroll to position [179, 0]
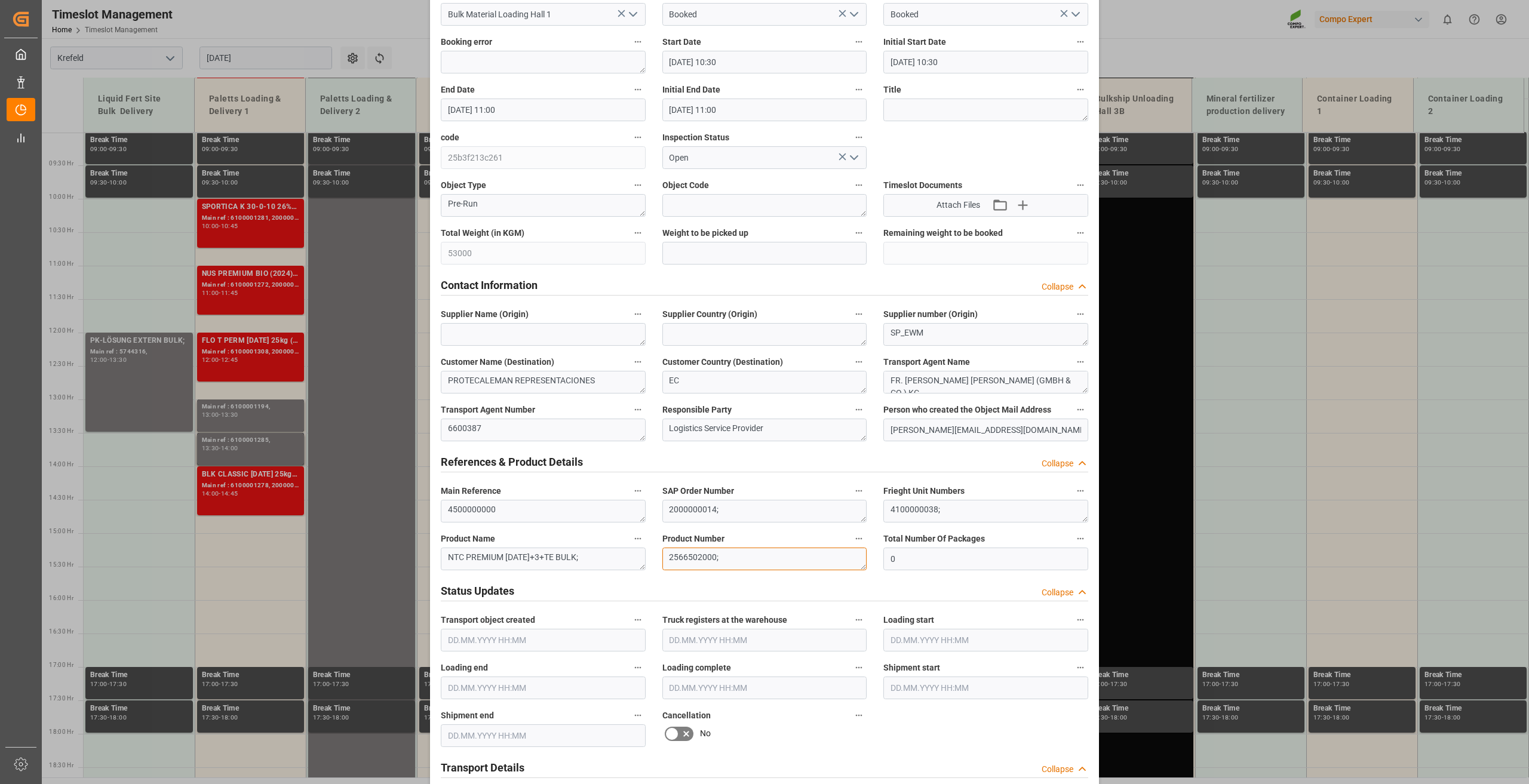
drag, startPoint x: 735, startPoint y: 556, endPoint x: 502, endPoint y: 552, distance: 233.0
click at [507, 555] on div "Transport object created Truck registers at the warehouse Loading start Loading…" at bounding box center [764, 655] width 664 height 1533
drag, startPoint x: 573, startPoint y: 559, endPoint x: 297, endPoint y: 551, distance: 276.1
click at [297, 551] on div "Update Appointment View History Transport object created Truck registers at the…" at bounding box center [764, 392] width 1529 height 784
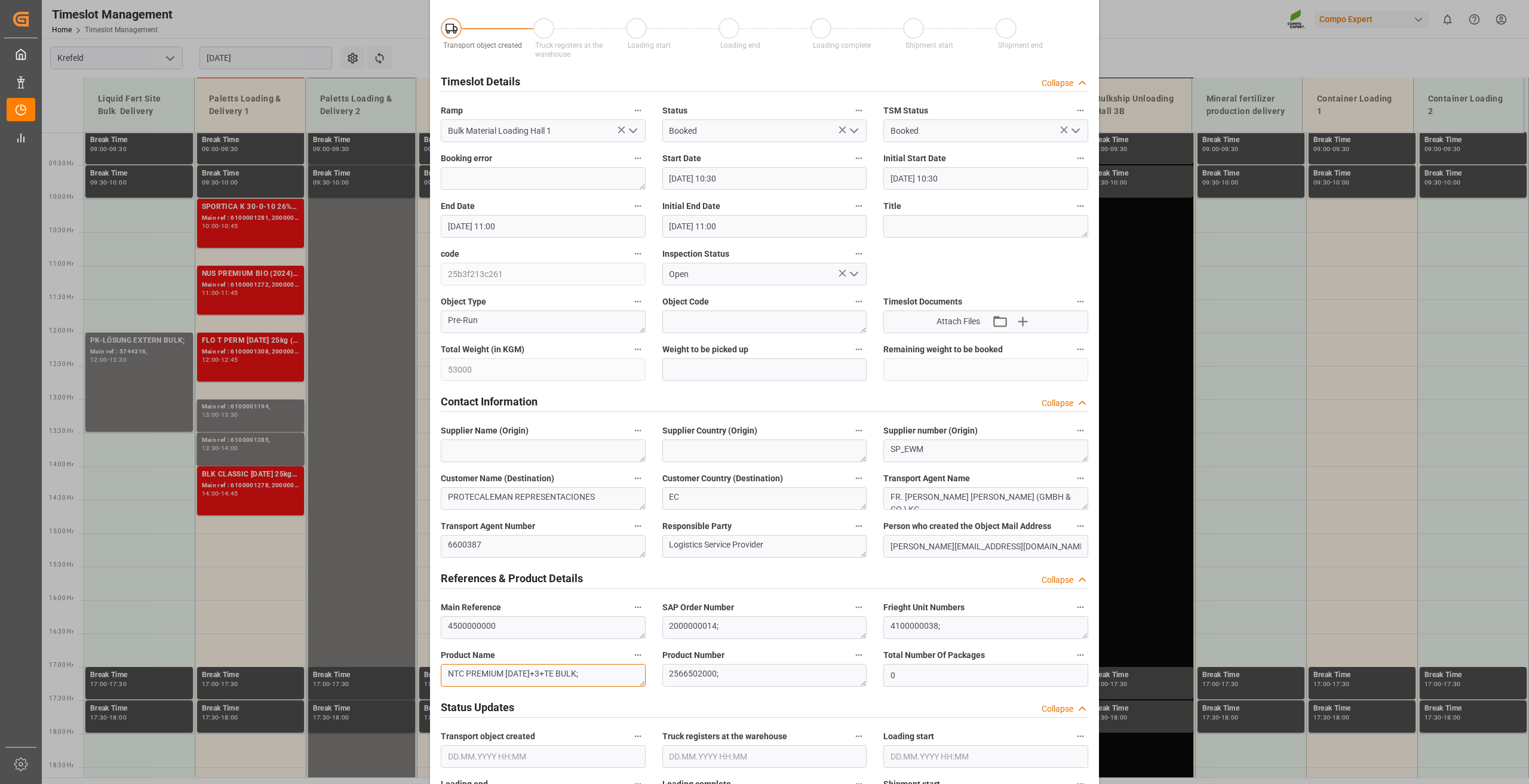
scroll to position [0, 0]
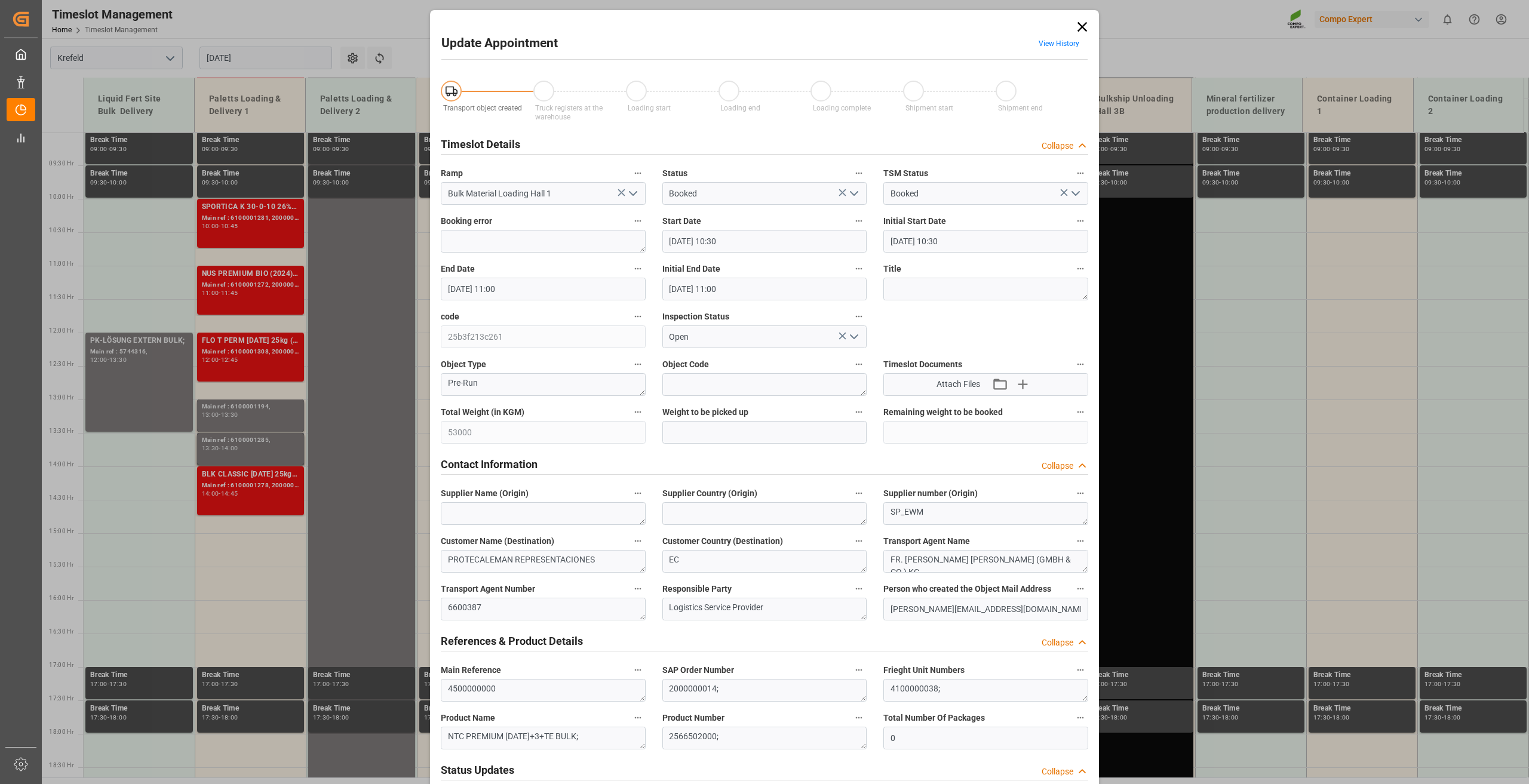
click at [1075, 27] on icon at bounding box center [1082, 27] width 16 height 16
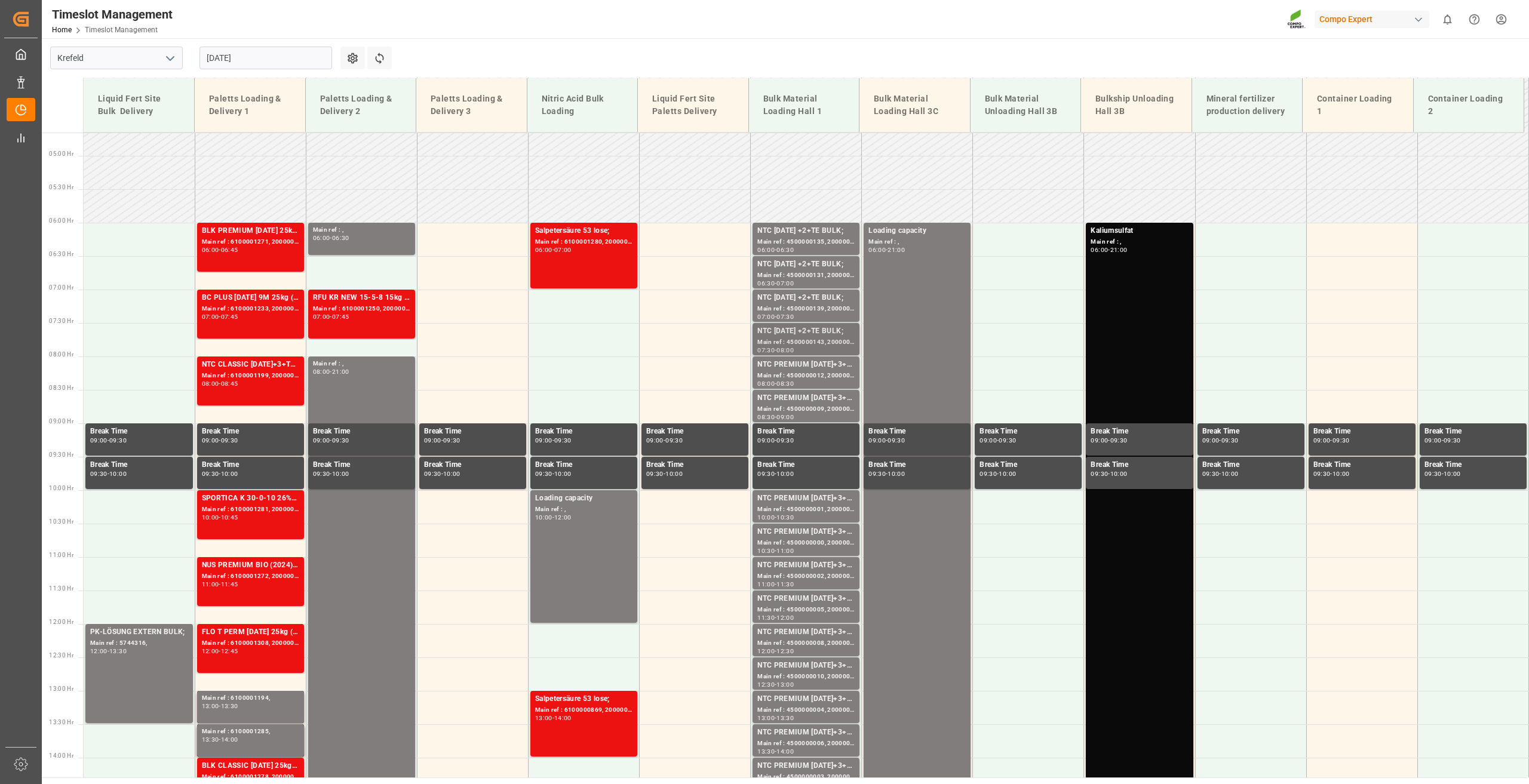
scroll to position [304, 0]
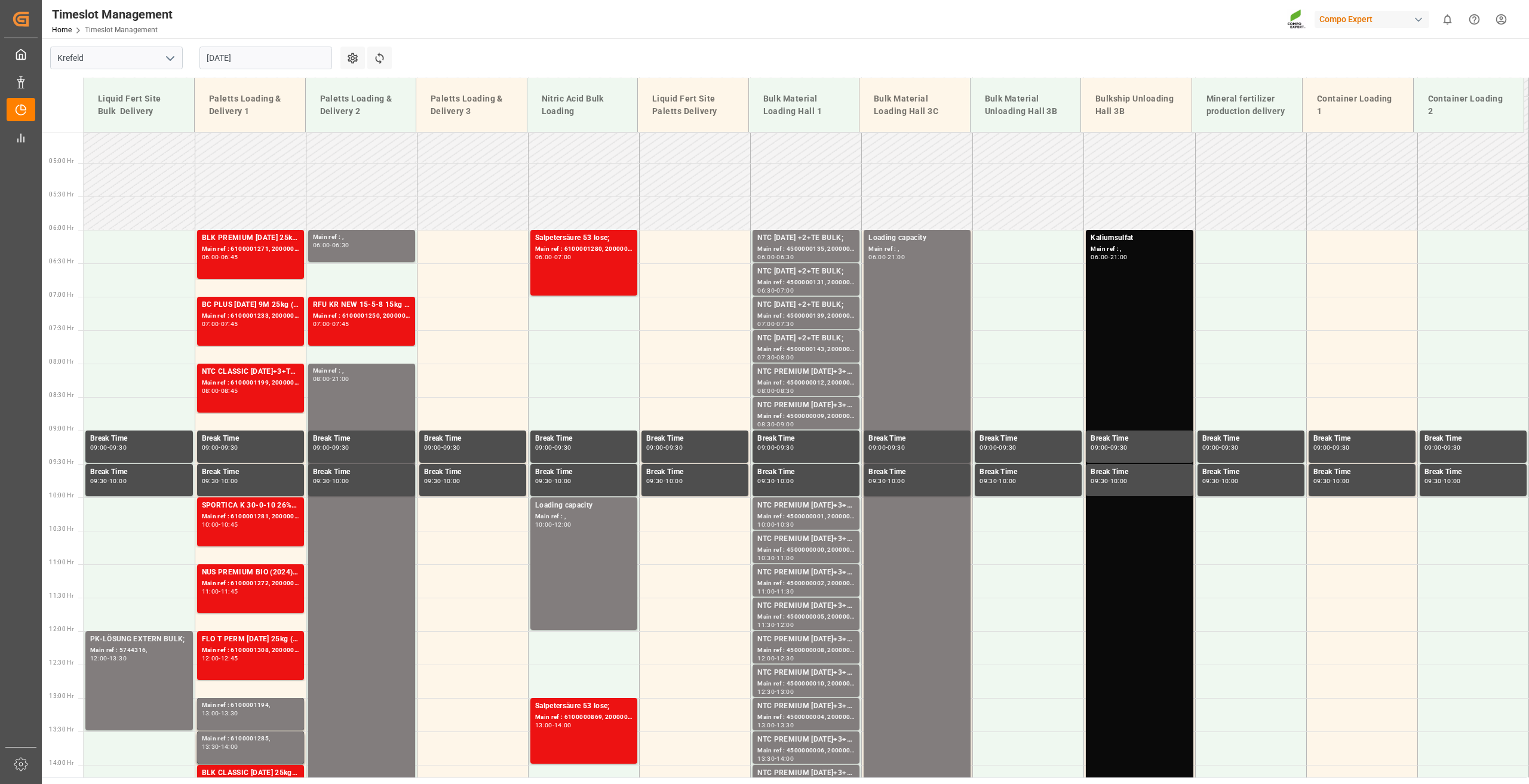
click at [249, 58] on input "21.08.2025" at bounding box center [265, 58] width 132 height 23
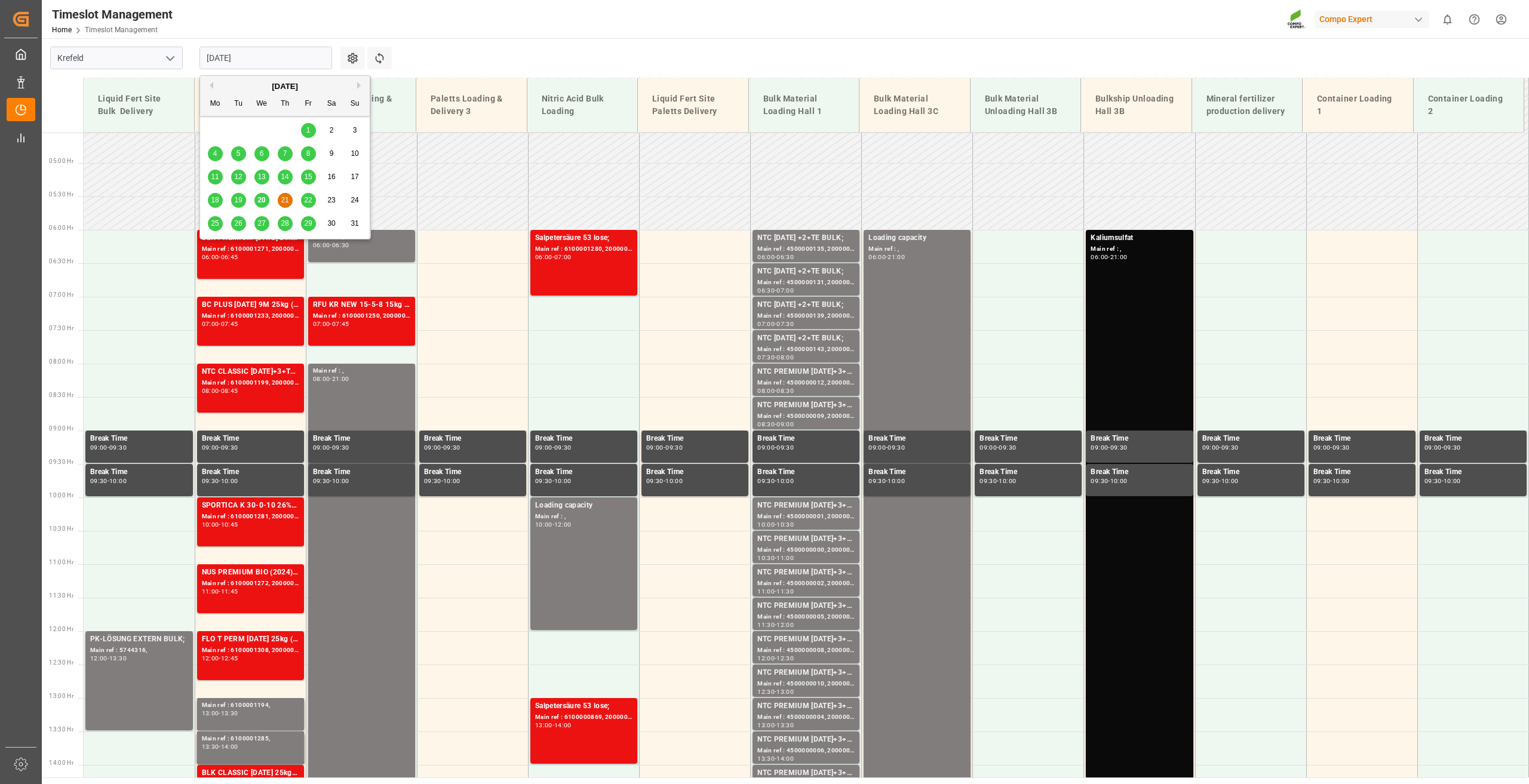
click at [263, 199] on span "20" at bounding box center [261, 199] width 8 height 8
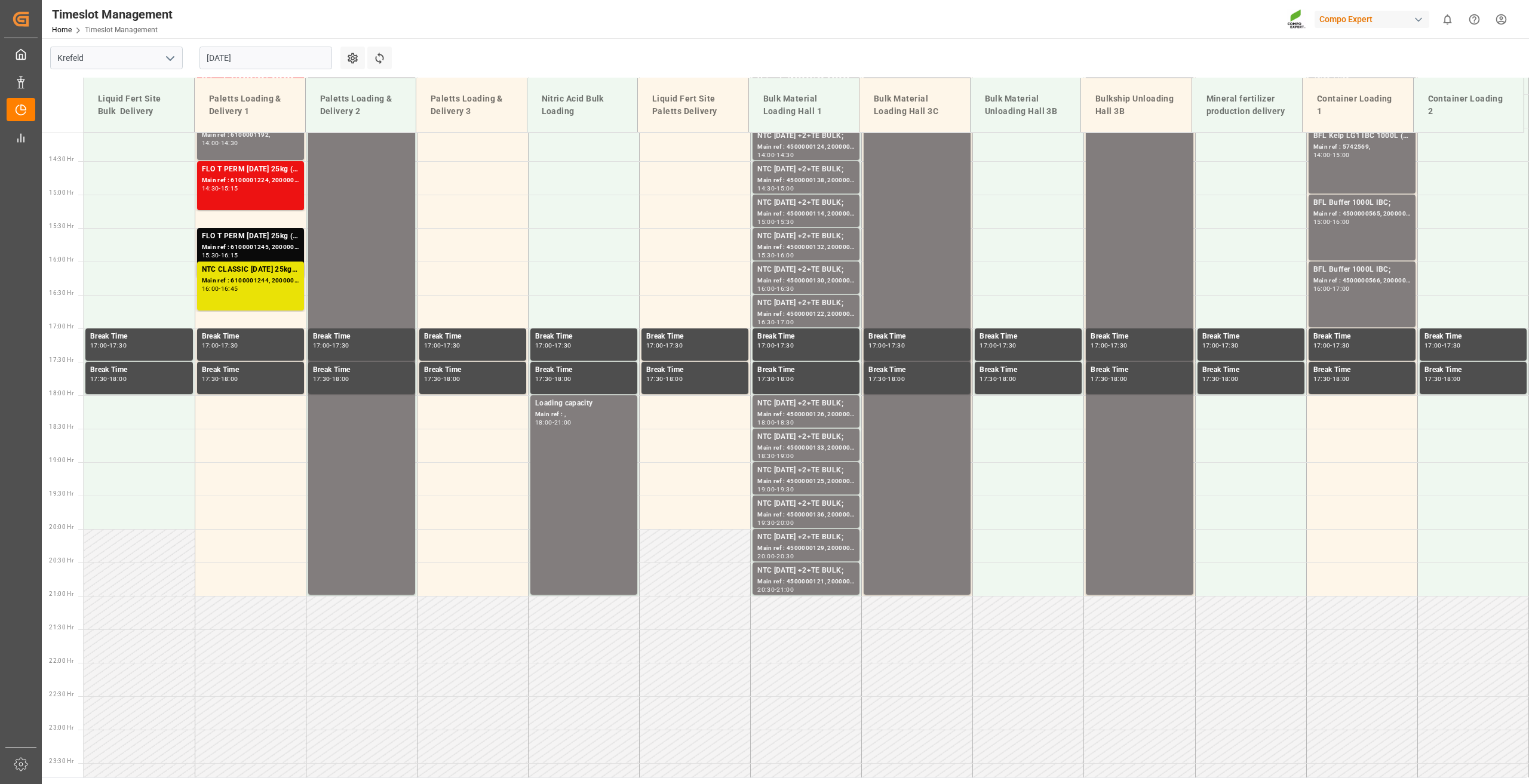
scroll to position [961, 0]
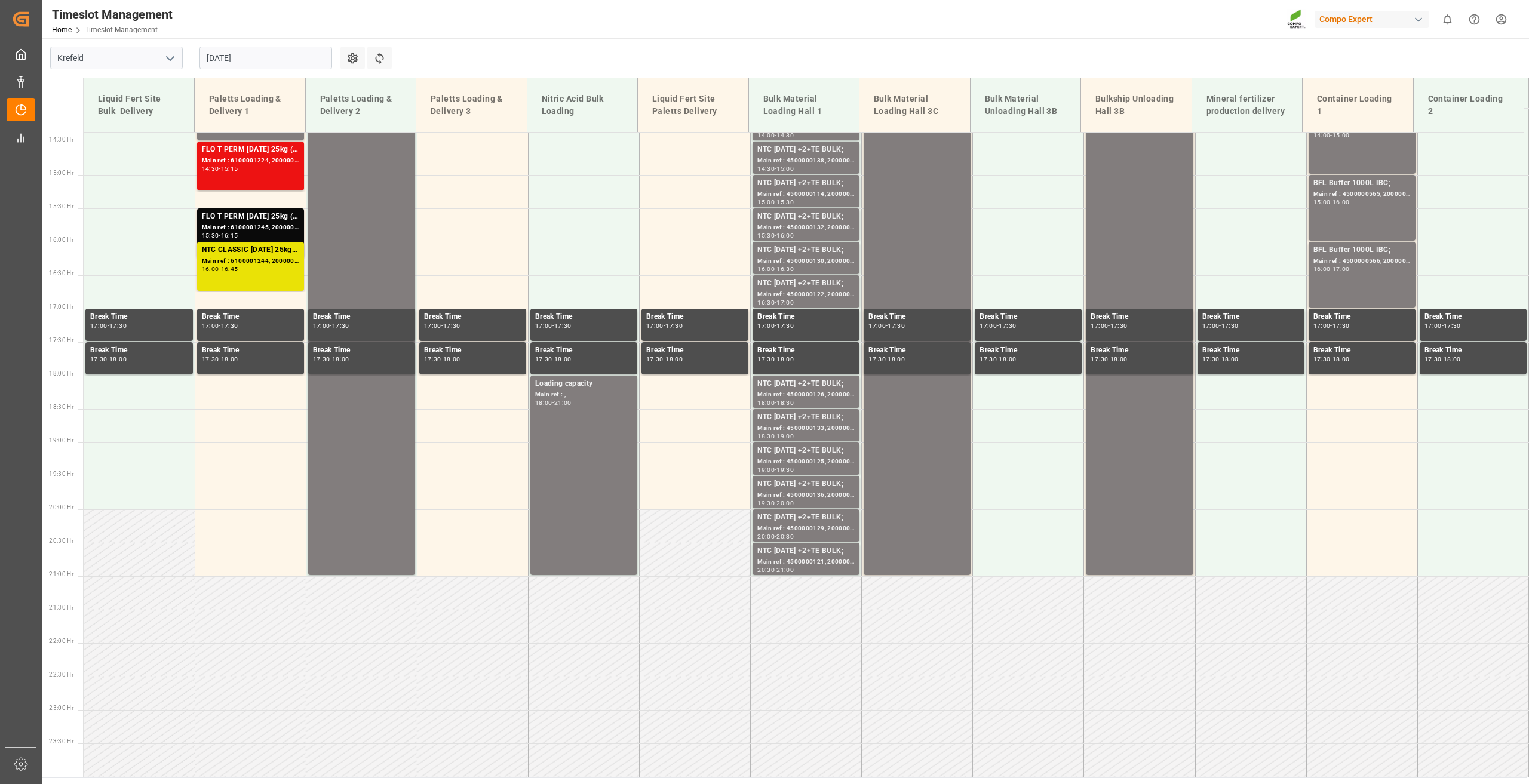
click at [221, 57] on input "20.08.2025" at bounding box center [265, 58] width 132 height 23
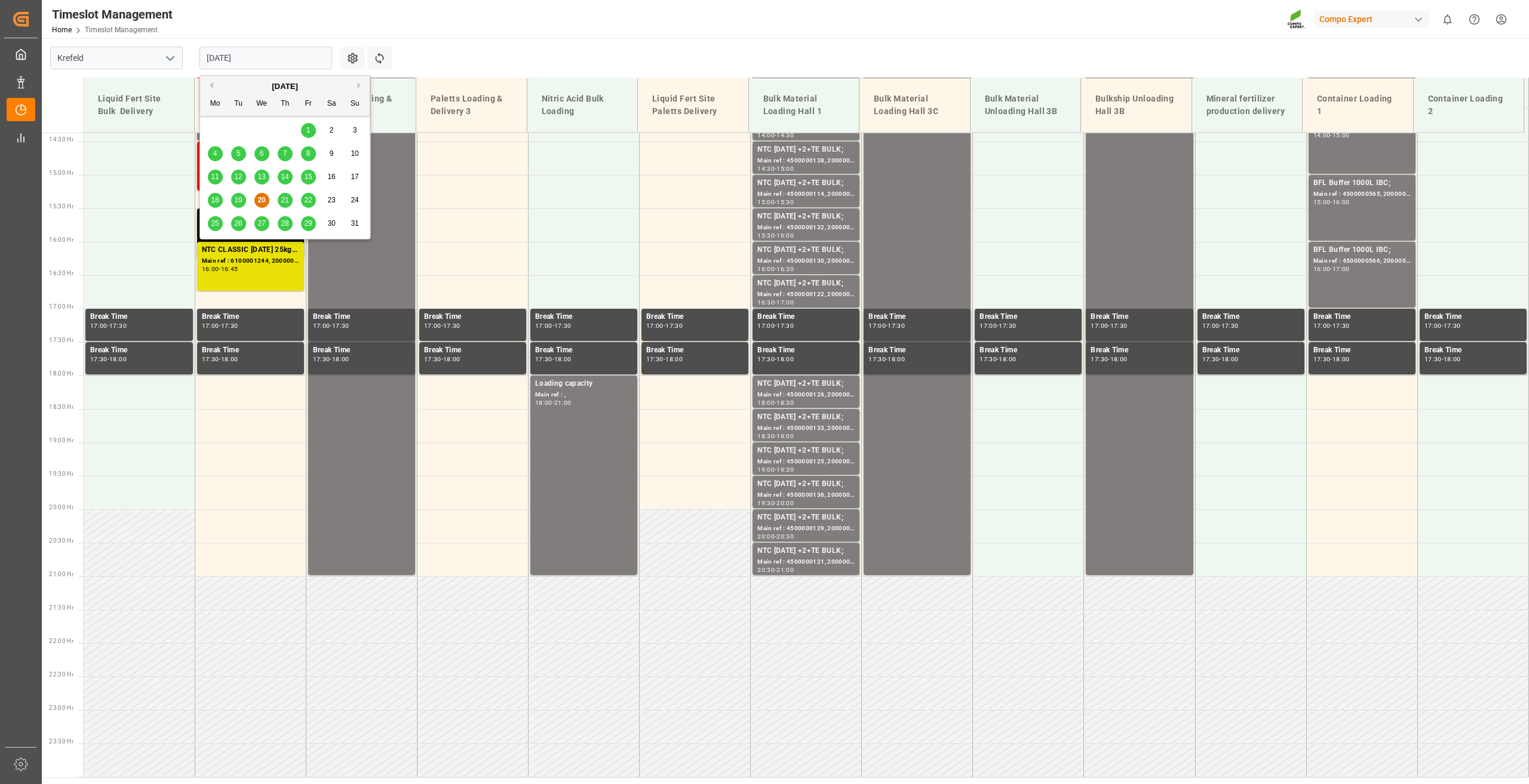
click at [307, 197] on span "22" at bounding box center [308, 199] width 8 height 8
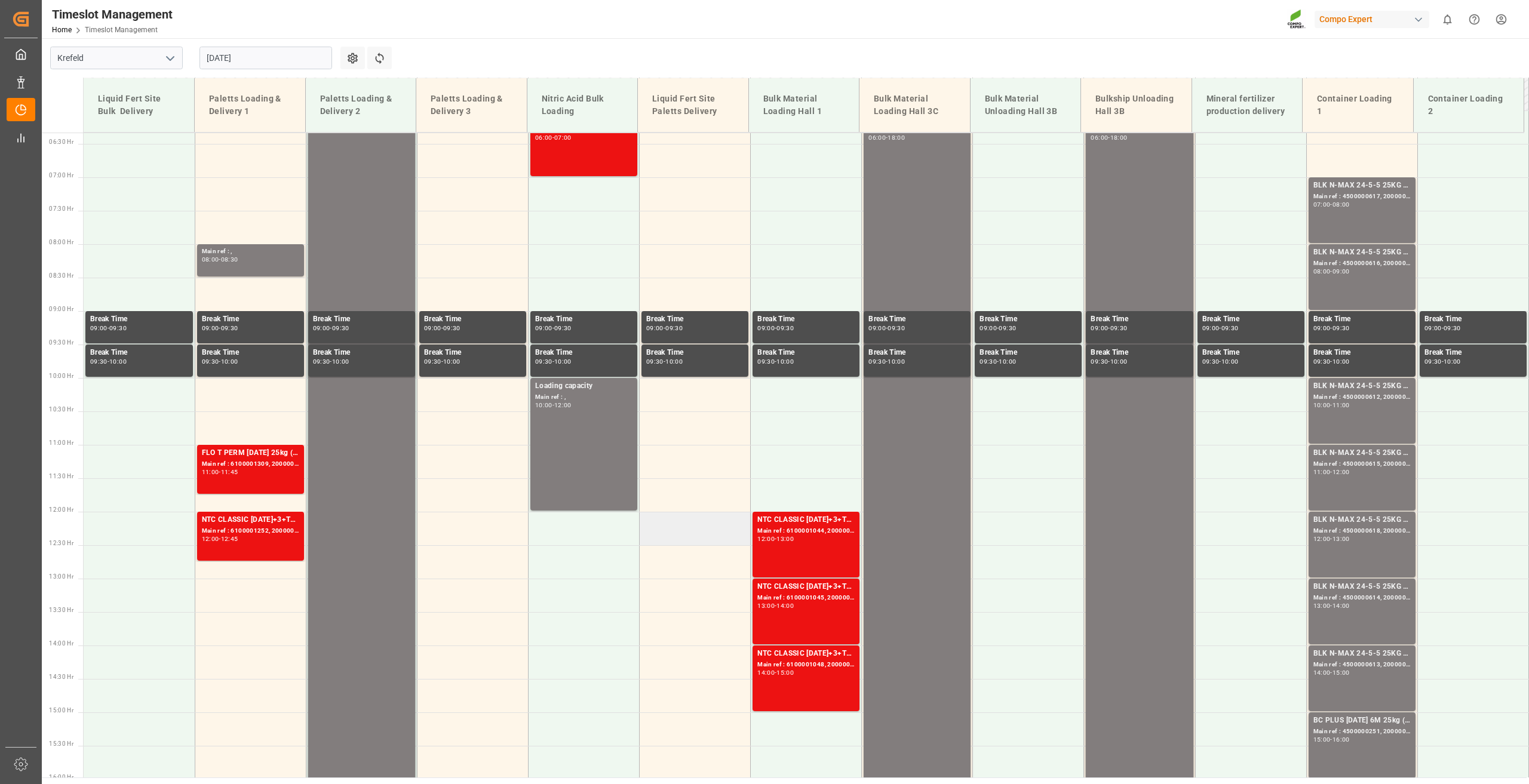
scroll to position [304, 0]
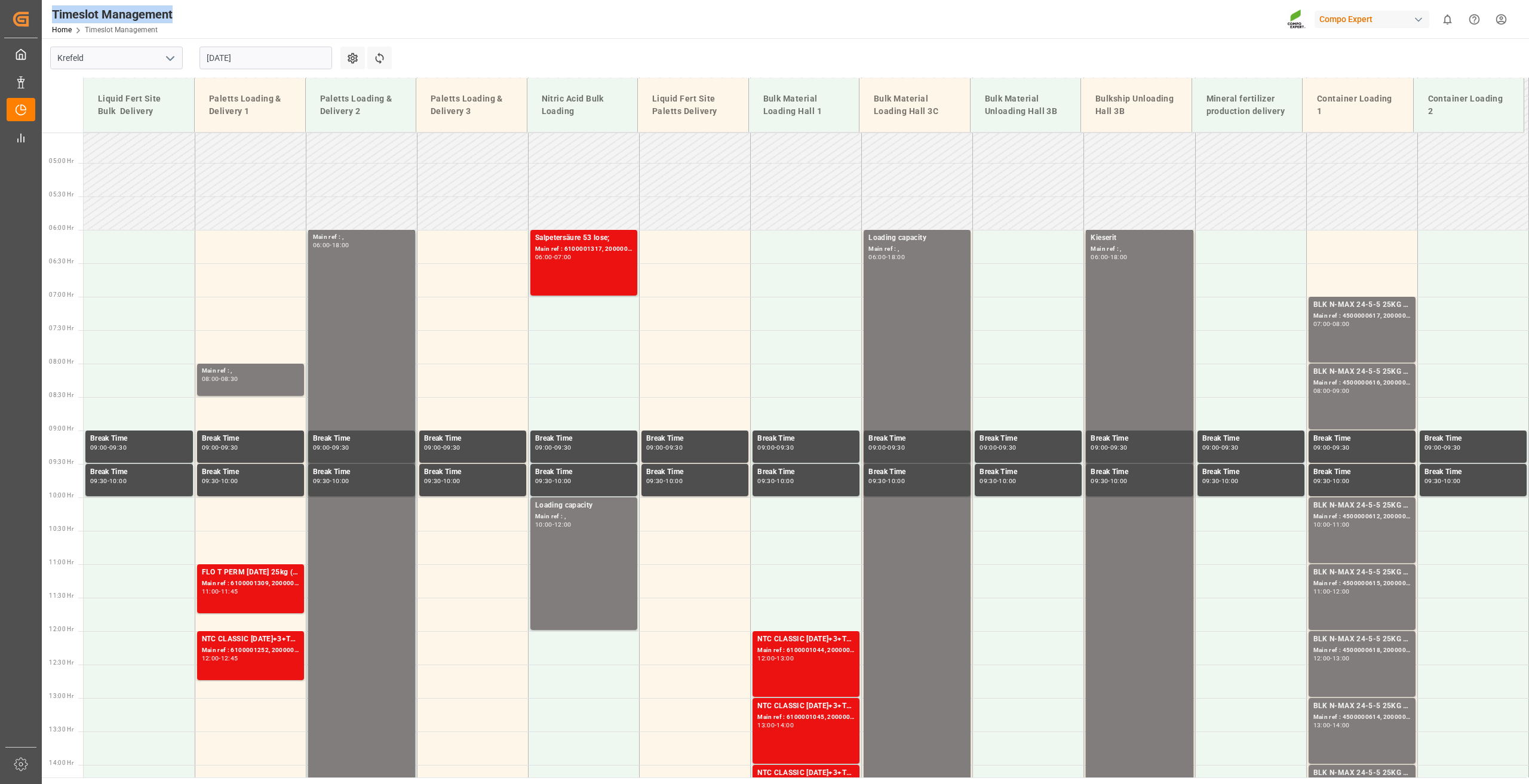
drag, startPoint x: 173, startPoint y: 16, endPoint x: 52, endPoint y: 14, distance: 121.0
click at [52, 14] on div "Timeslot Management Home Timeslot Management" at bounding box center [112, 19] width 129 height 38
click at [70, 18] on div "Timeslot Management" at bounding box center [112, 14] width 121 height 18
click at [229, 65] on input "22.08.2025" at bounding box center [265, 58] width 132 height 23
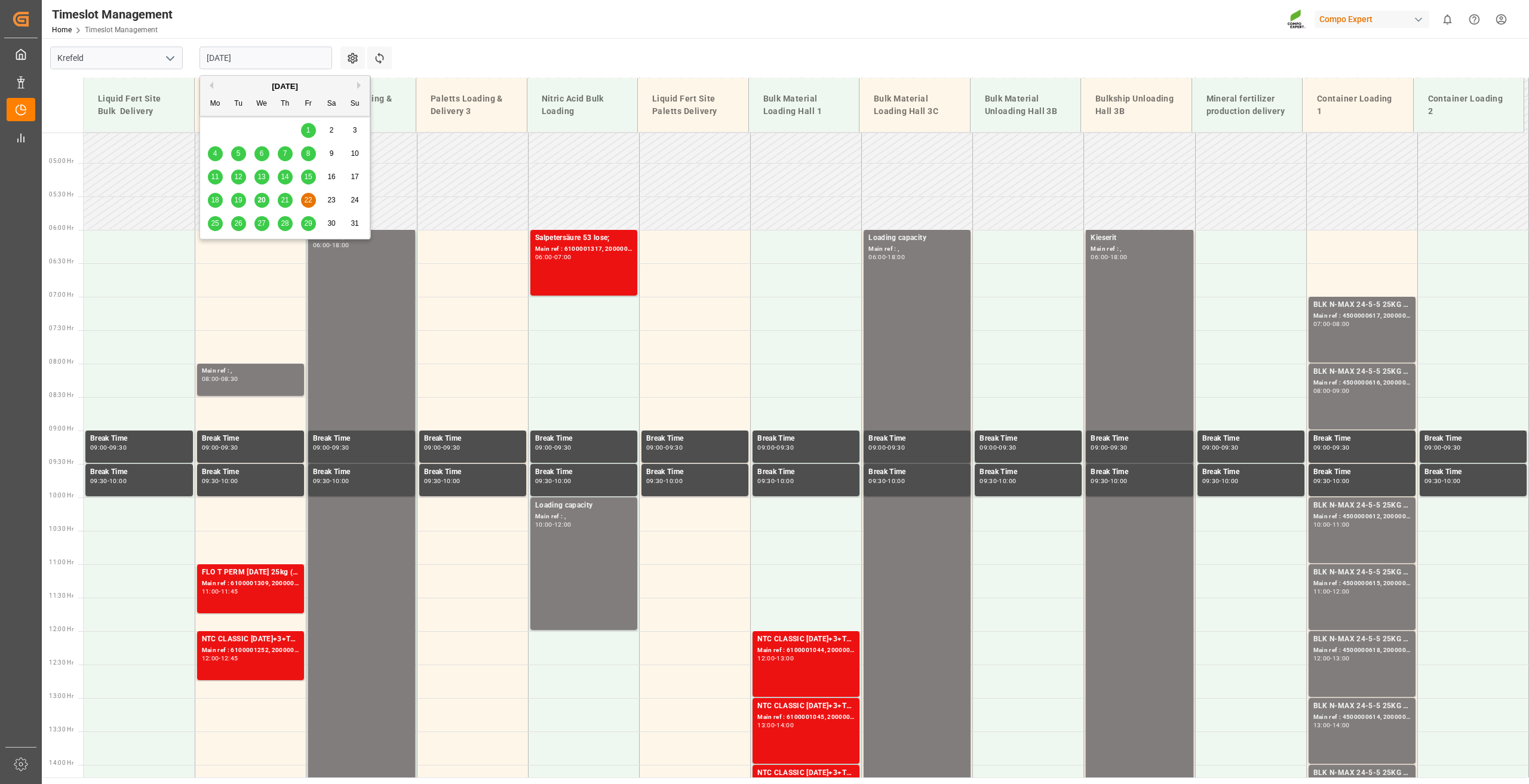
click at [516, 39] on main "Krefeld 22.08.2025 Settings Refresh Time Slots Liquid Fert Site Bulk Delivery P…" at bounding box center [784, 408] width 1485 height 739
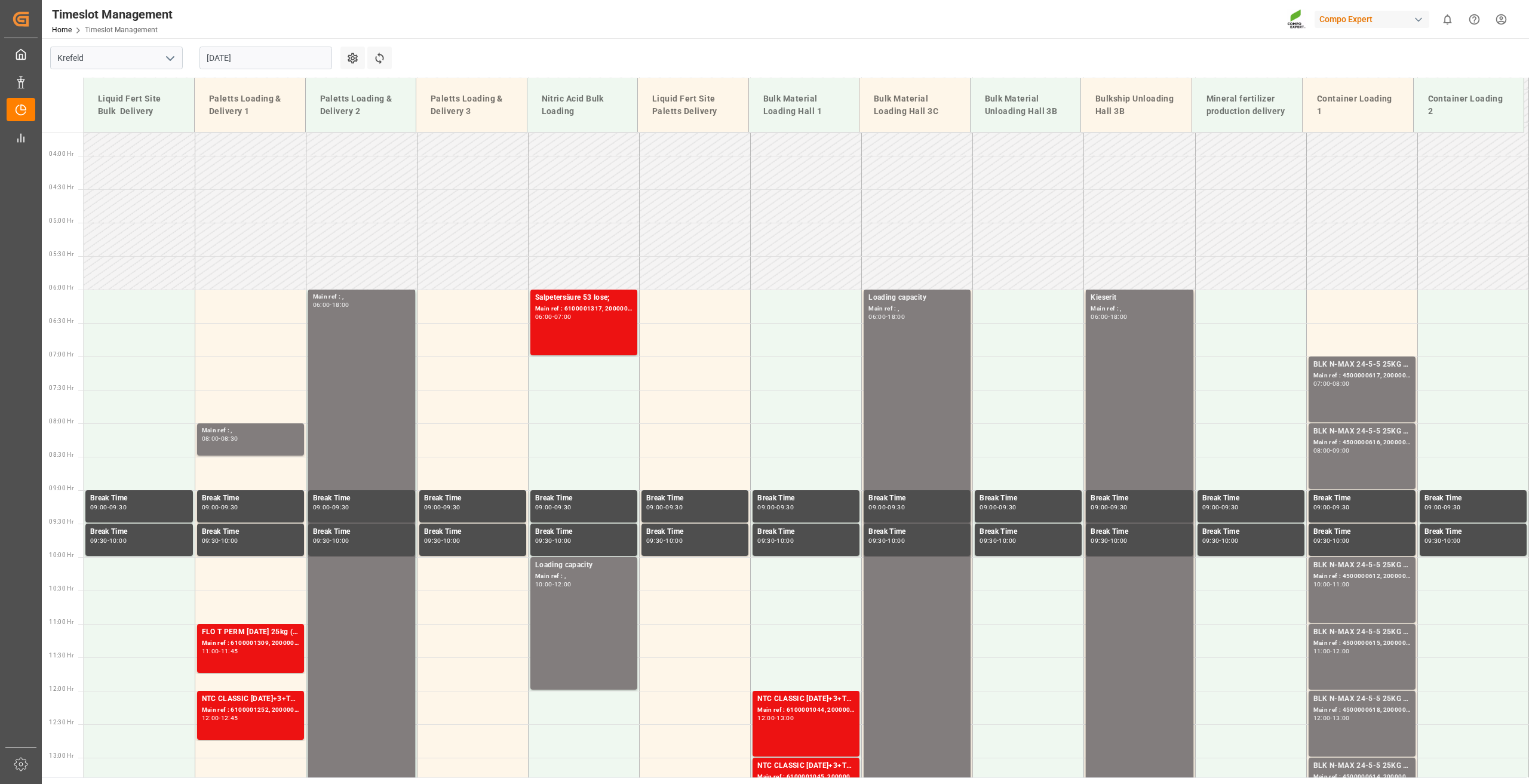
scroll to position [722, 0]
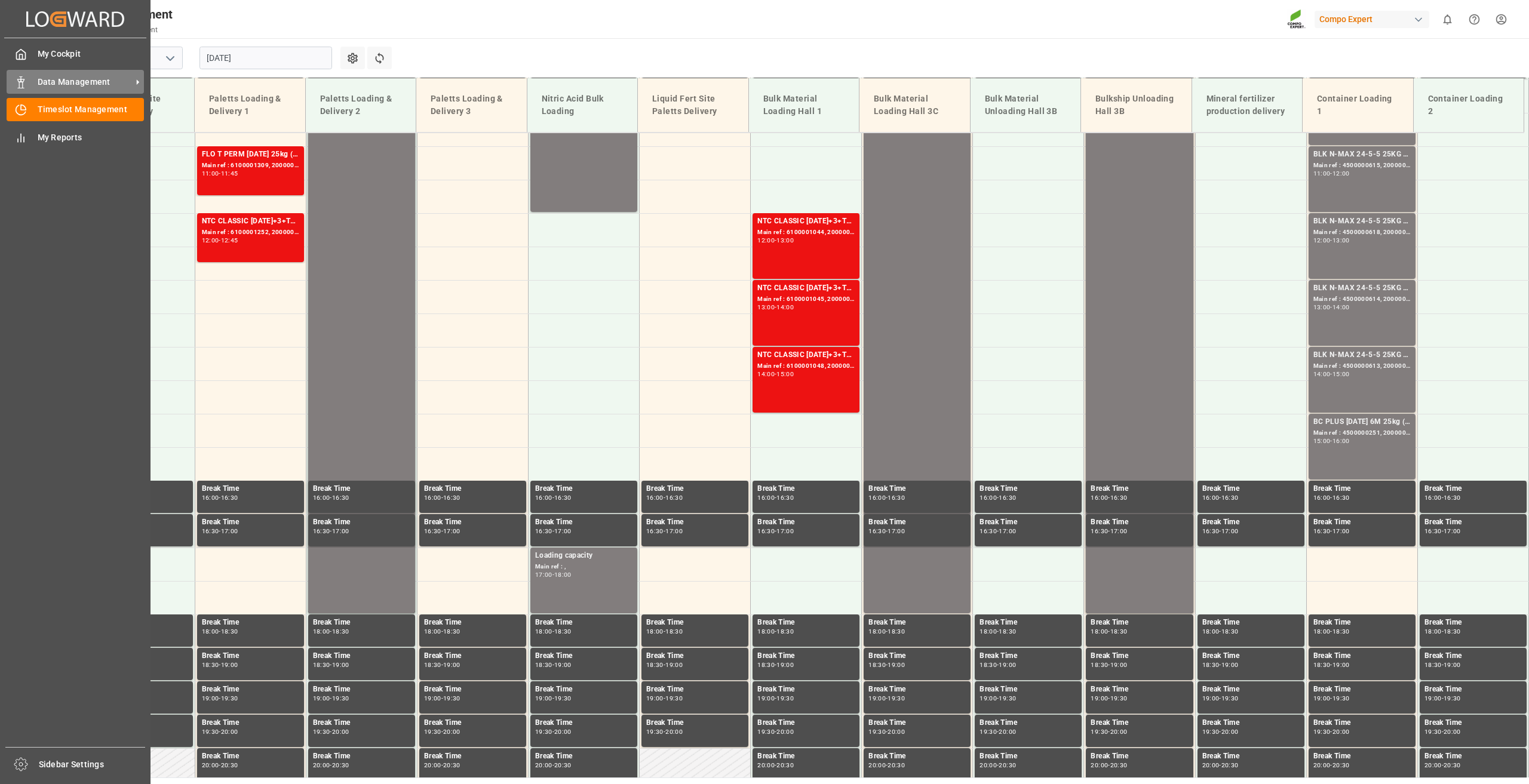
click at [76, 86] on span "Data Management" at bounding box center [84, 82] width 94 height 13
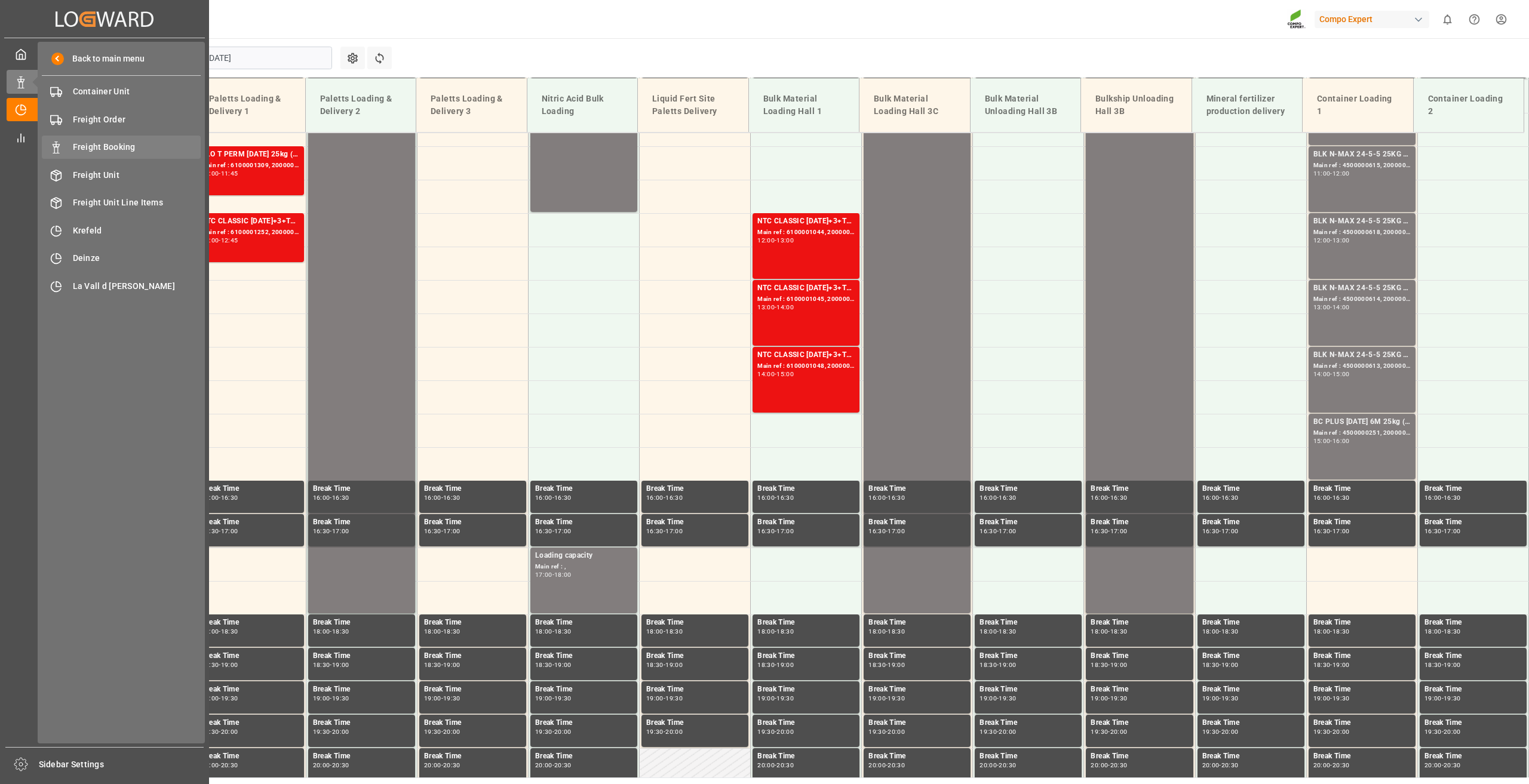
click at [120, 139] on div "Freight Booking Freight Booking" at bounding box center [121, 147] width 159 height 23
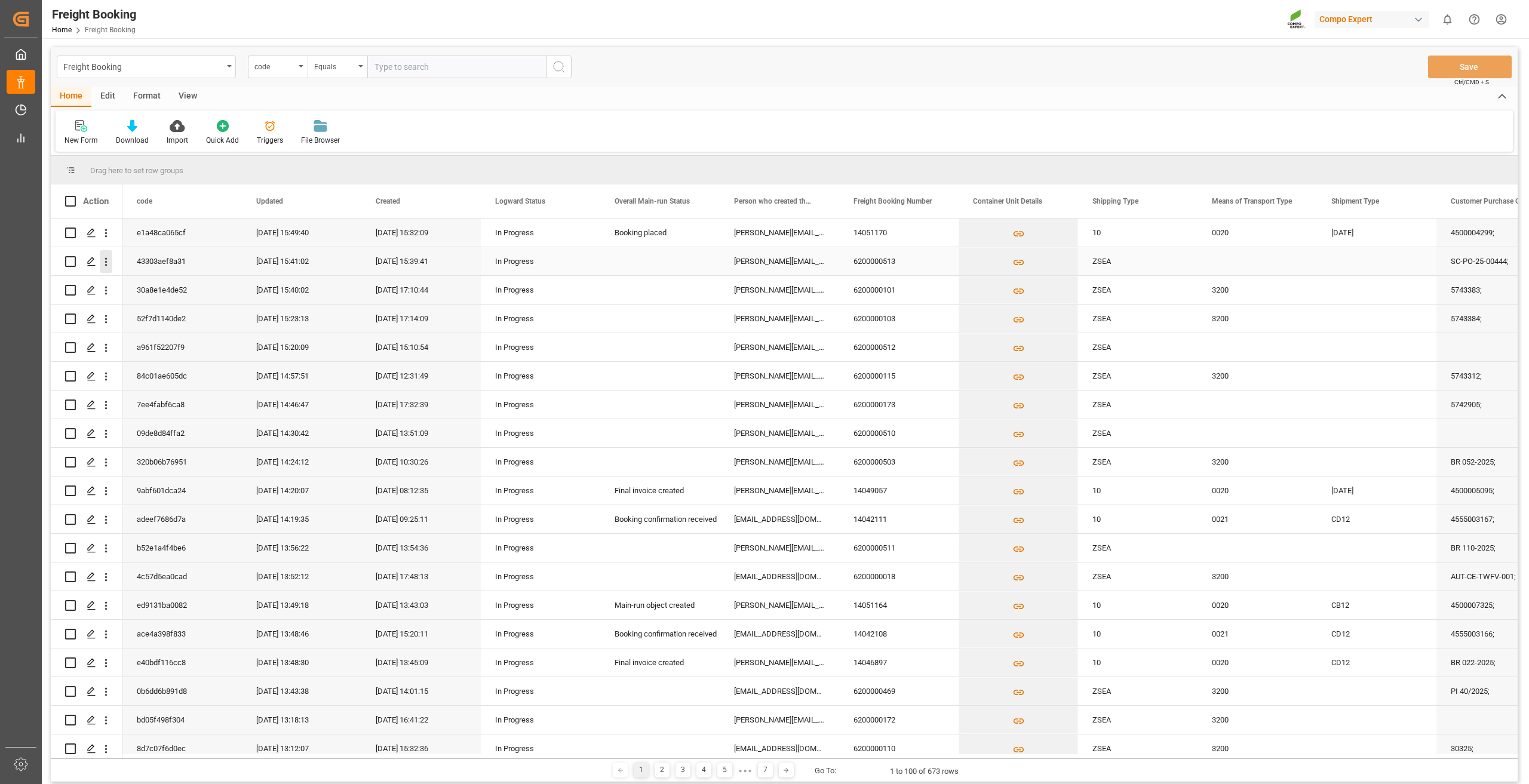
click at [107, 262] on icon "open menu" at bounding box center [106, 262] width 3 height 8
click at [132, 281] on span "Open in new tab" at bounding box center [185, 287] width 109 height 13
click at [103, 292] on icon "open menu" at bounding box center [106, 290] width 13 height 13
click at [132, 319] on span "Open in new tab" at bounding box center [185, 316] width 109 height 13
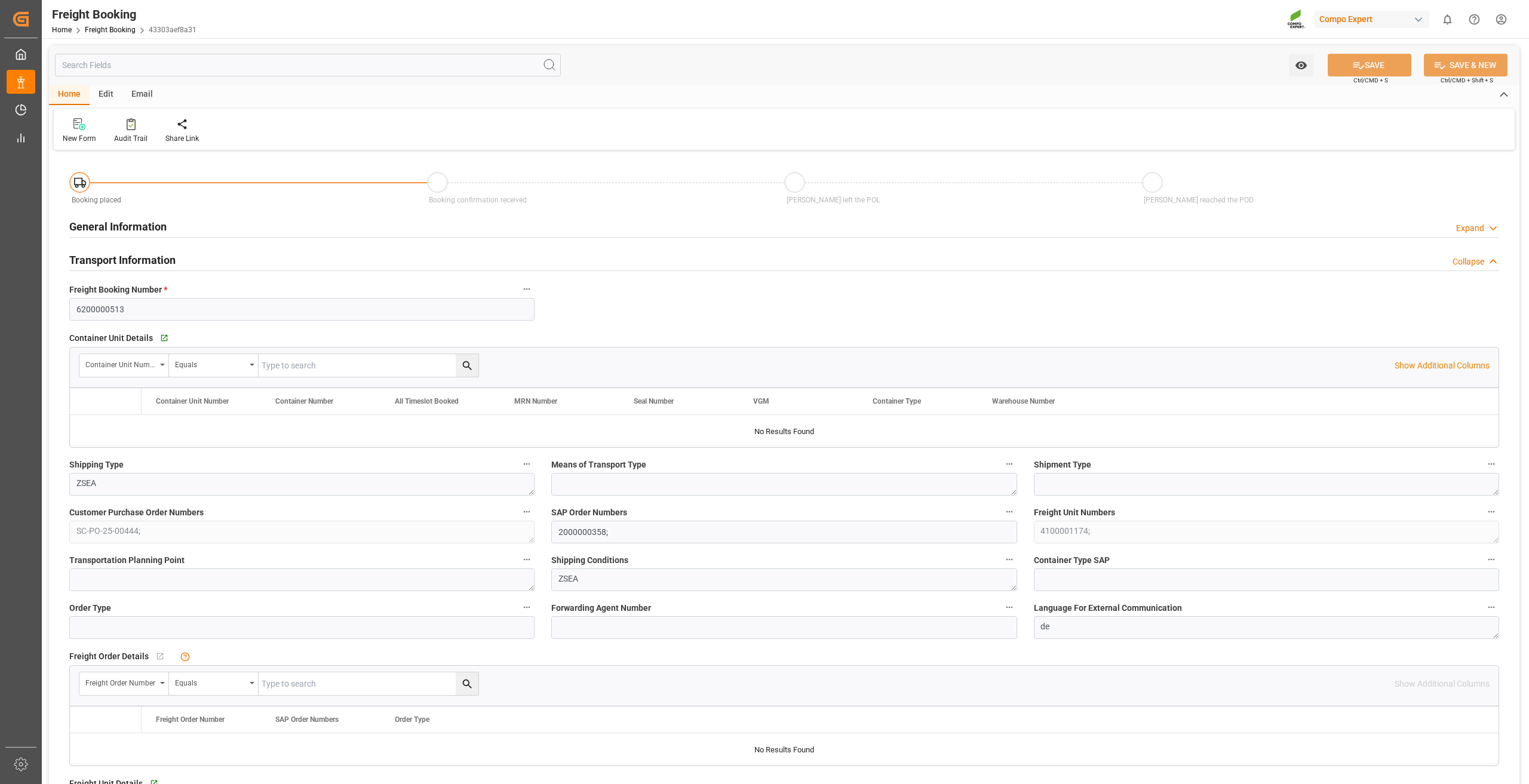
type input "EGEDK"
type input "0"
type input "10382.4"
type input "[DATE] 01:00"
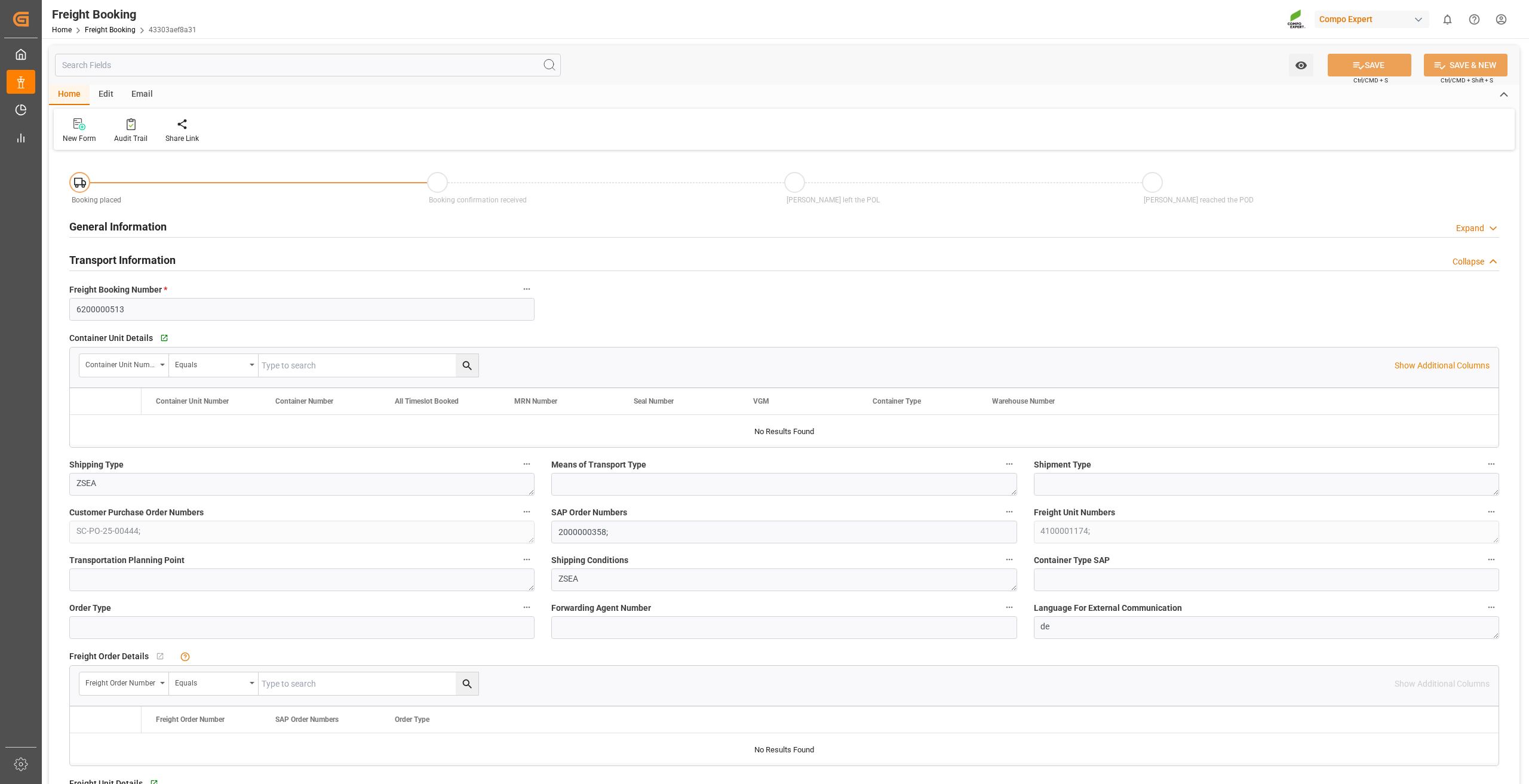
type input "[DATE] 15:39"
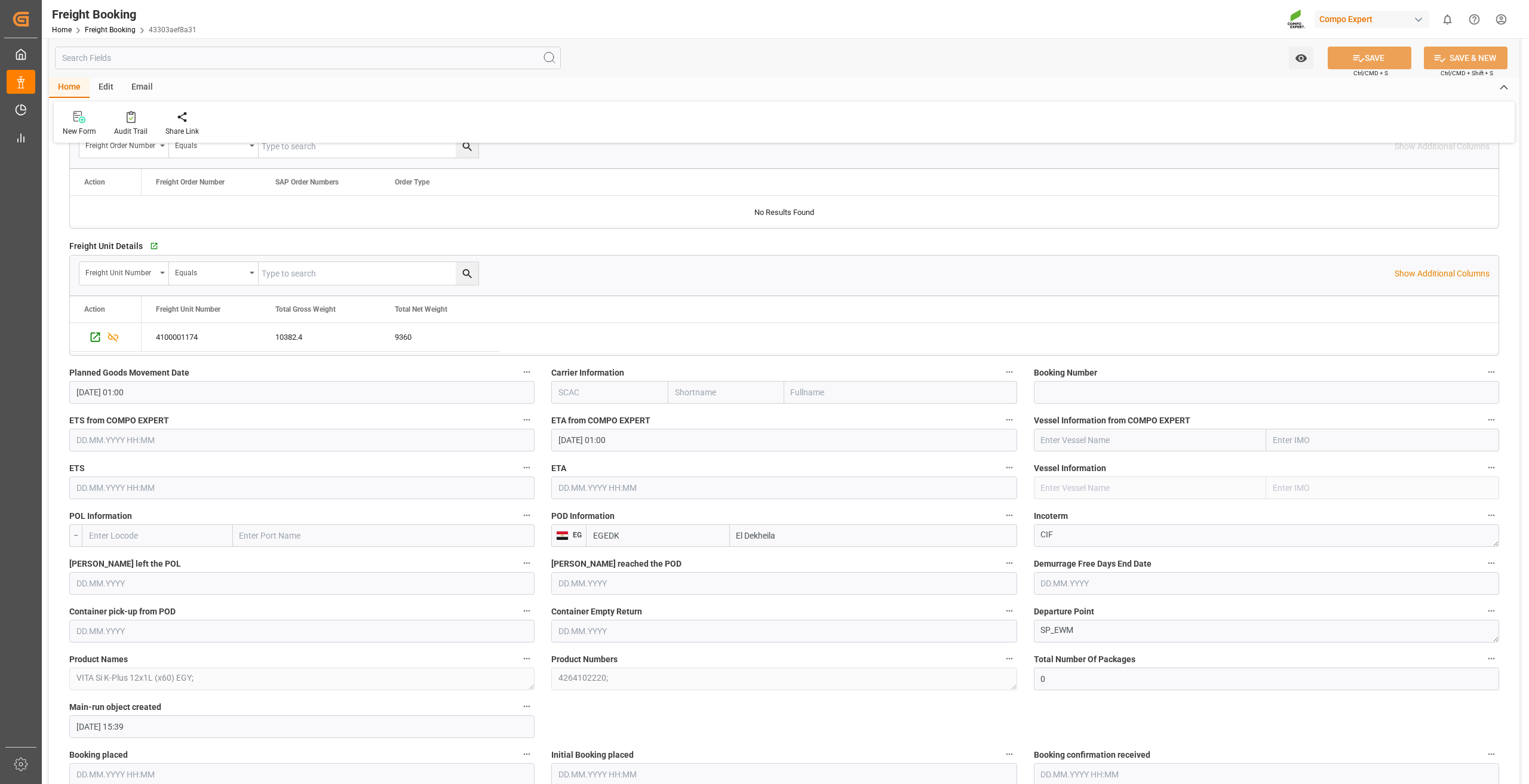
scroll to position [239, 0]
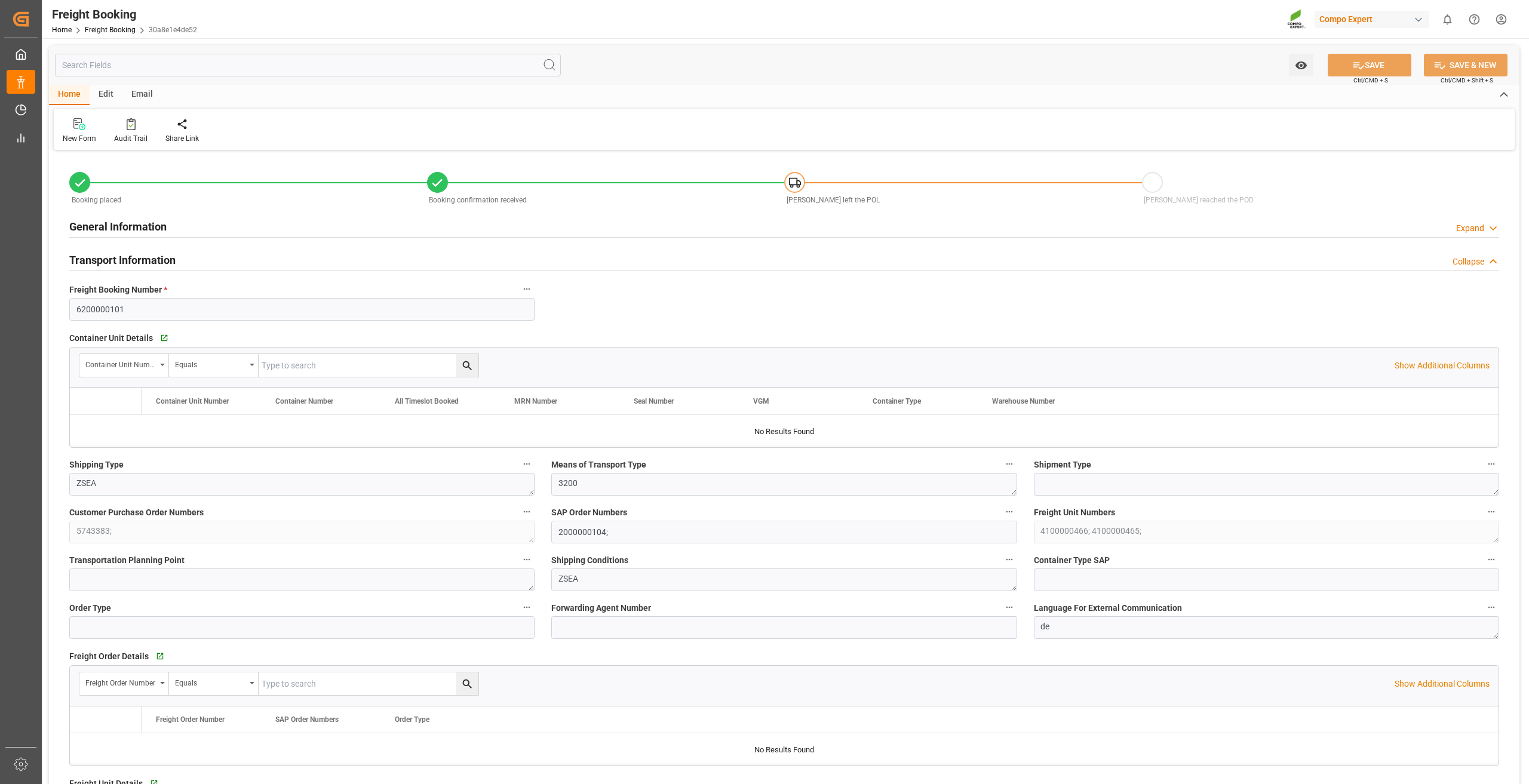
type input "Maersk"
type input "Maersk Line AS"
type input "9699189"
type input "NLRTM"
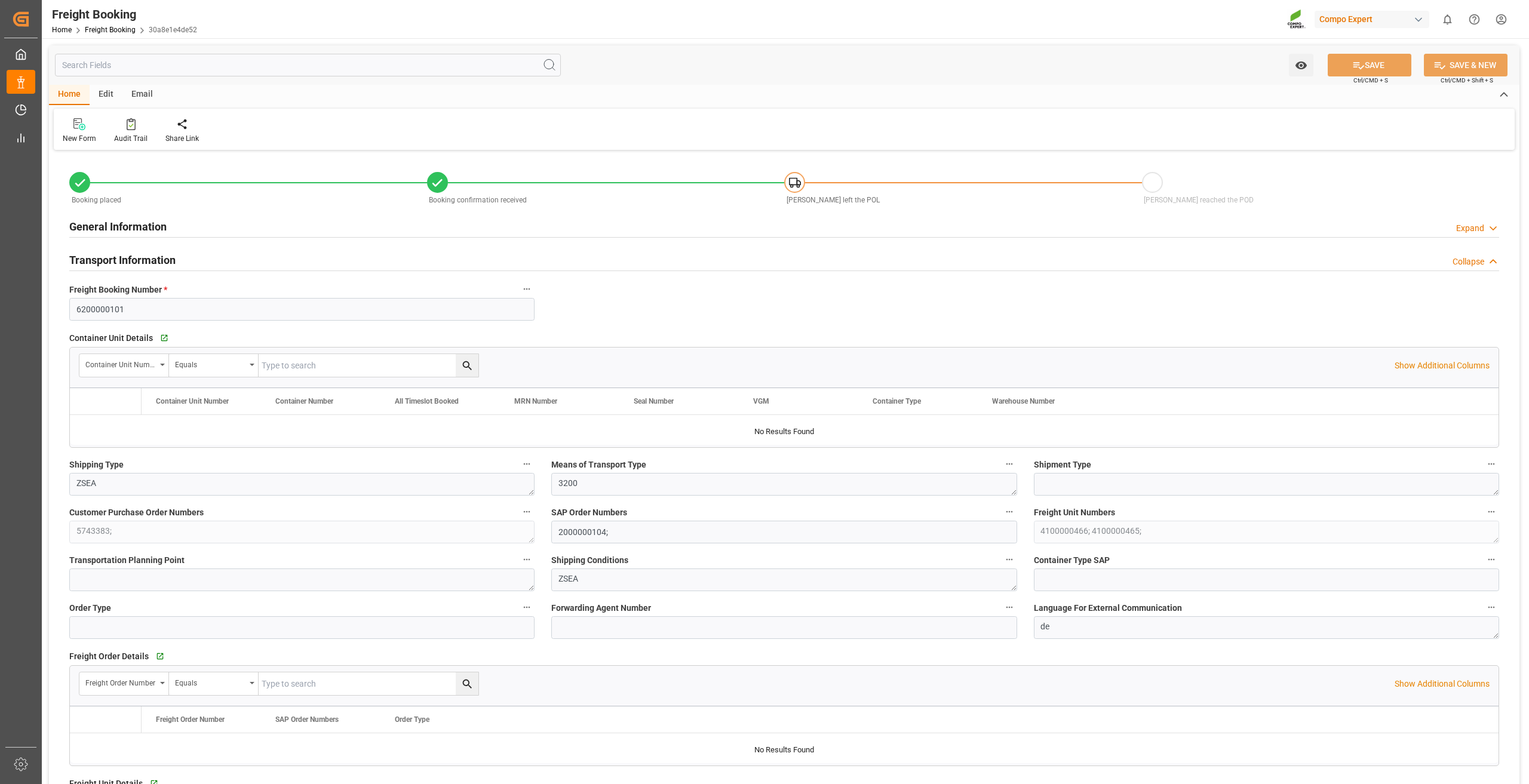
type input "ARZAE"
type input "0"
type input "68796"
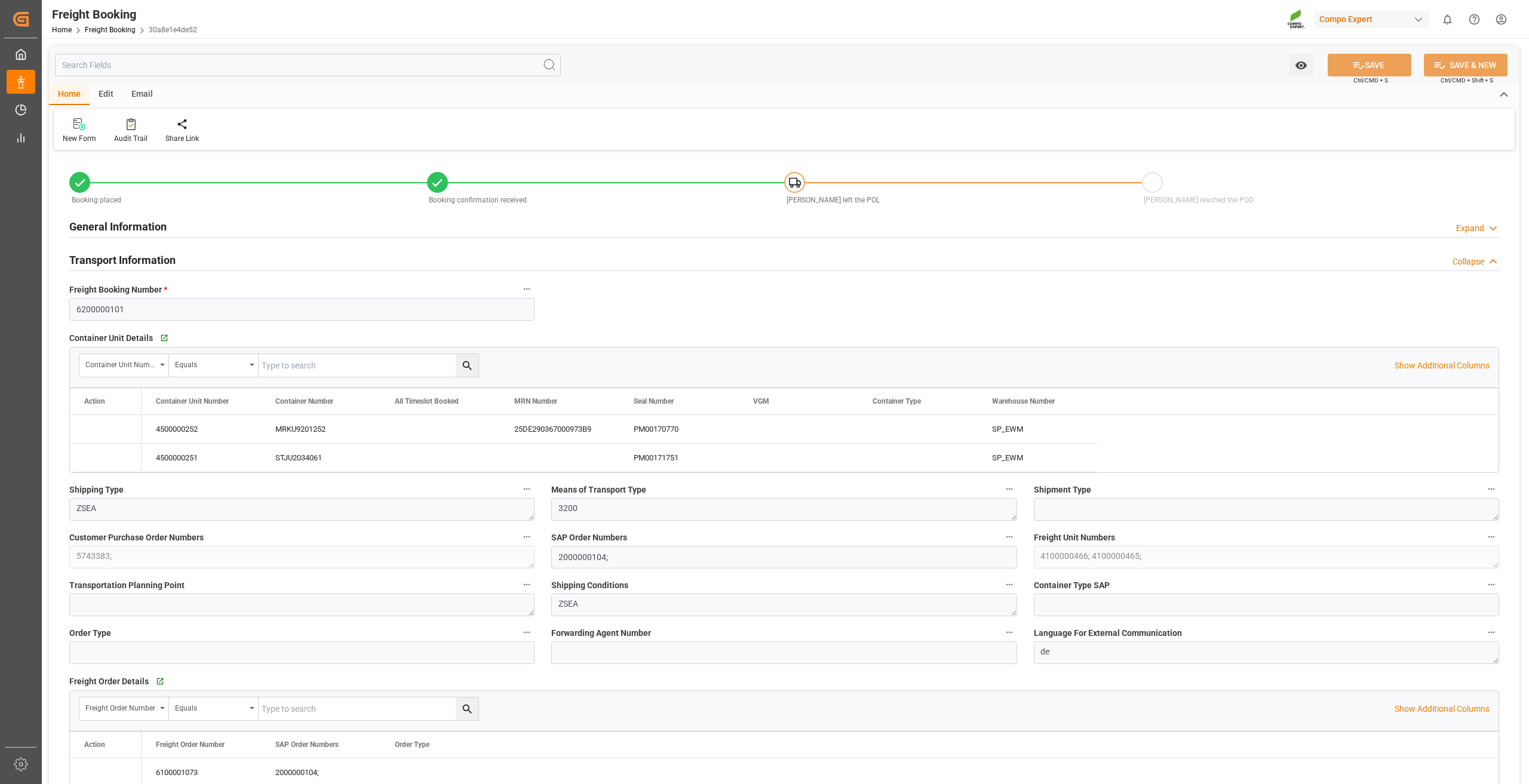
type input "21.08.2025 01:00"
type input "24.08.2025 01:00"
type input "14.10.2025 06:00"
type input "24.08.2025 11:30"
type input "14.10.2025 21:00"
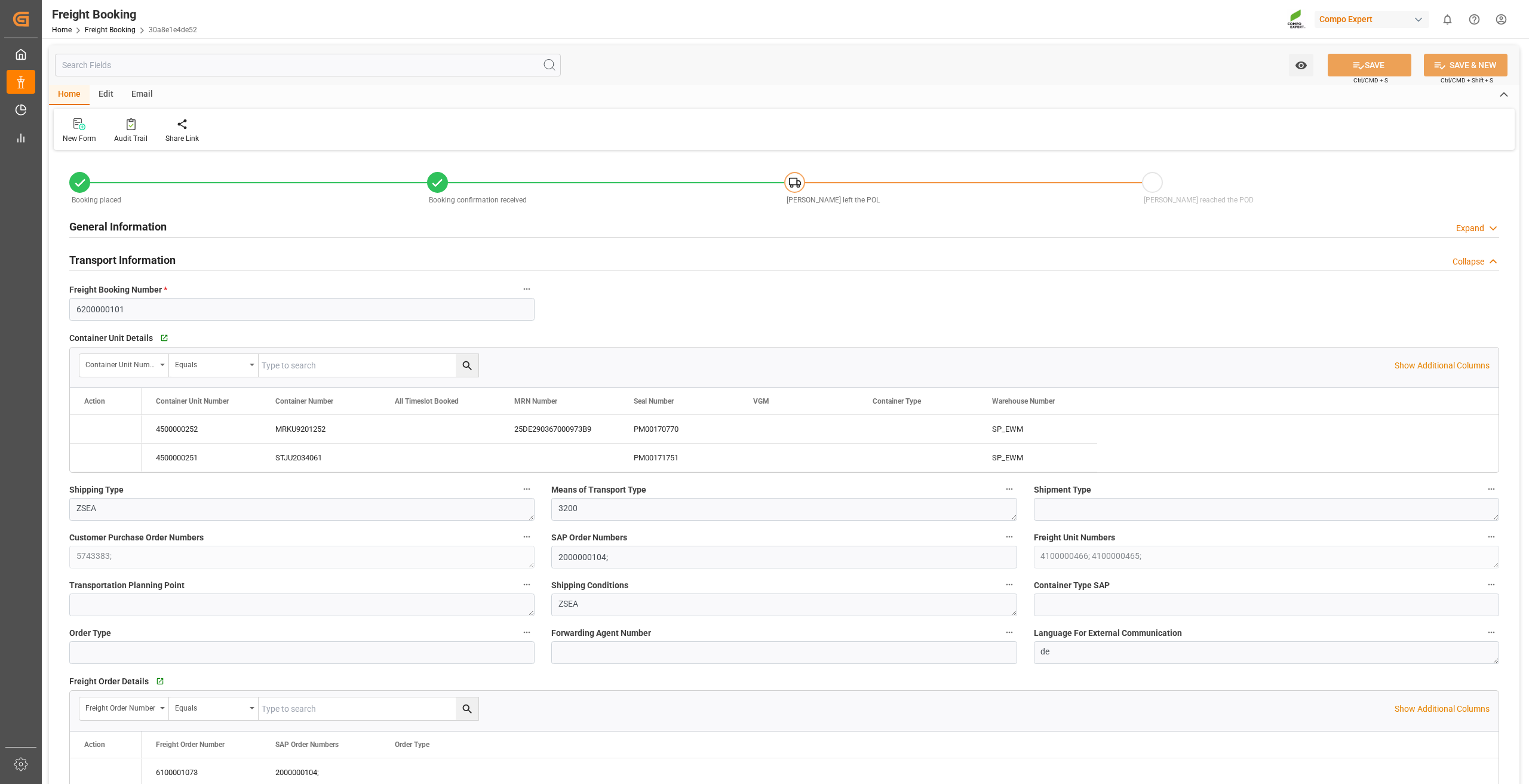
type input "02.07.2025 17:10"
type input "02.07.2025 17:12"
type input "08.08.2025 18:15"
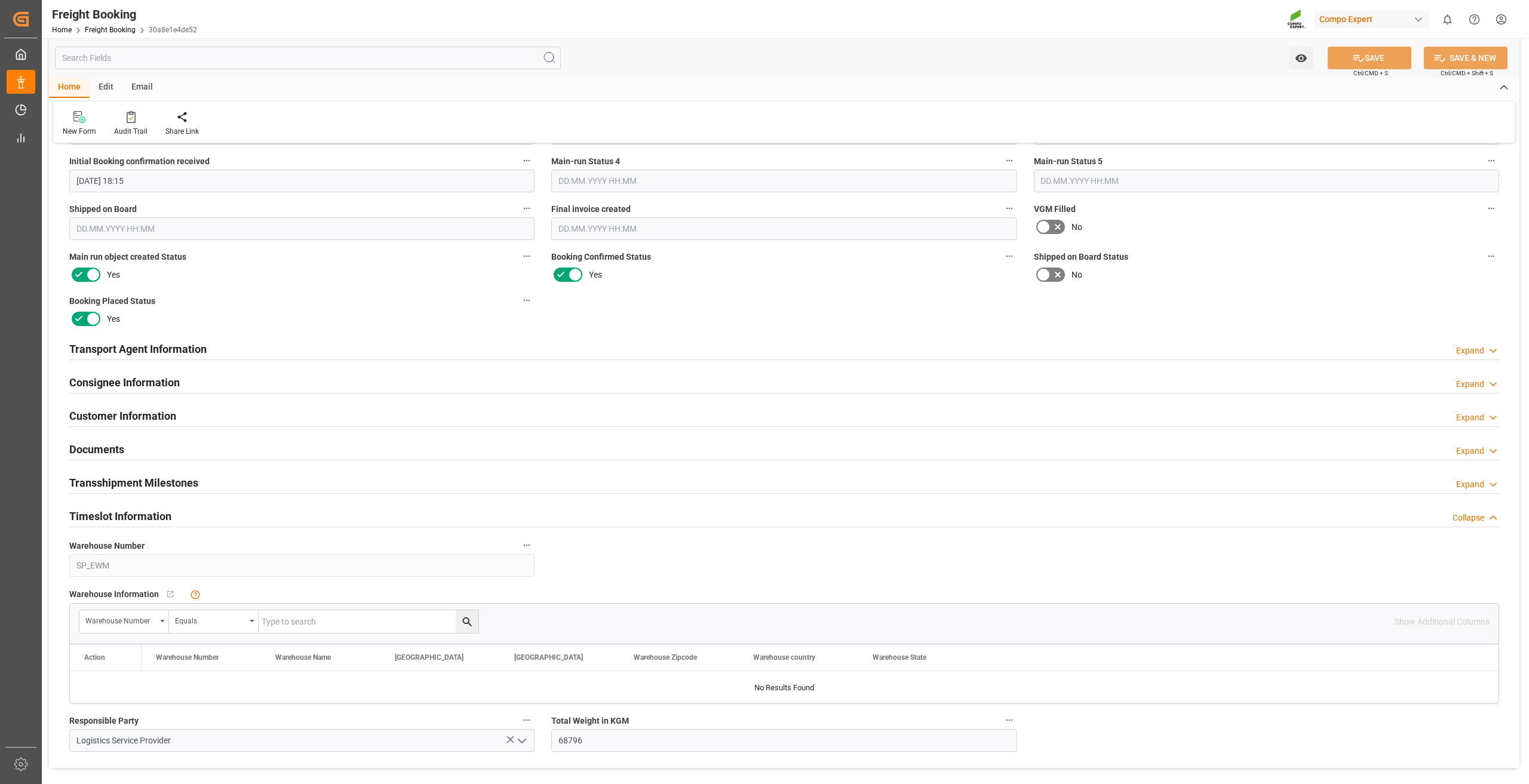
scroll to position [1477, 0]
